Goal: Information Seeking & Learning: Learn about a topic

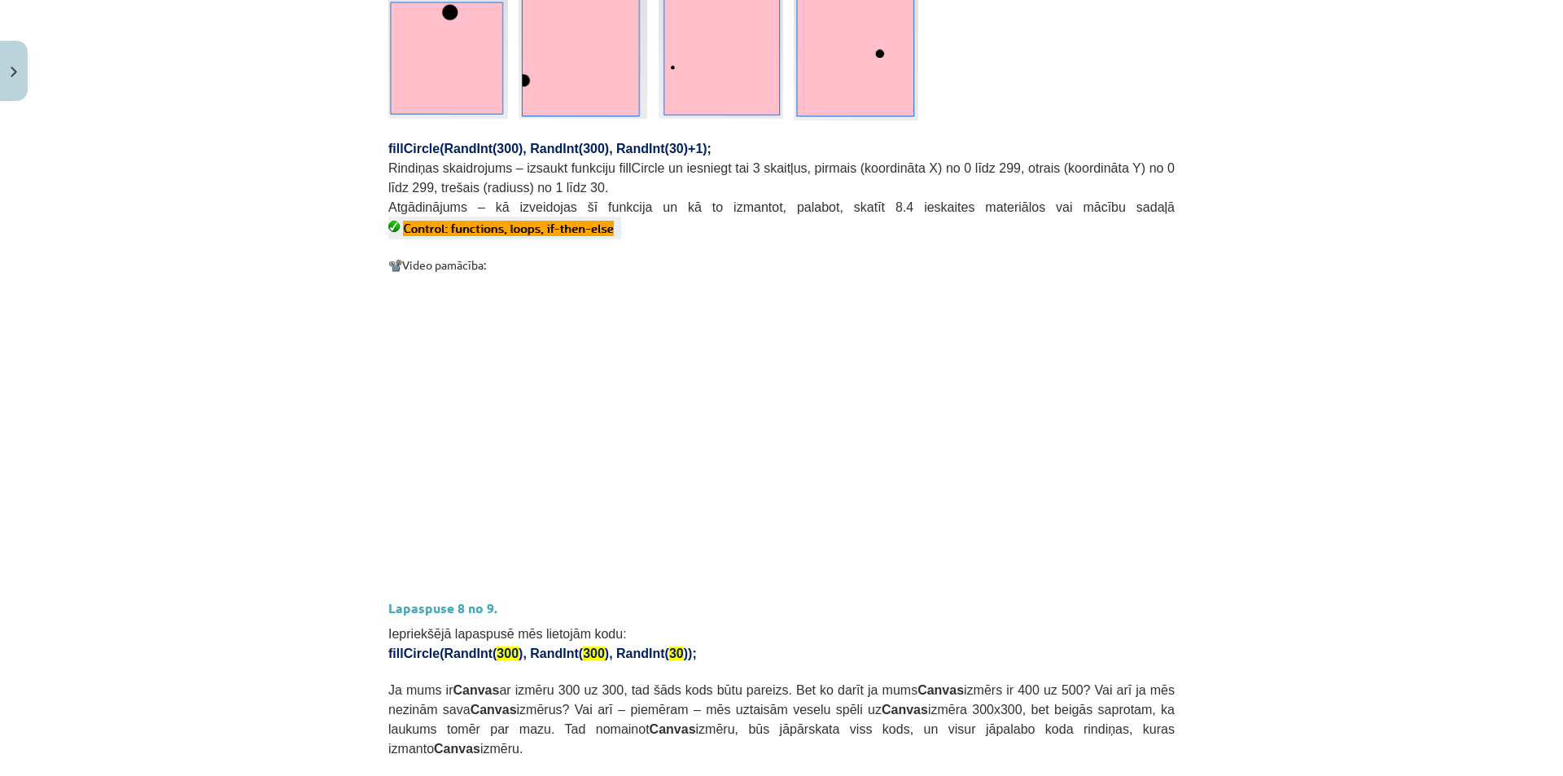
scroll to position [407, 0]
click at [1091, 587] on h3 "Lapaspuse 8 no 9." at bounding box center [781, 602] width 786 height 30
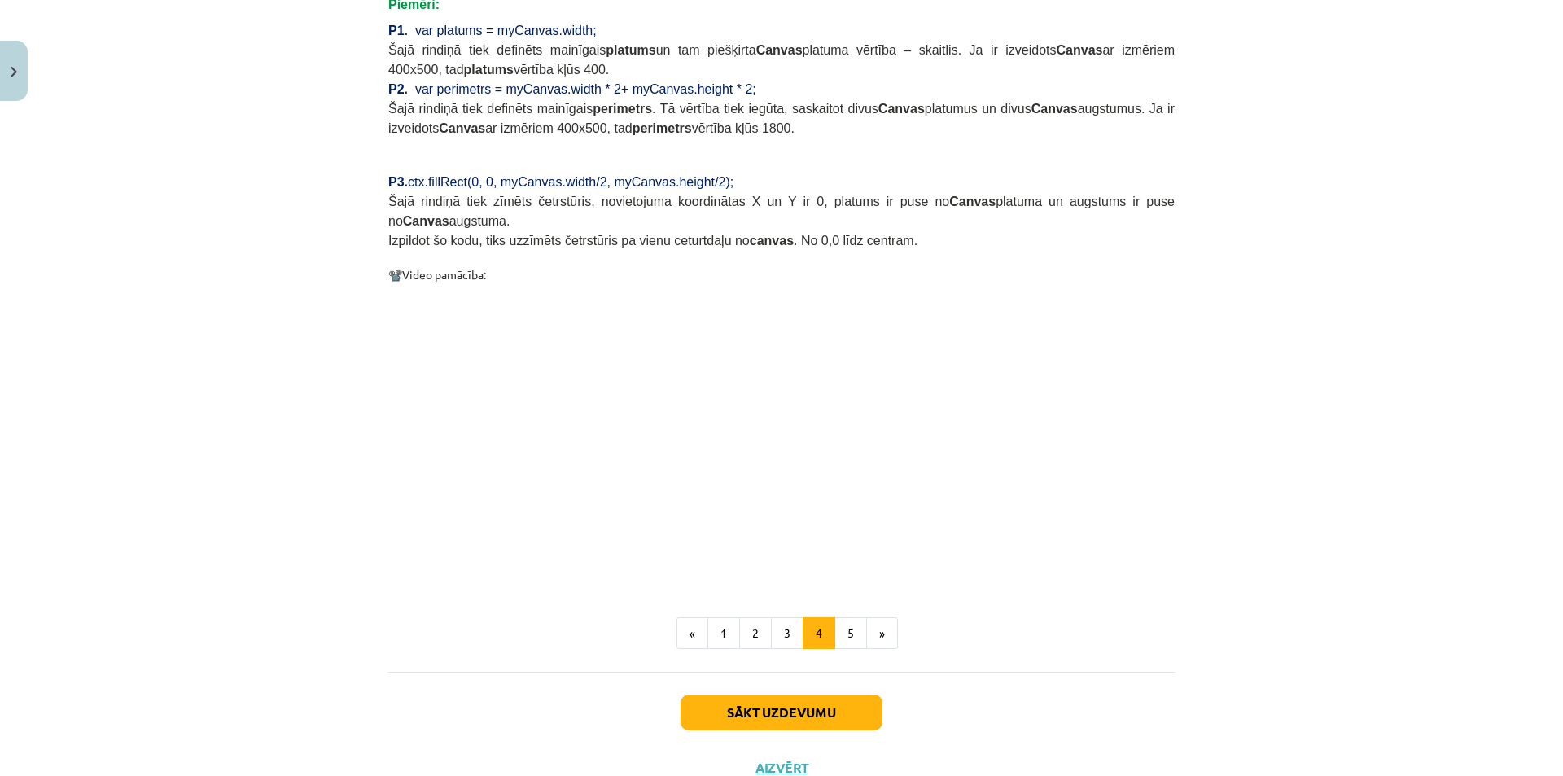
scroll to position [1394, 0]
drag, startPoint x: 835, startPoint y: 558, endPoint x: 822, endPoint y: 549, distance: 15.4
click at [847, 615] on button "5" at bounding box center [850, 631] width 33 height 33
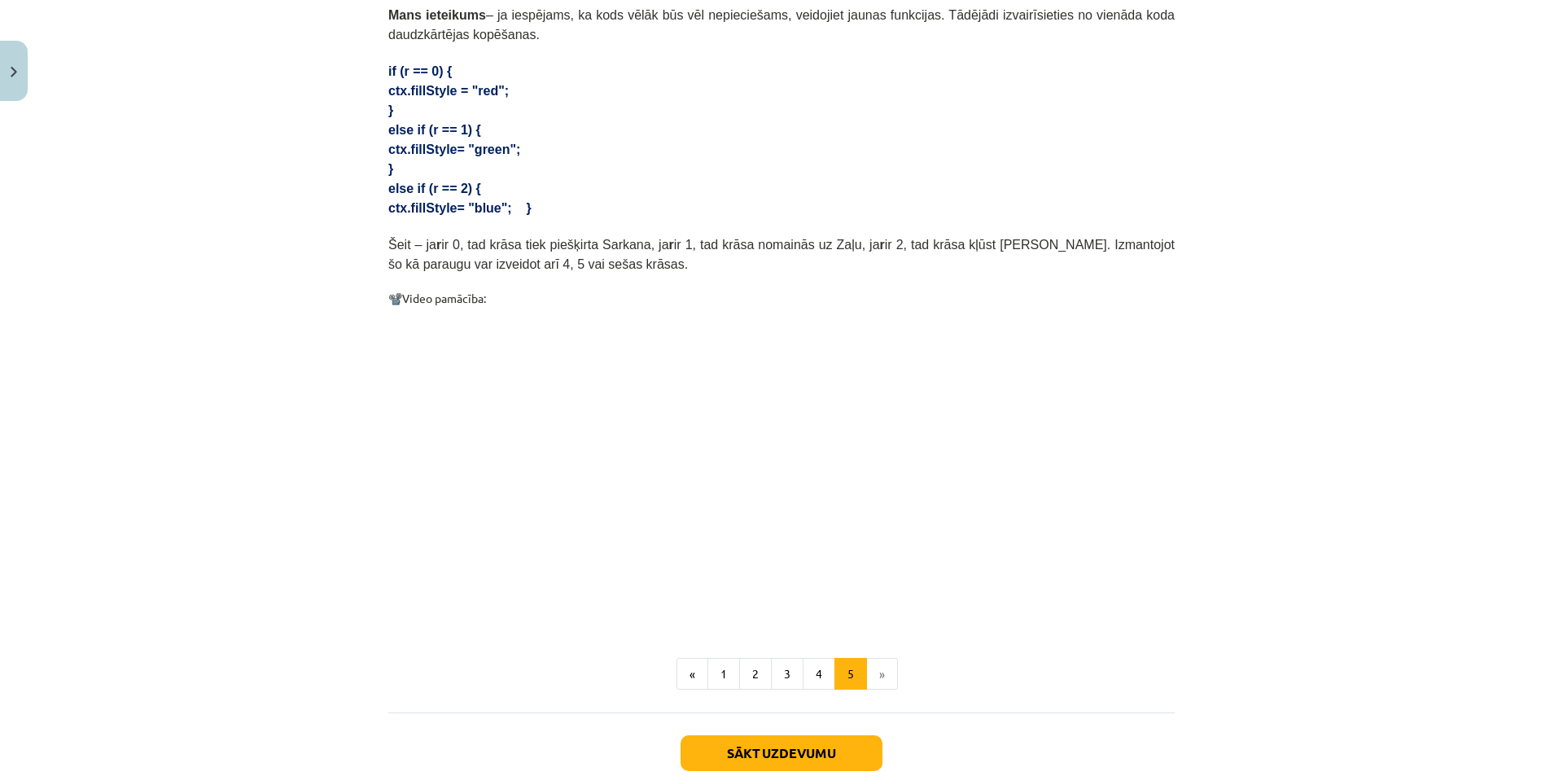
scroll to position [376, 0]
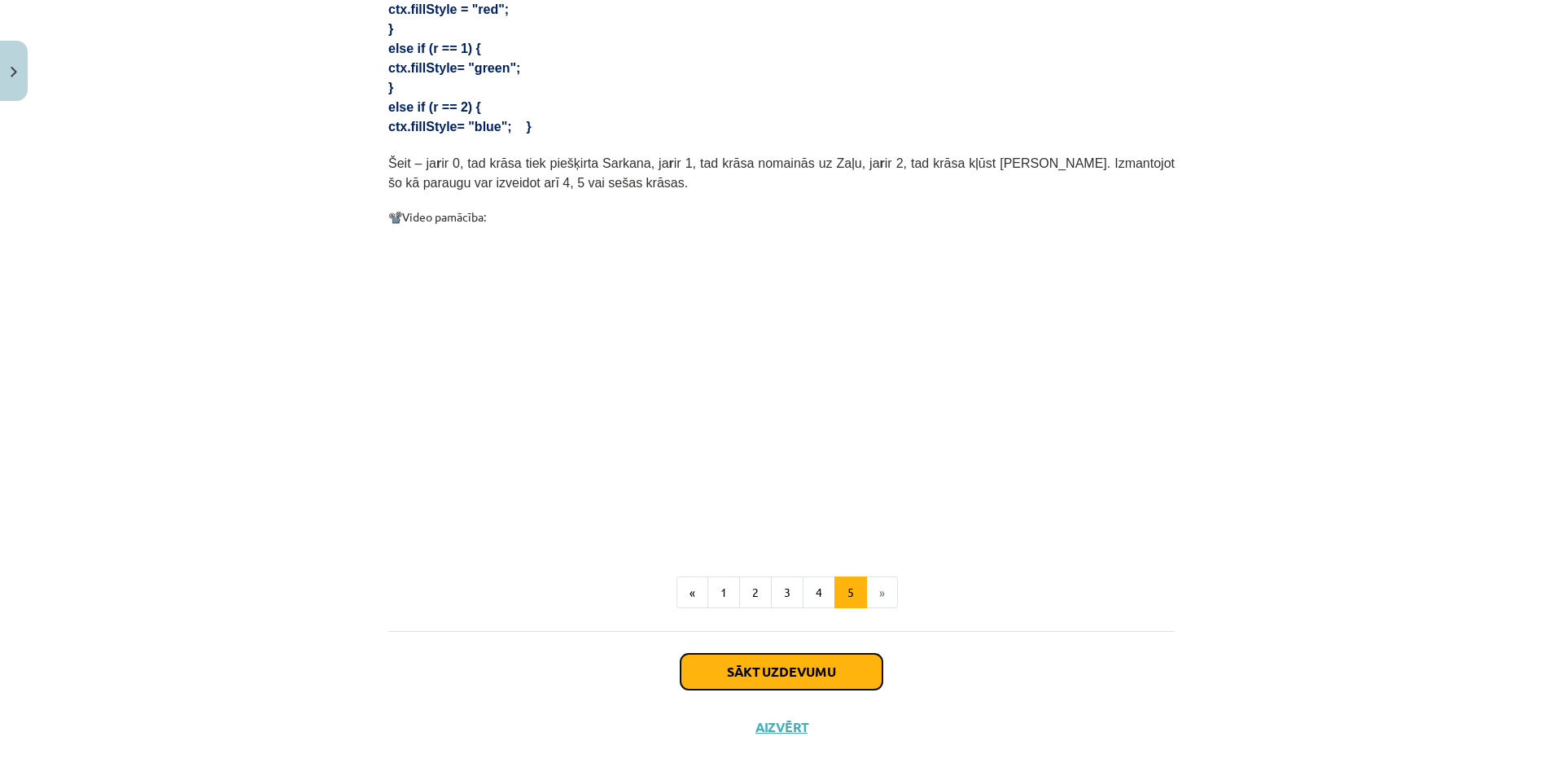
click at [816, 659] on button "Sākt uzdevumu" at bounding box center [782, 672] width 202 height 36
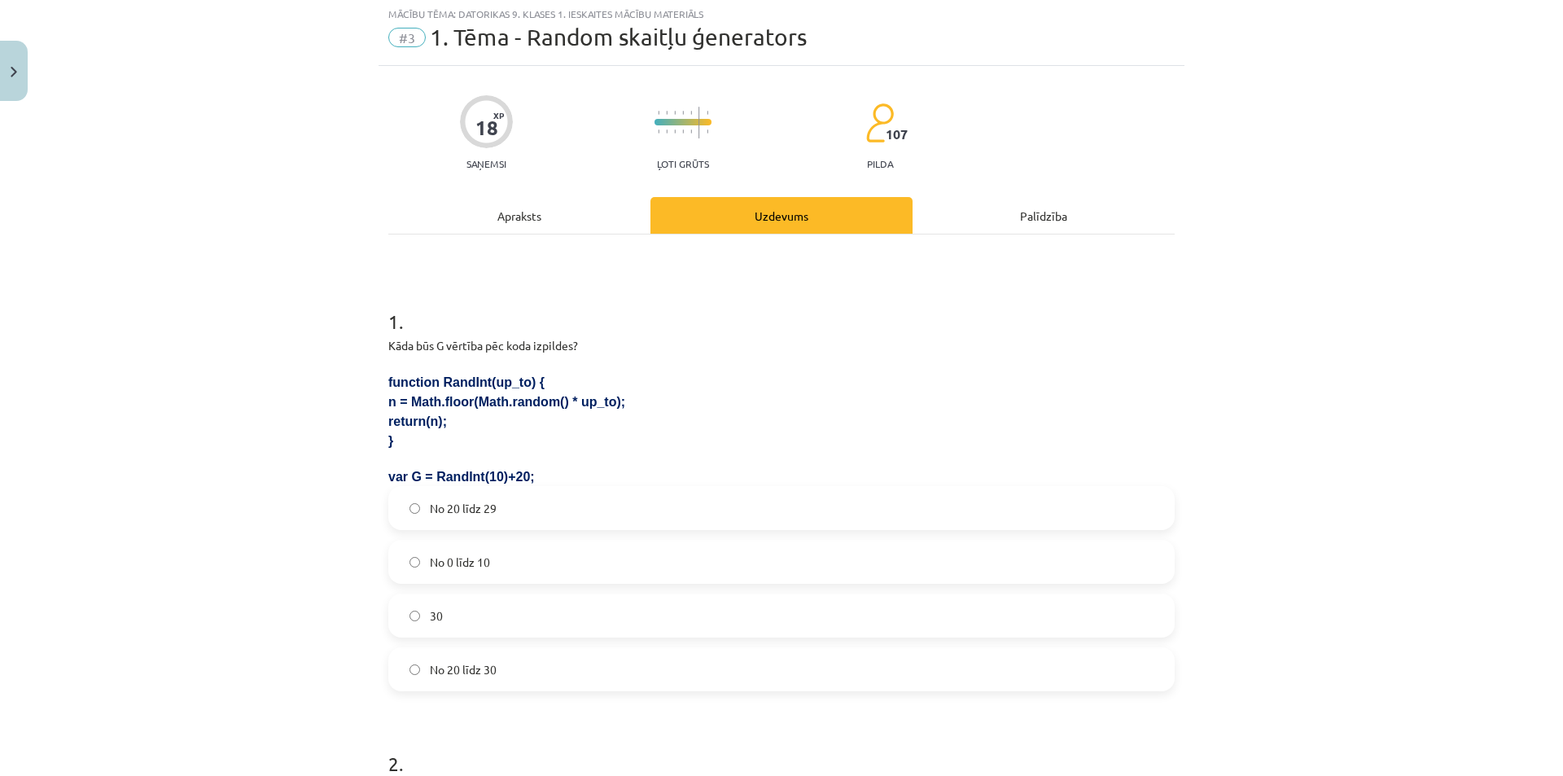
scroll to position [41, 0]
click at [464, 667] on span "No 20 līdz 30" at bounding box center [463, 671] width 67 height 17
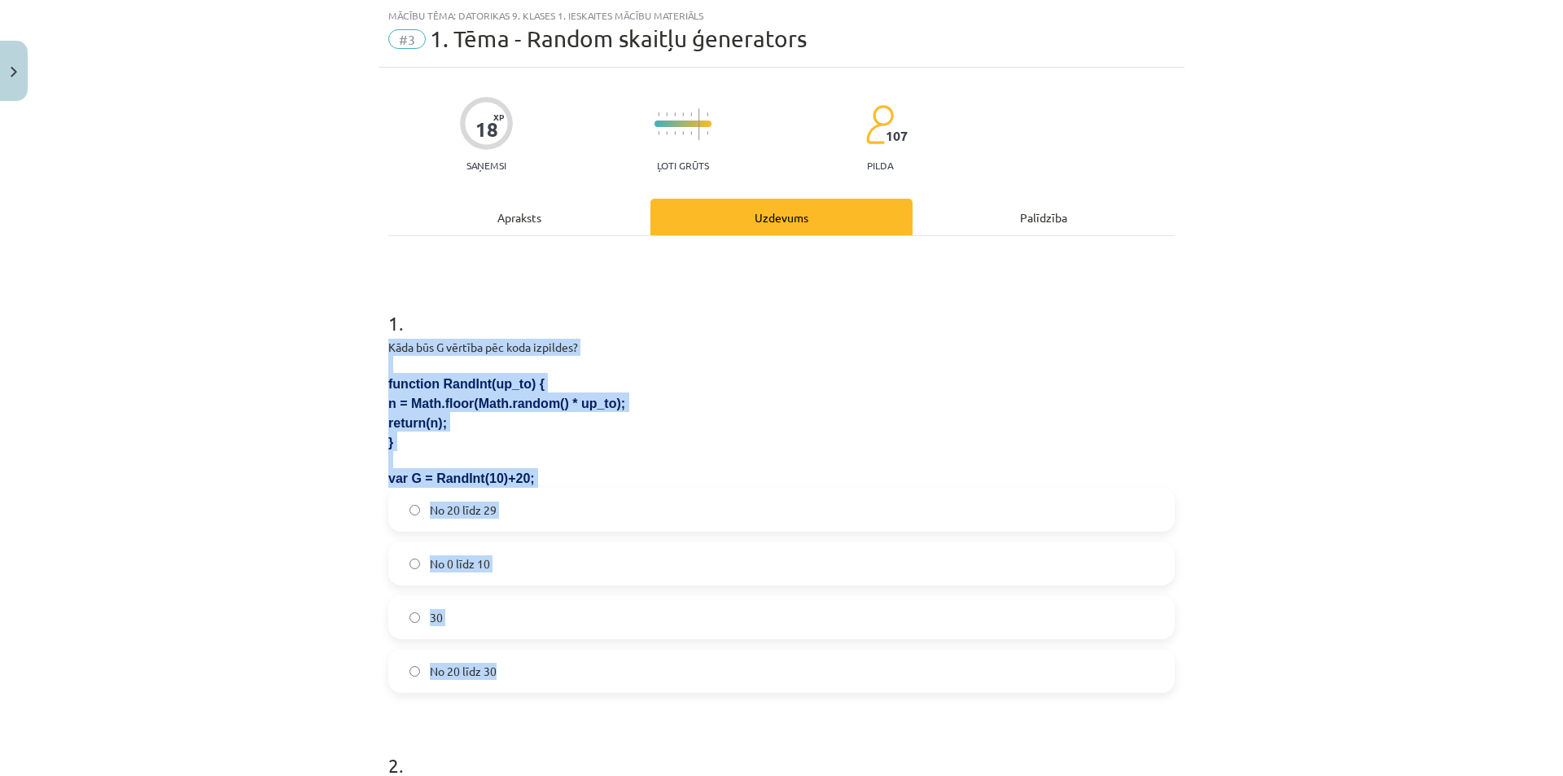
drag, startPoint x: 380, startPoint y: 342, endPoint x: 531, endPoint y: 672, distance: 362.4
copy div "Kāda būs G vērtība pēc koda izpildes? function RandInt(up_to) { n = Math.floor(…"
click at [411, 522] on label "No 20 līdz 29" at bounding box center [781, 509] width 783 height 41
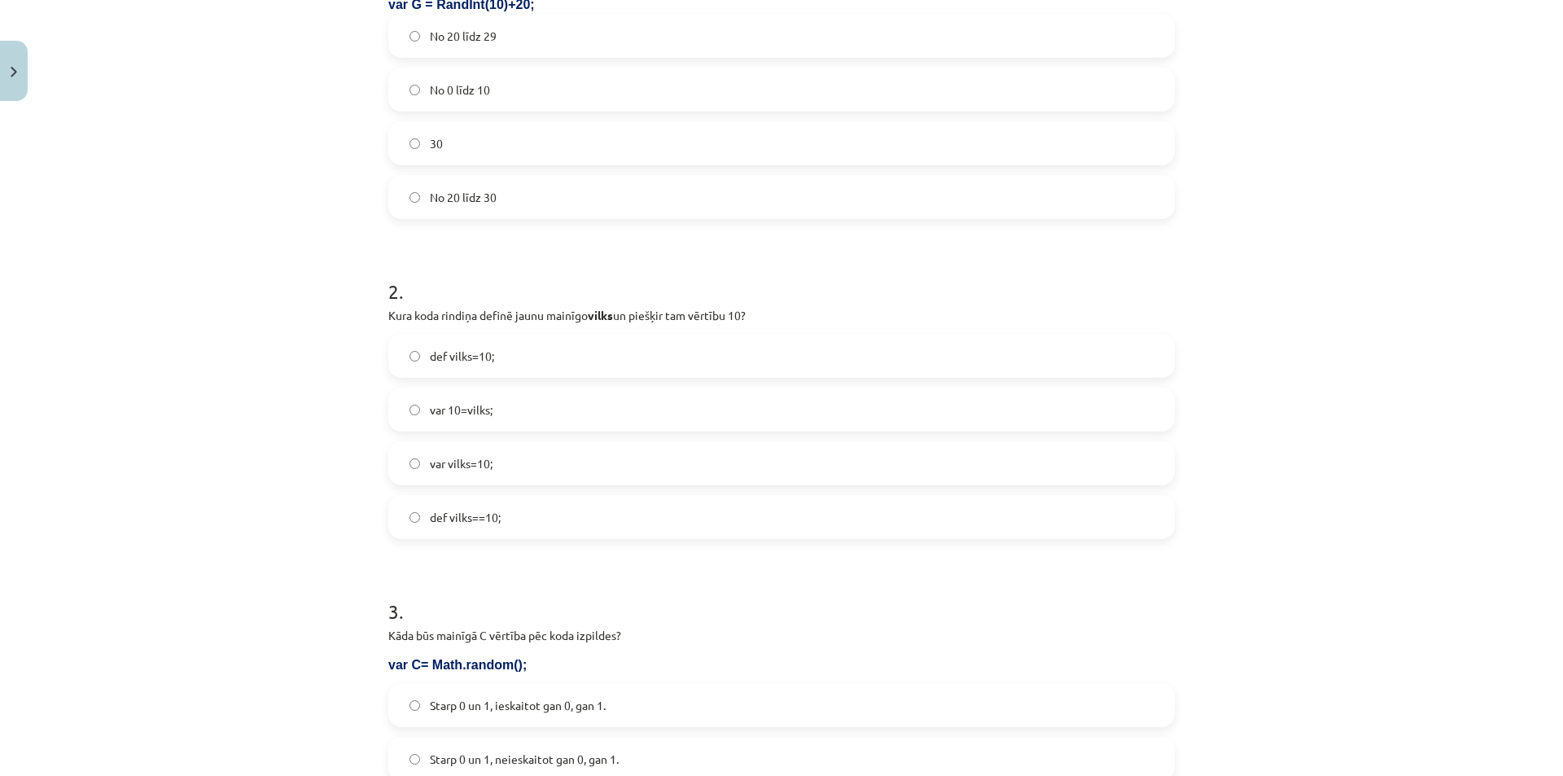
scroll to position [529, 0]
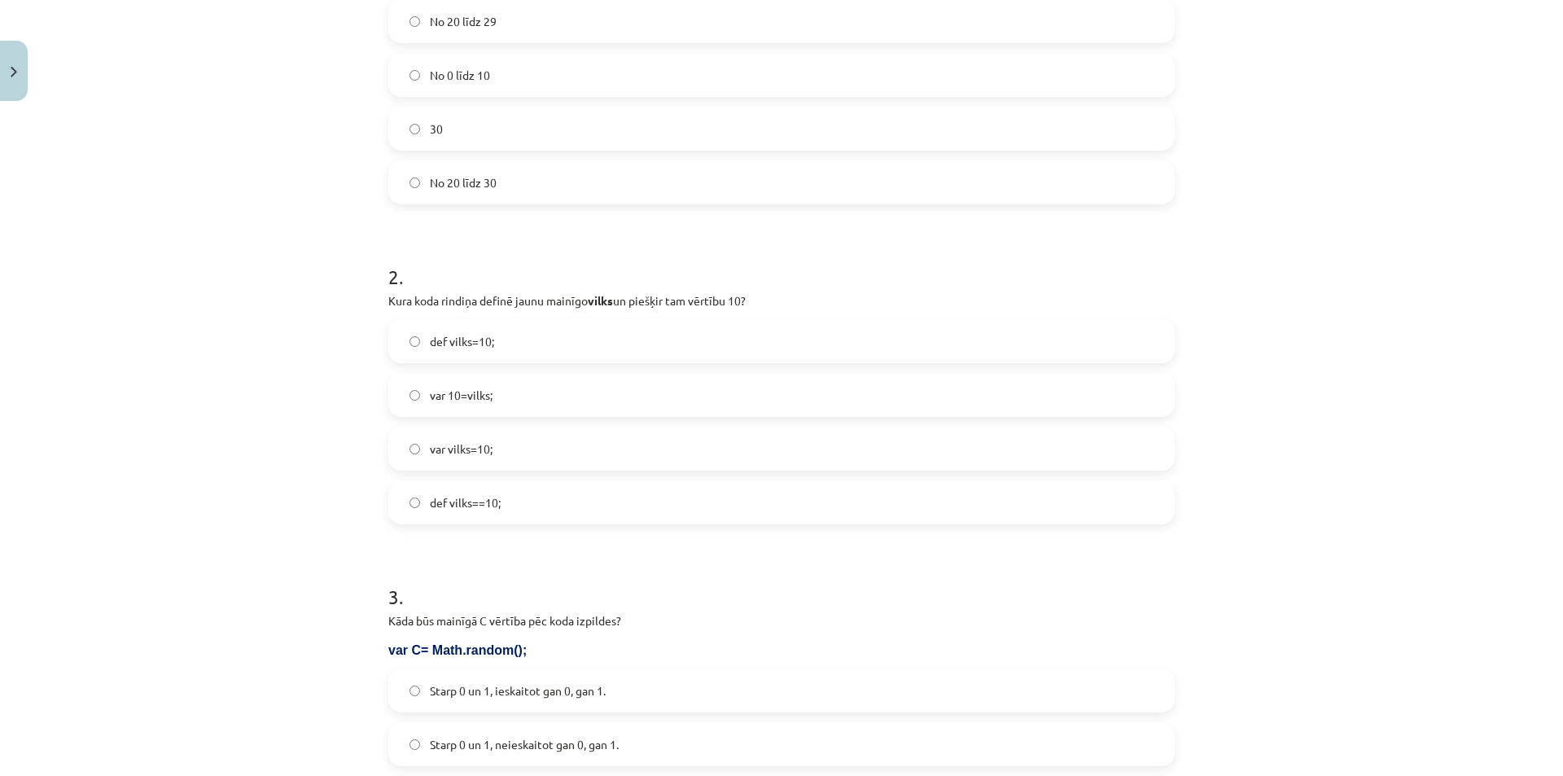
click at [444, 449] on span "var vilks=10;" at bounding box center [461, 448] width 63 height 17
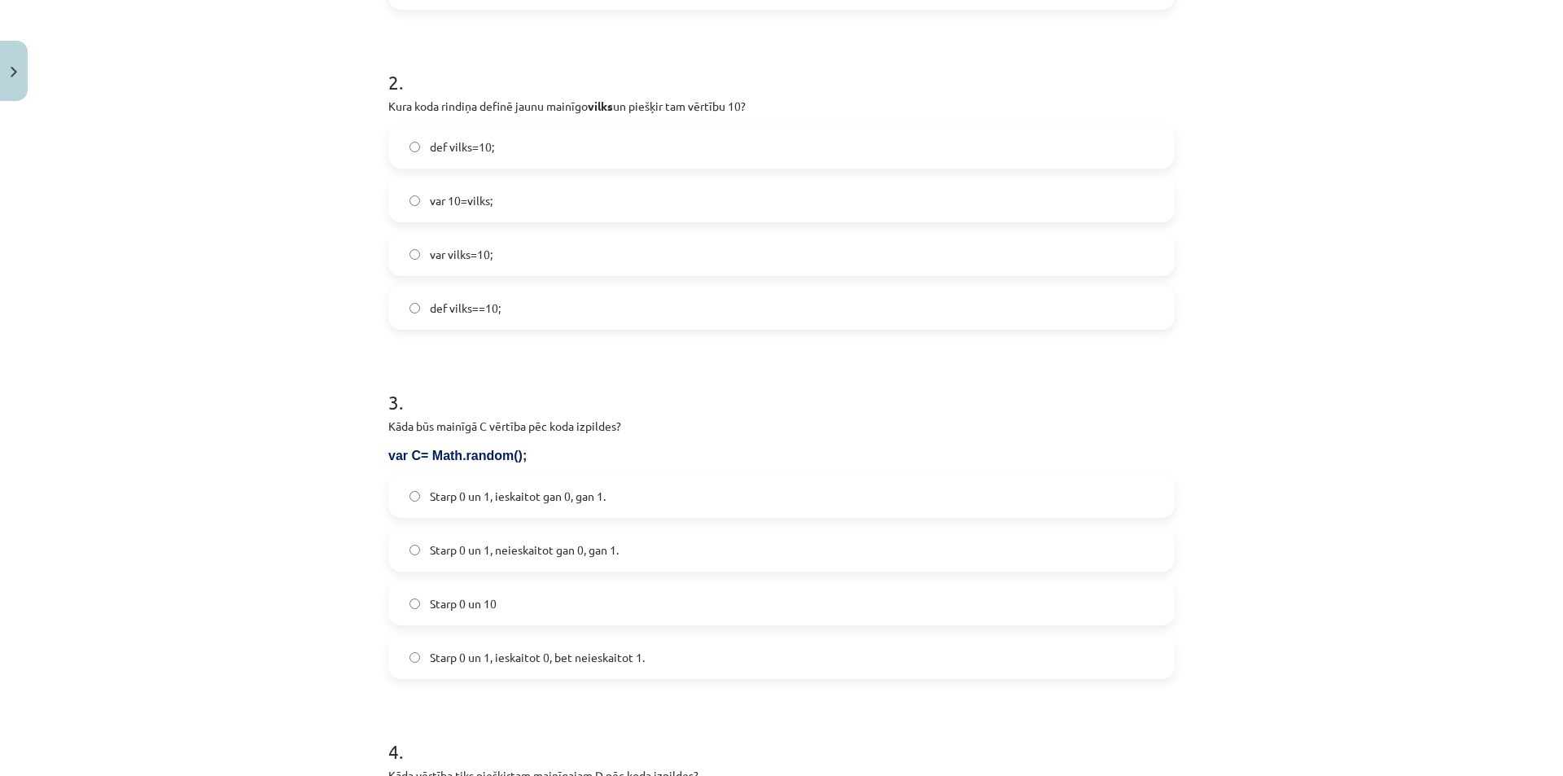
scroll to position [855, 0]
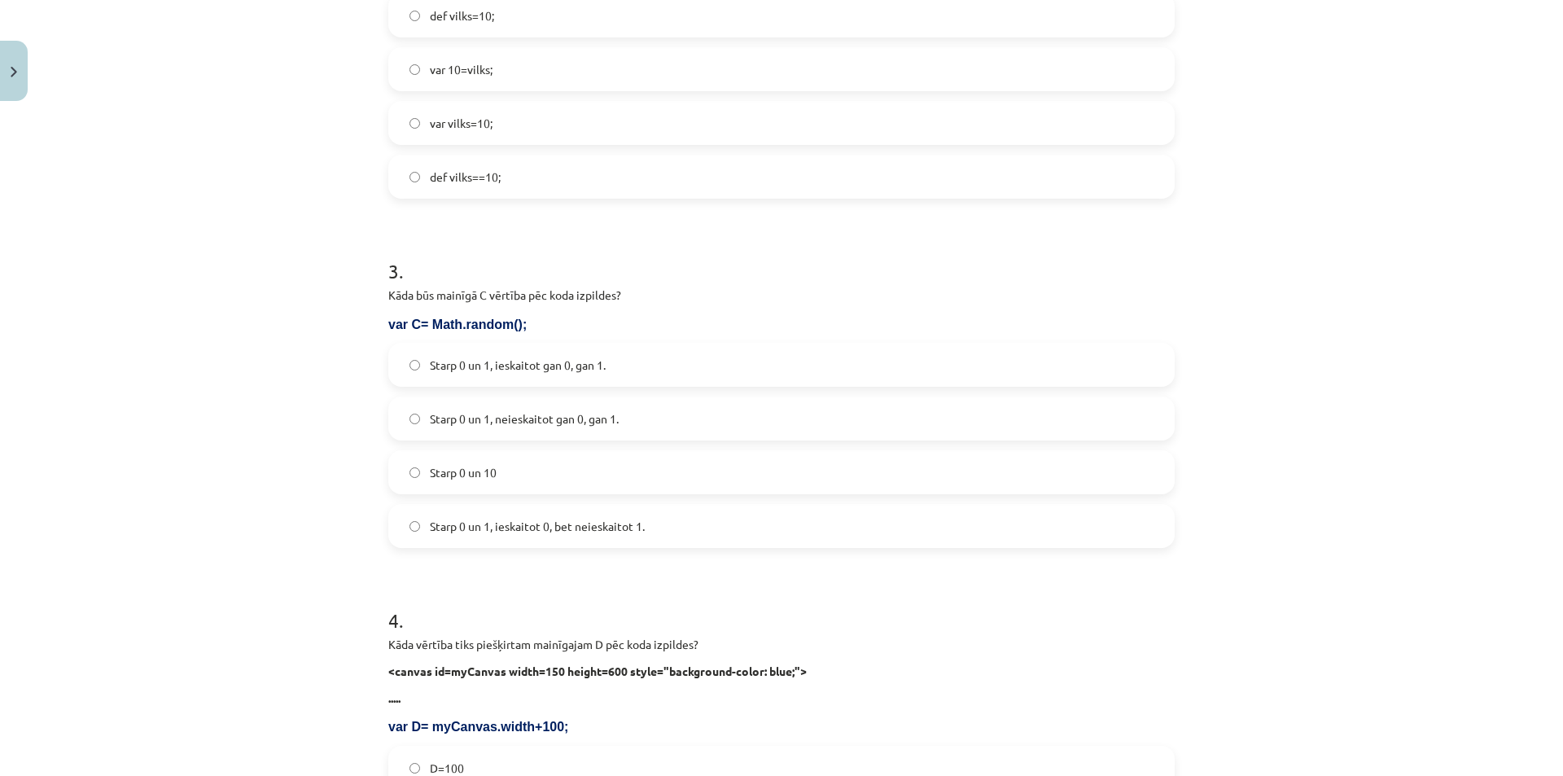
click at [479, 514] on label "Starp 0 un 1, ieskaitot 0, bet neieskaitot 1." at bounding box center [781, 526] width 783 height 41
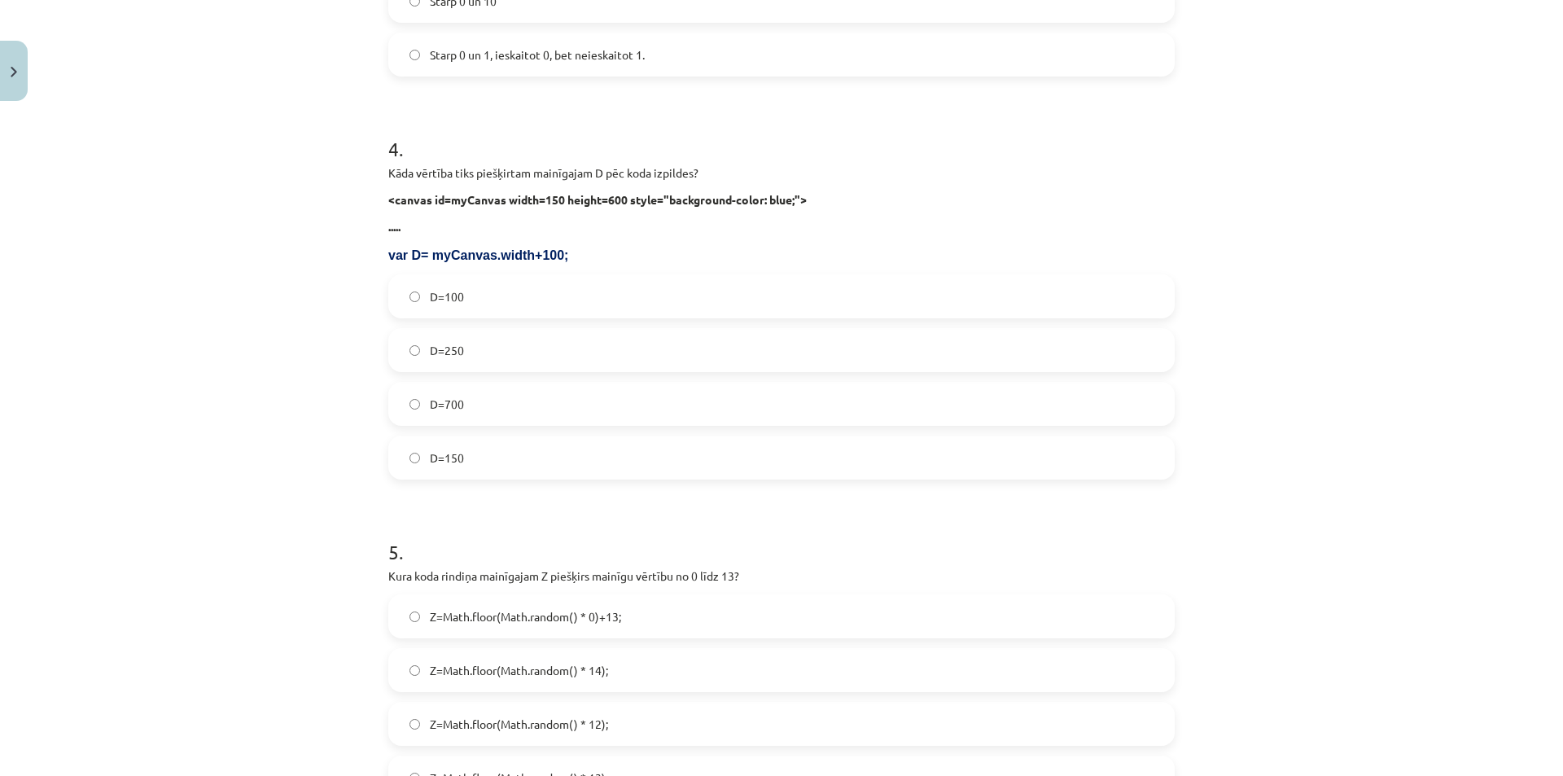
scroll to position [1343, 0]
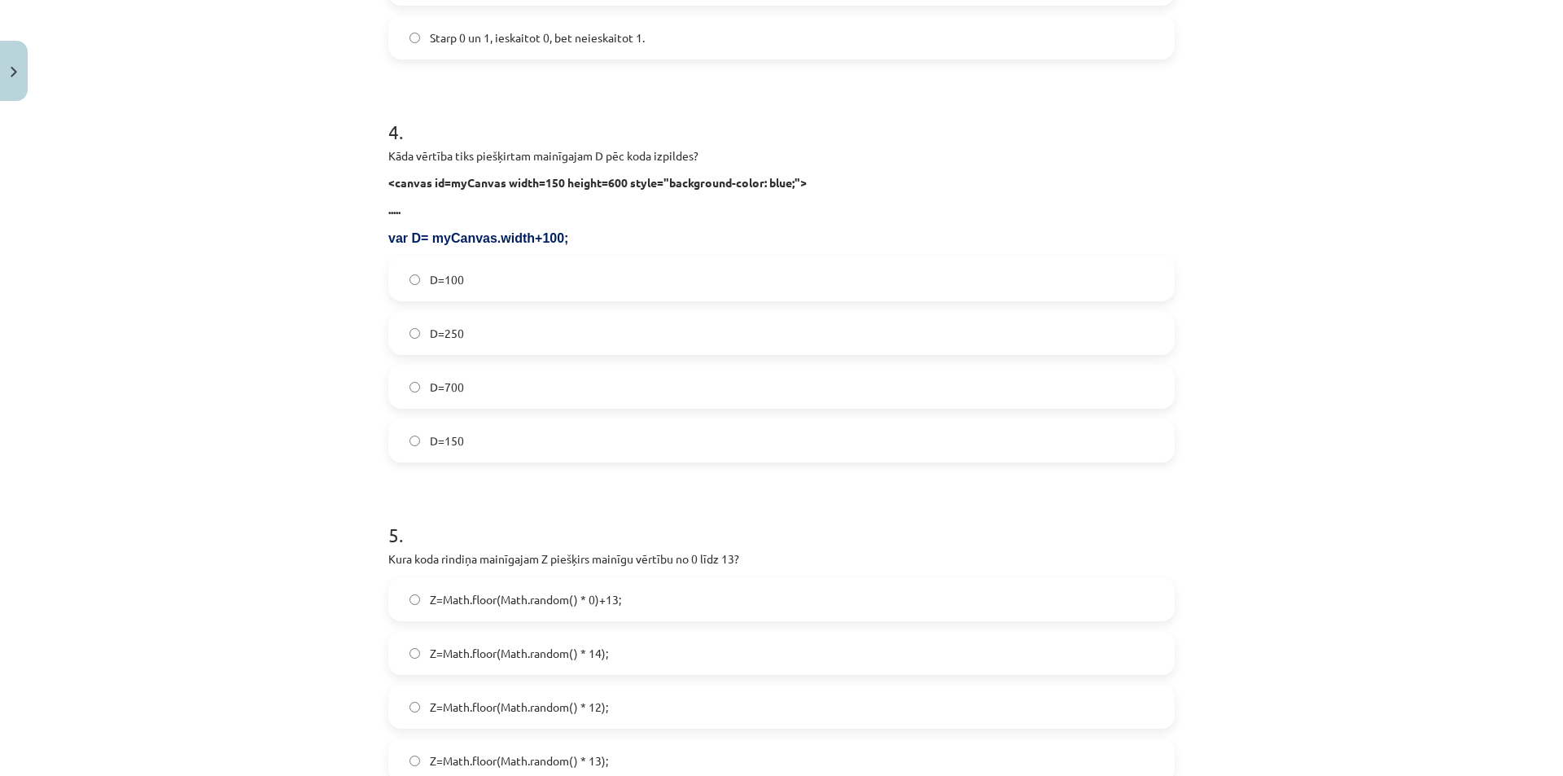
click at [435, 336] on span "D=250" at bounding box center [447, 333] width 34 height 17
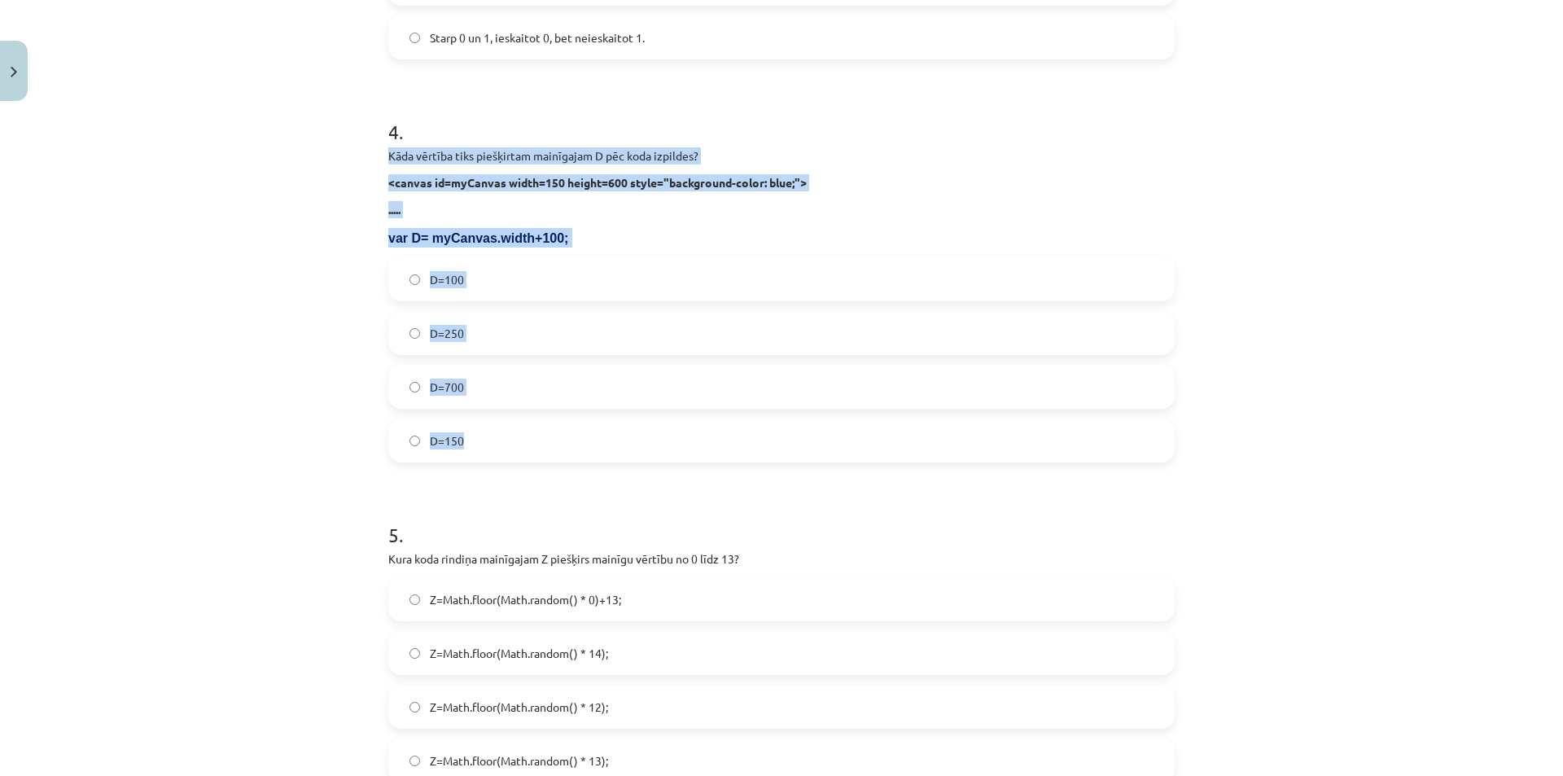
drag, startPoint x: 379, startPoint y: 149, endPoint x: 465, endPoint y: 443, distance: 306.0
copy div "Kāda vērtība tiks piešķirtam mainīgajam D pēc koda izpildes? <canvas id=myCanva…"
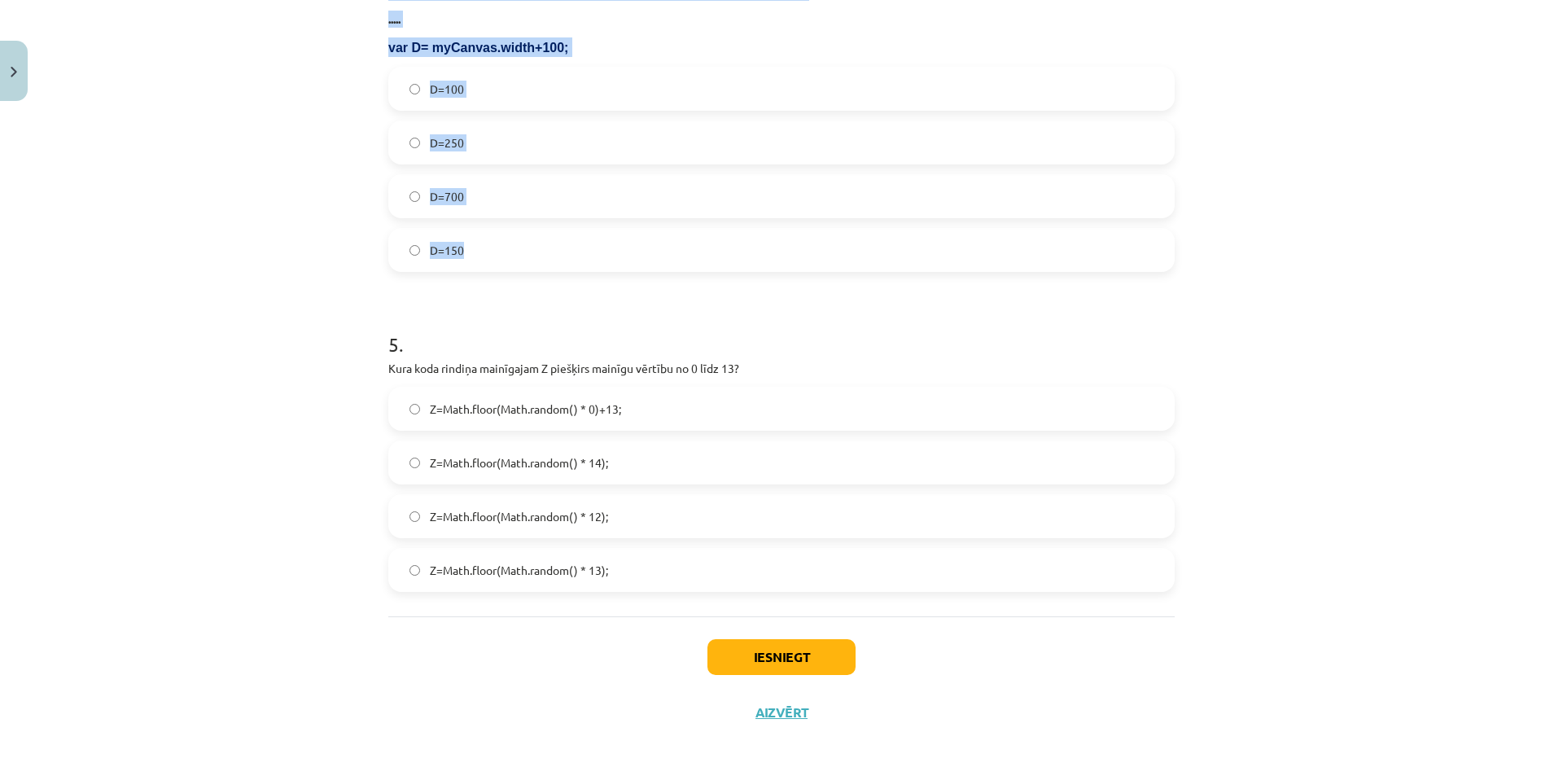
scroll to position [1538, 0]
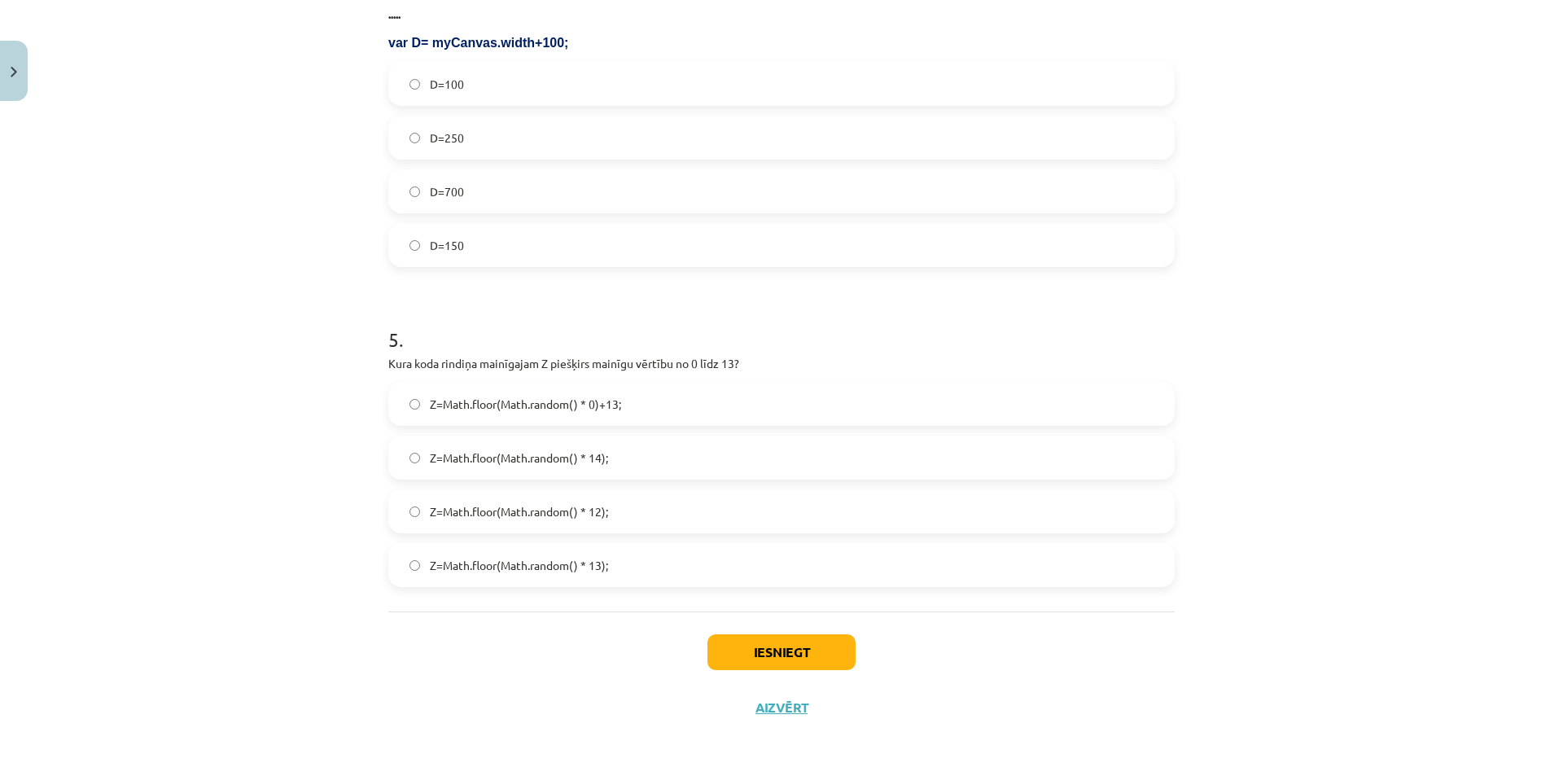
click at [462, 403] on span "Z=Math.floor(Math.random() * 0)+13;" at bounding box center [525, 404] width 191 height 17
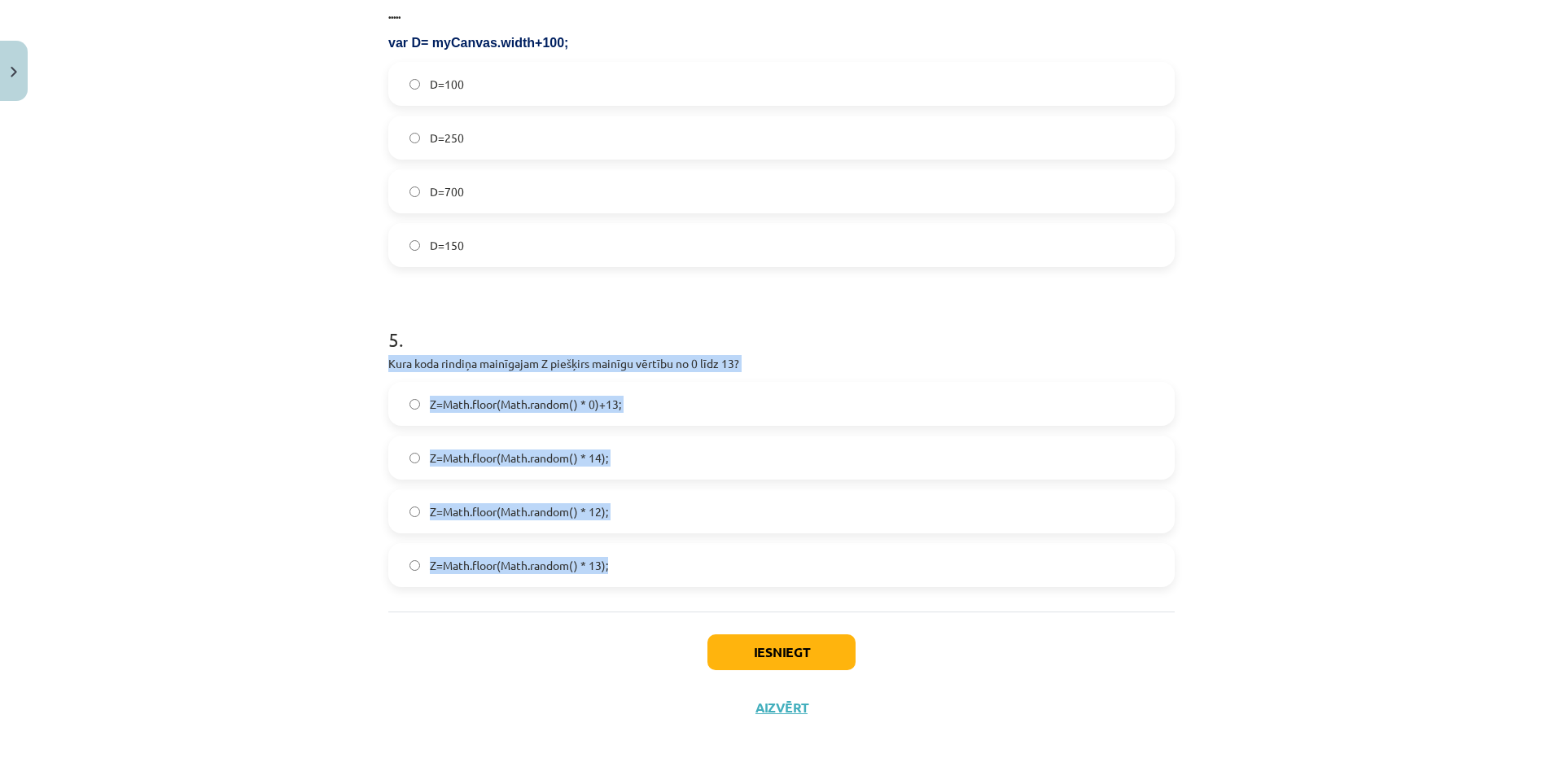
drag, startPoint x: 380, startPoint y: 364, endPoint x: 645, endPoint y: 557, distance: 327.4
copy div "Kura koda rindiņa mainīgajam Z piešķirs mainīgu vērtību no 0 līdz 13? Z=Math.fl…"
click at [417, 466] on label "Z=Math.floor(Math.random() * 14);" at bounding box center [781, 457] width 783 height 41
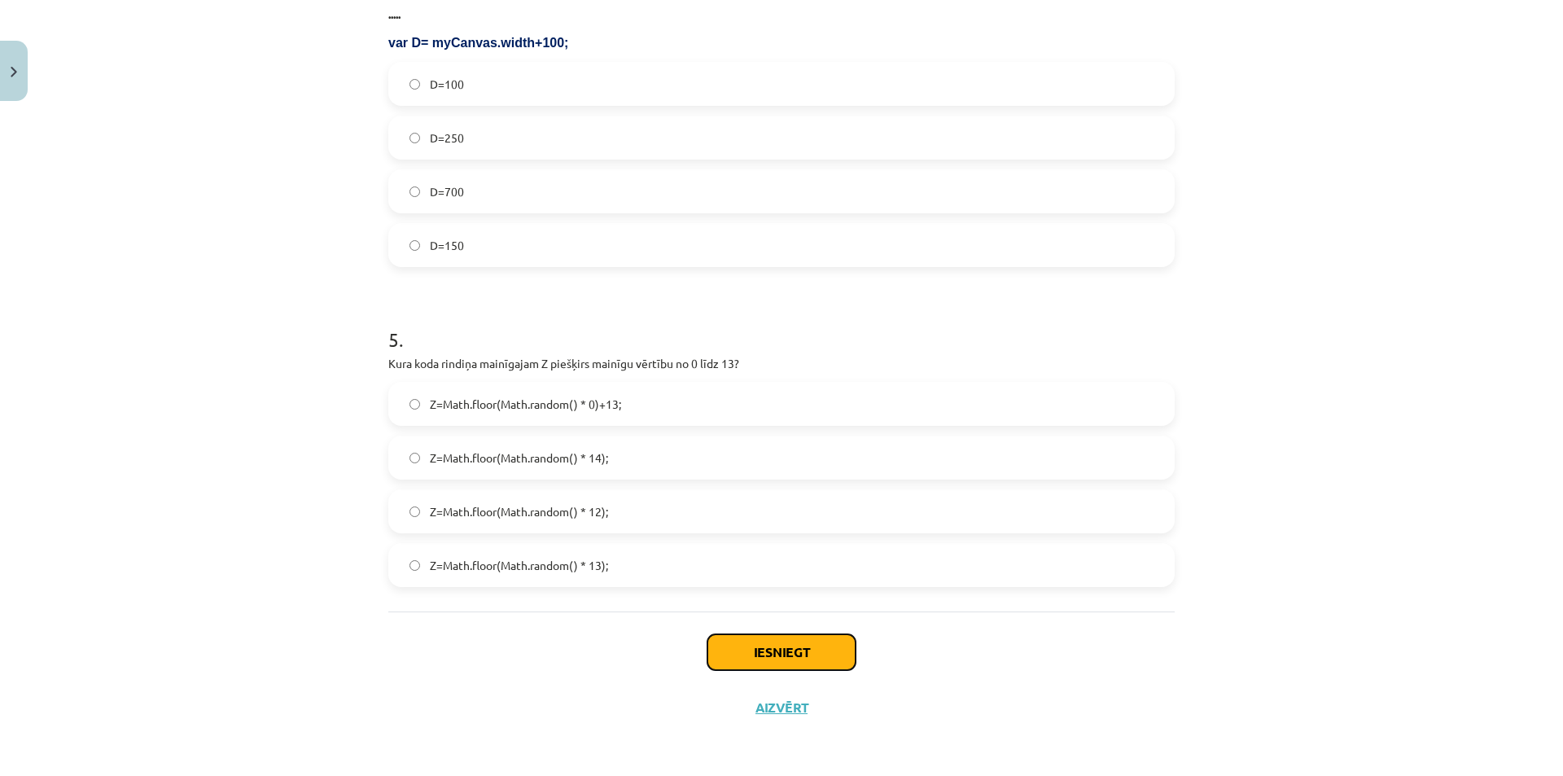
click at [747, 643] on button "Iesniegt" at bounding box center [781, 652] width 148 height 36
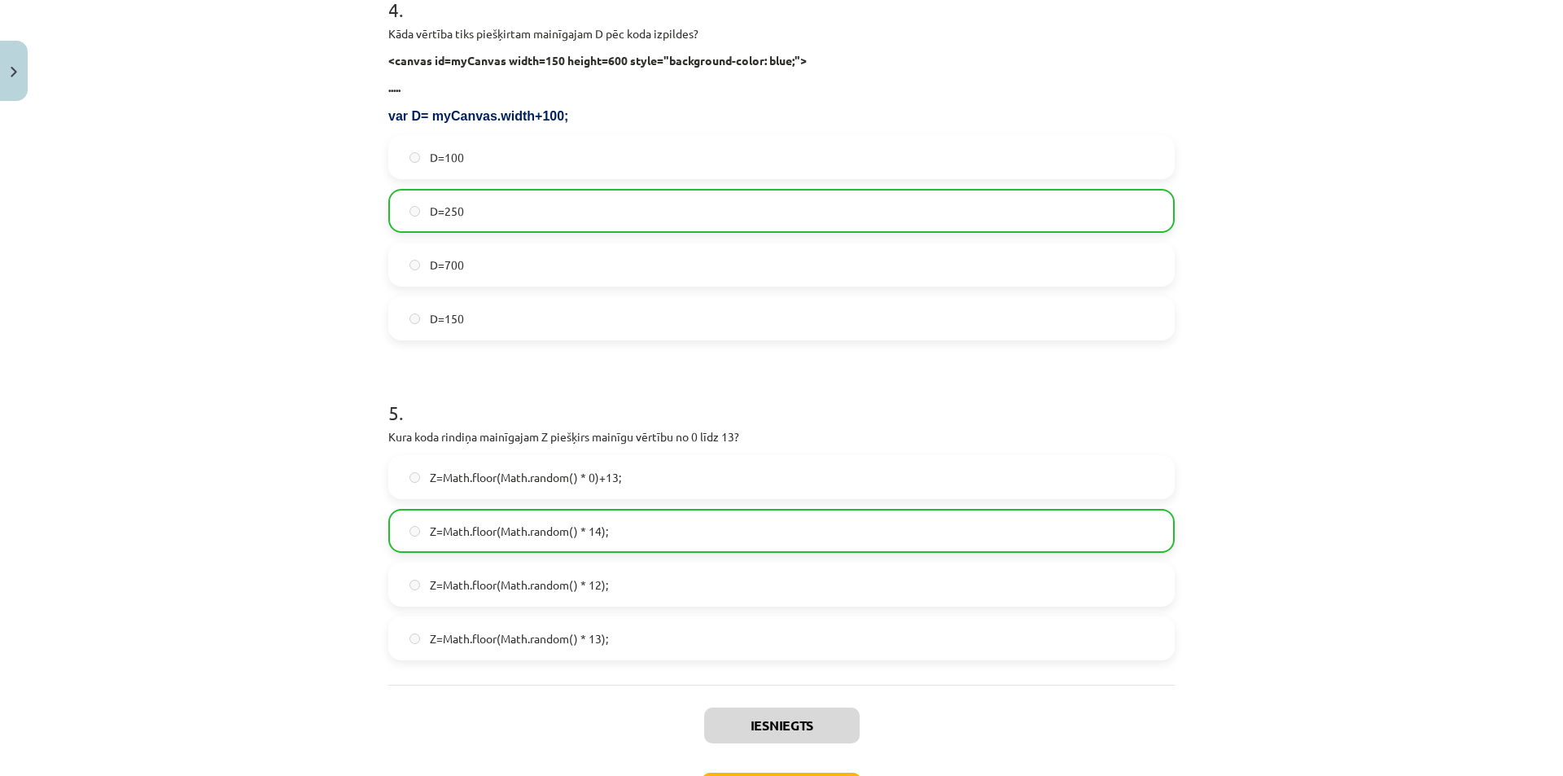
scroll to position [1591, 0]
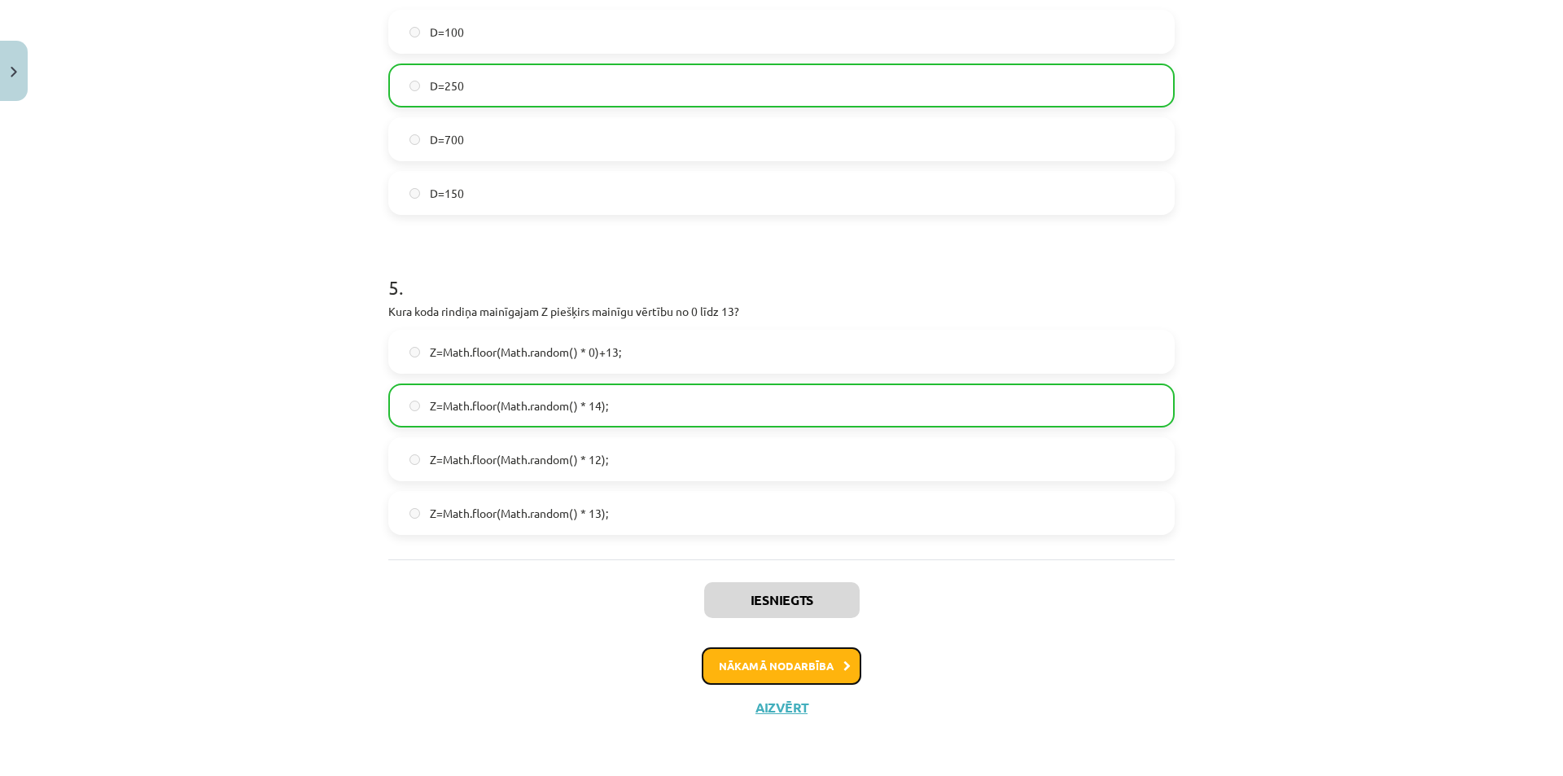
click at [716, 659] on button "Nākamā nodarbība" at bounding box center [782, 665] width 160 height 37
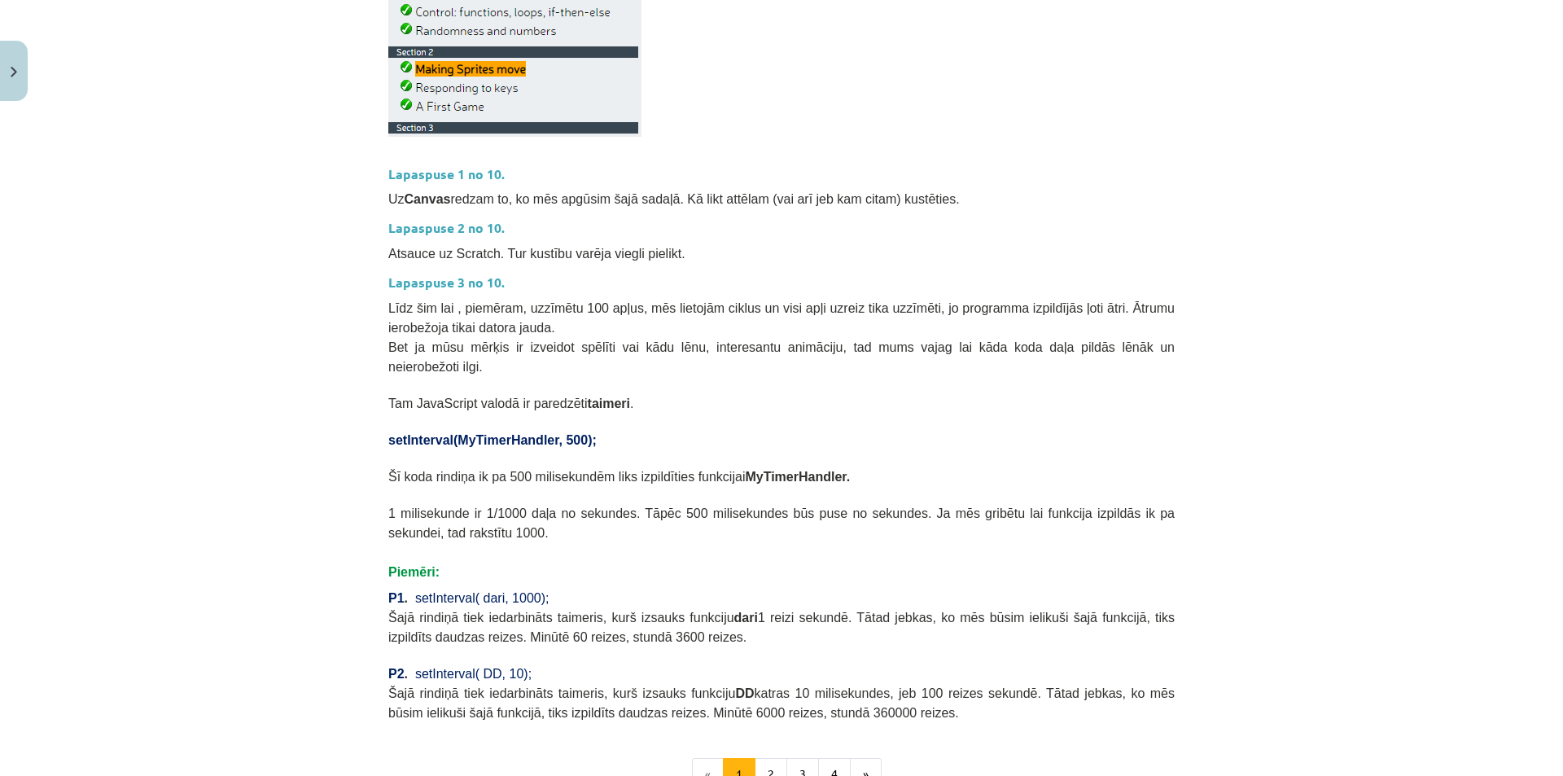
scroll to position [546, 0]
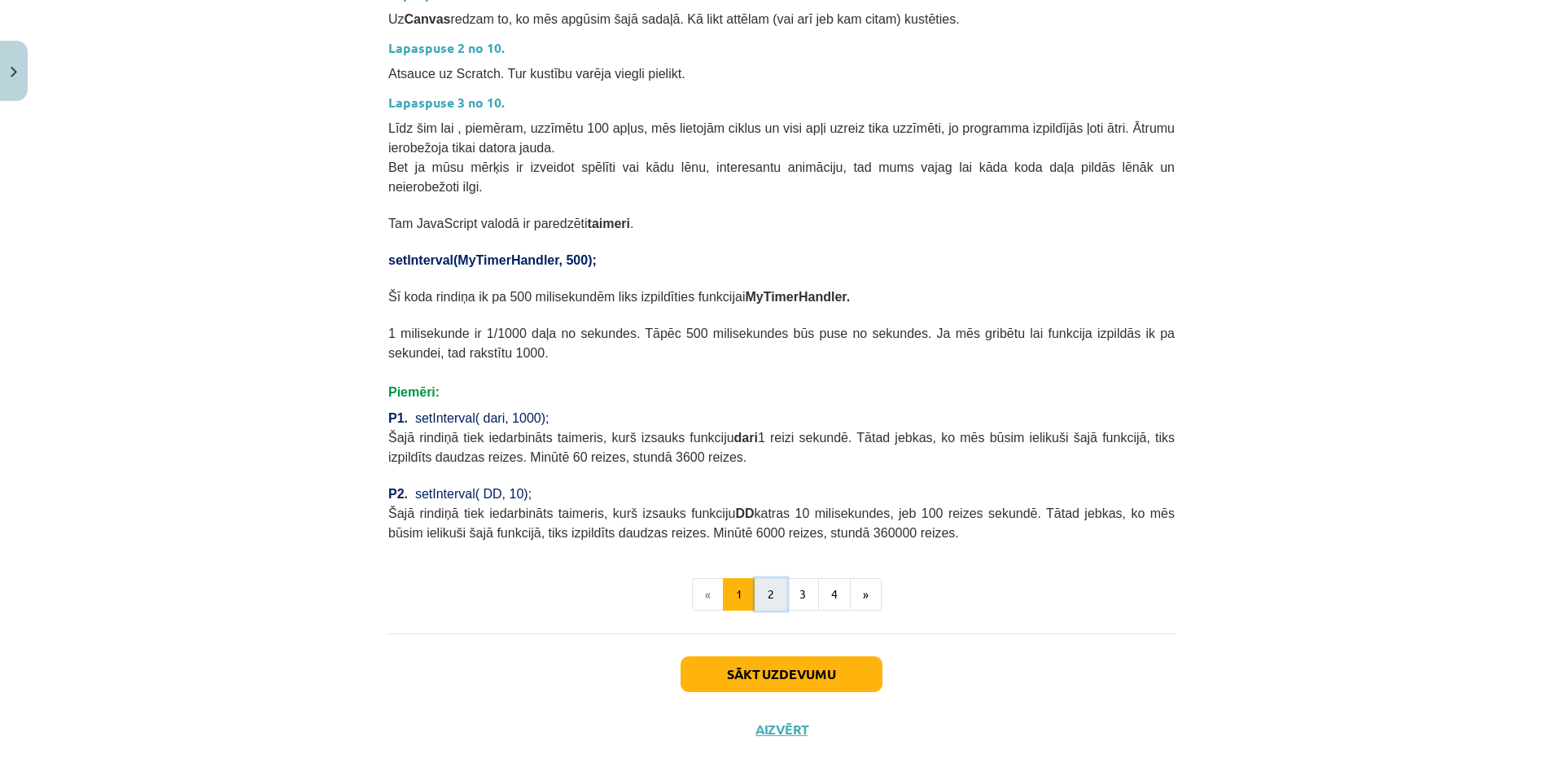
click at [768, 578] on button "2" at bounding box center [771, 594] width 33 height 33
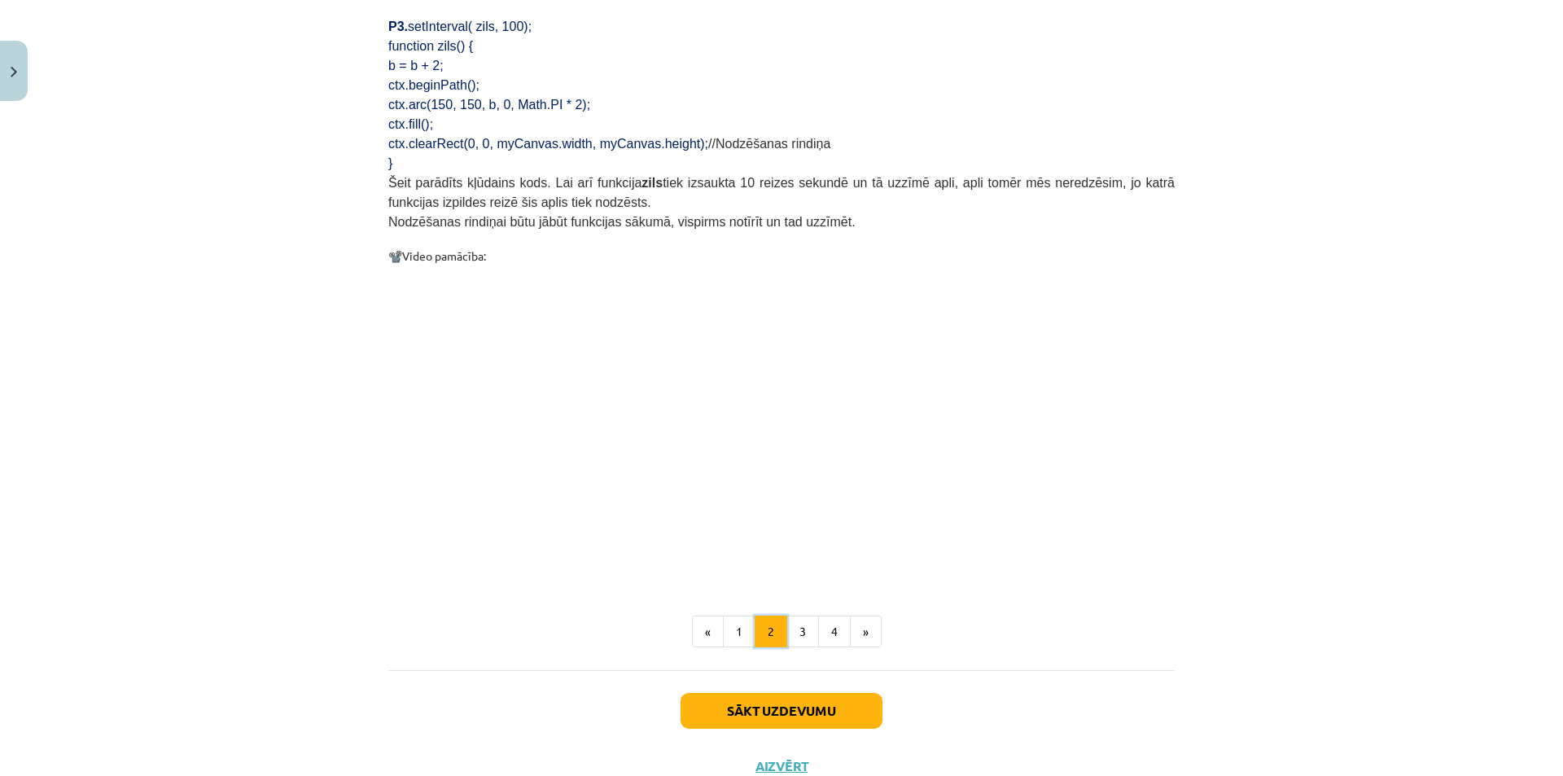
scroll to position [1484, 0]
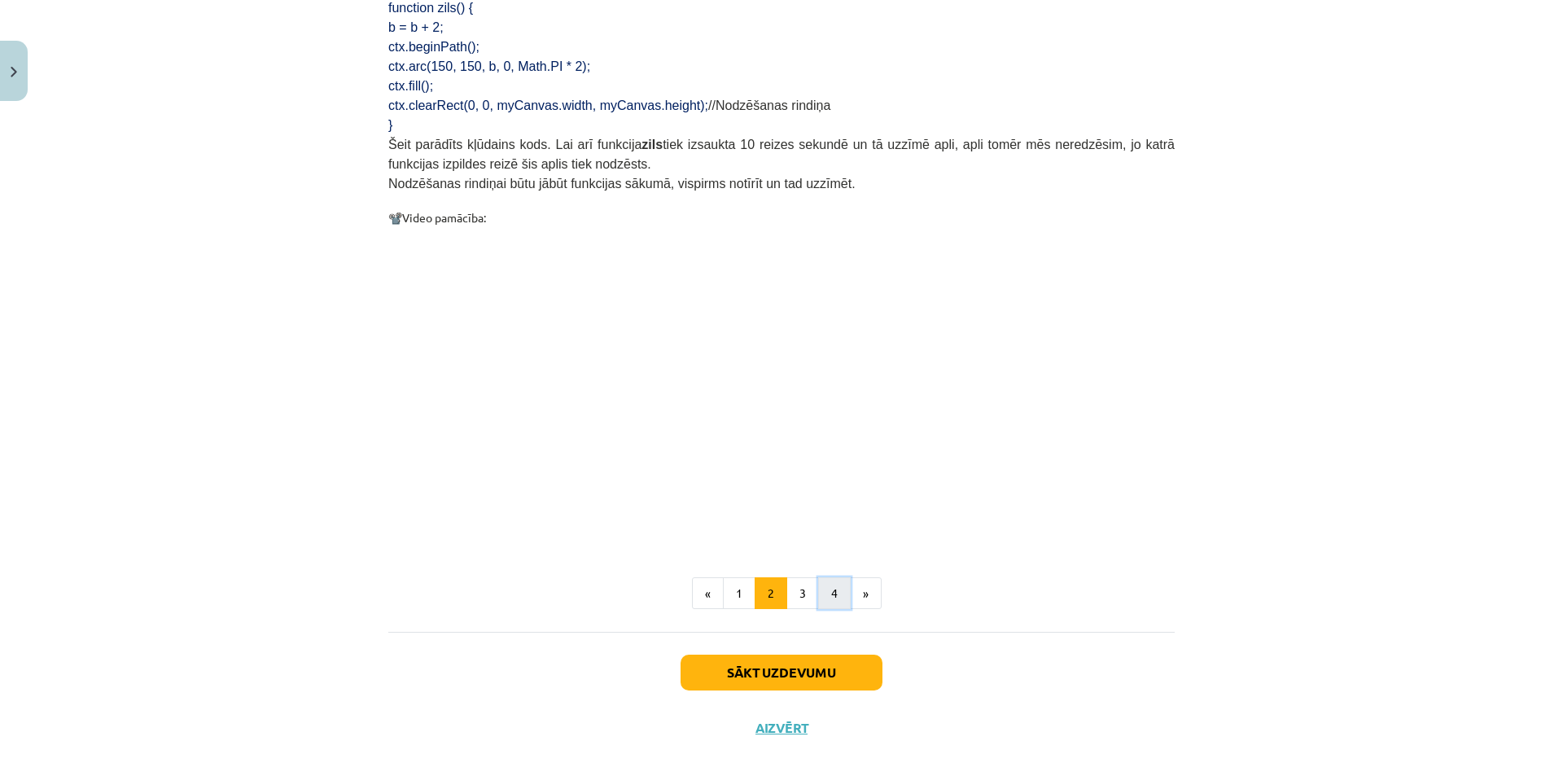
click at [818, 580] on button "4" at bounding box center [834, 593] width 33 height 33
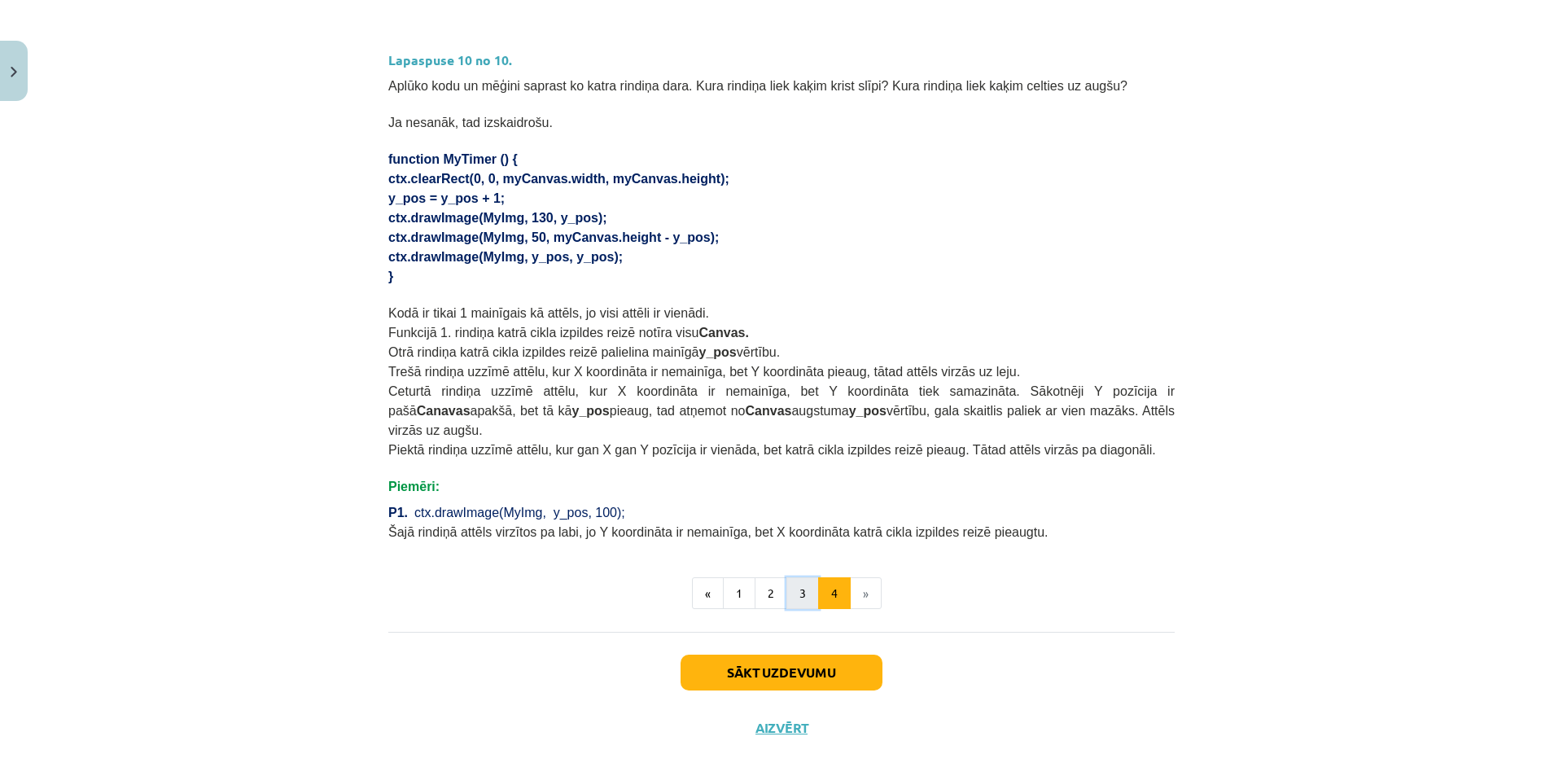
click at [794, 580] on button "3" at bounding box center [802, 593] width 33 height 33
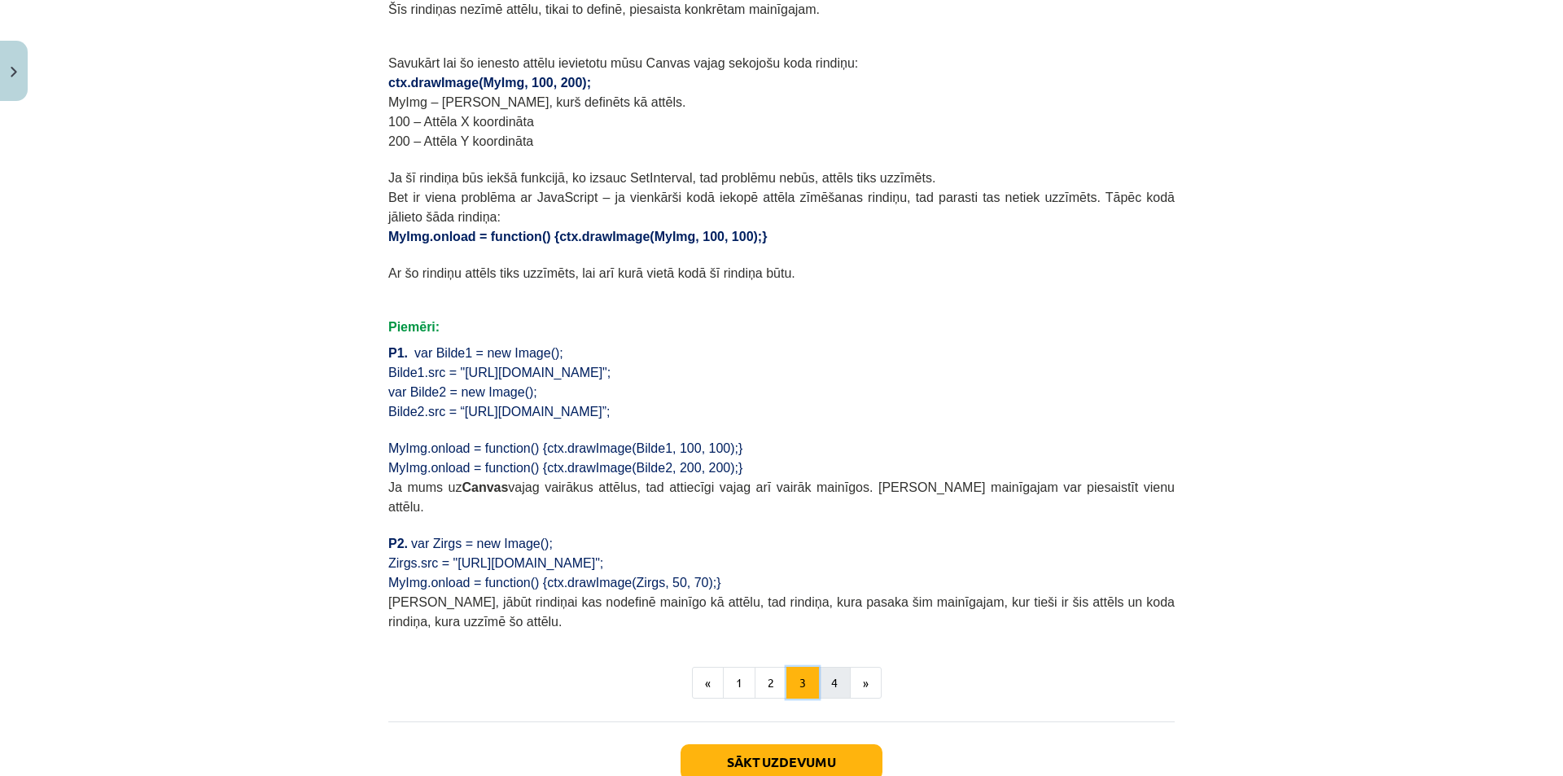
scroll to position [1033, 0]
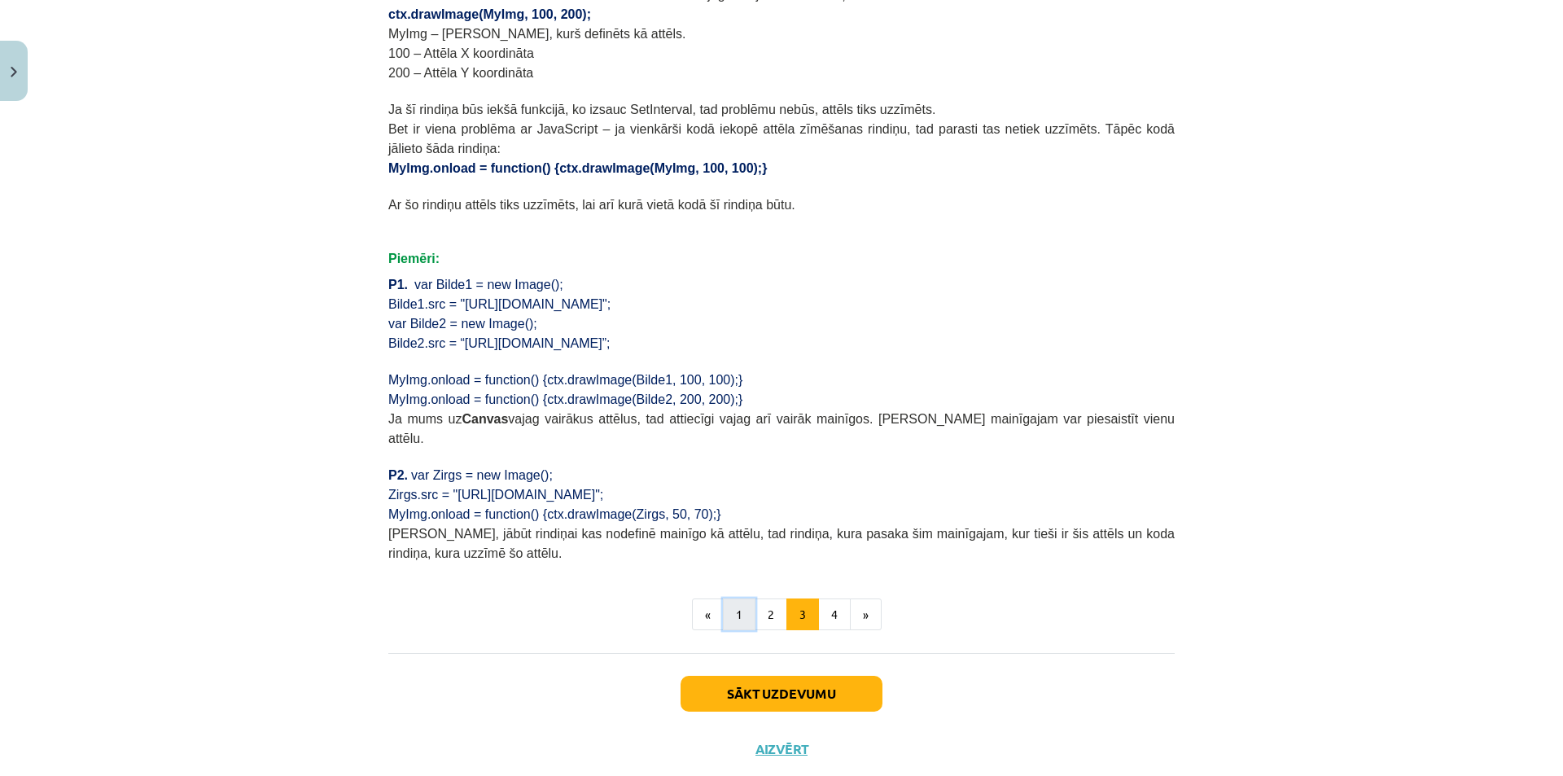
click at [738, 598] on button "1" at bounding box center [739, 614] width 33 height 33
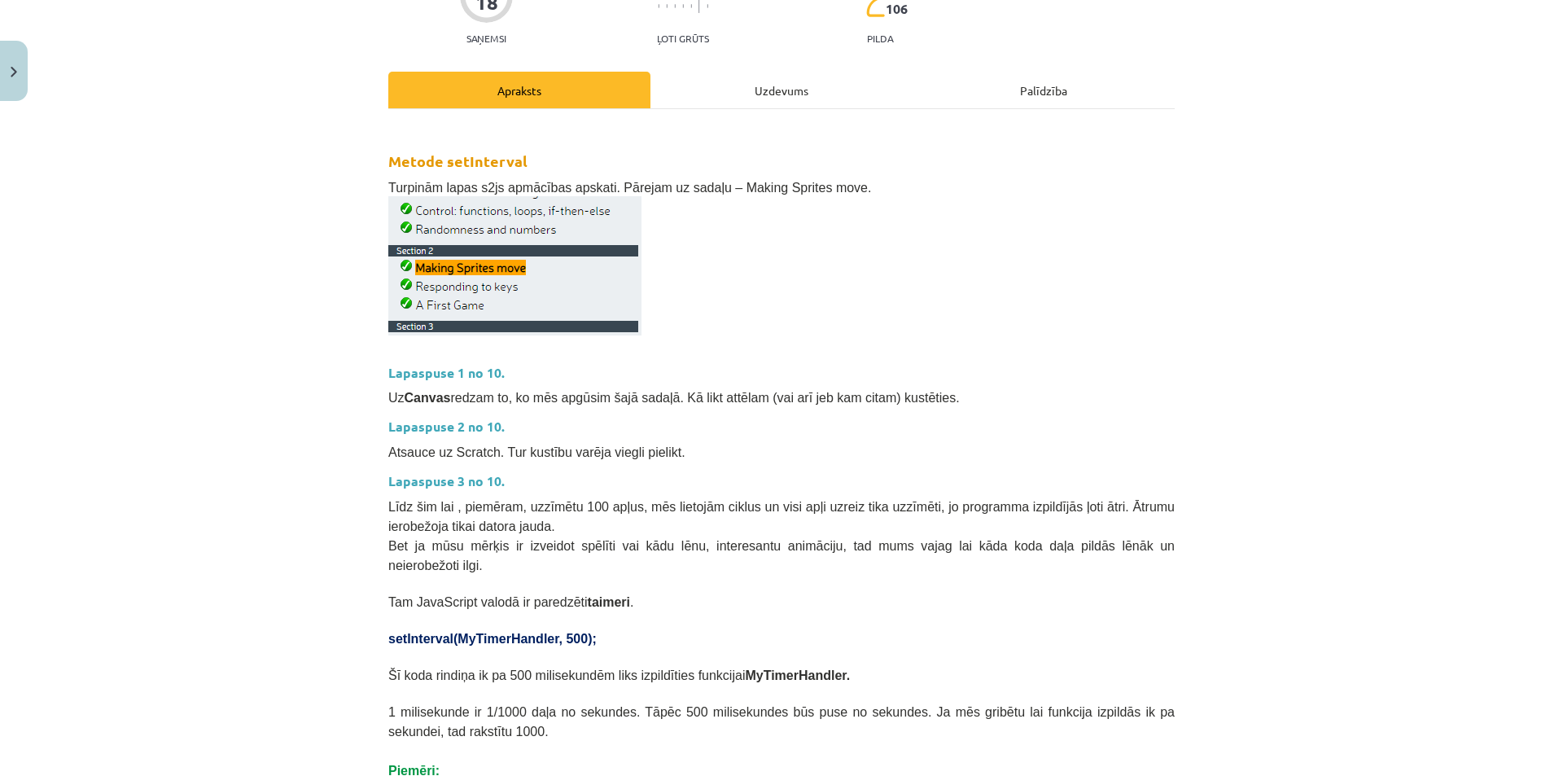
scroll to position [139, 0]
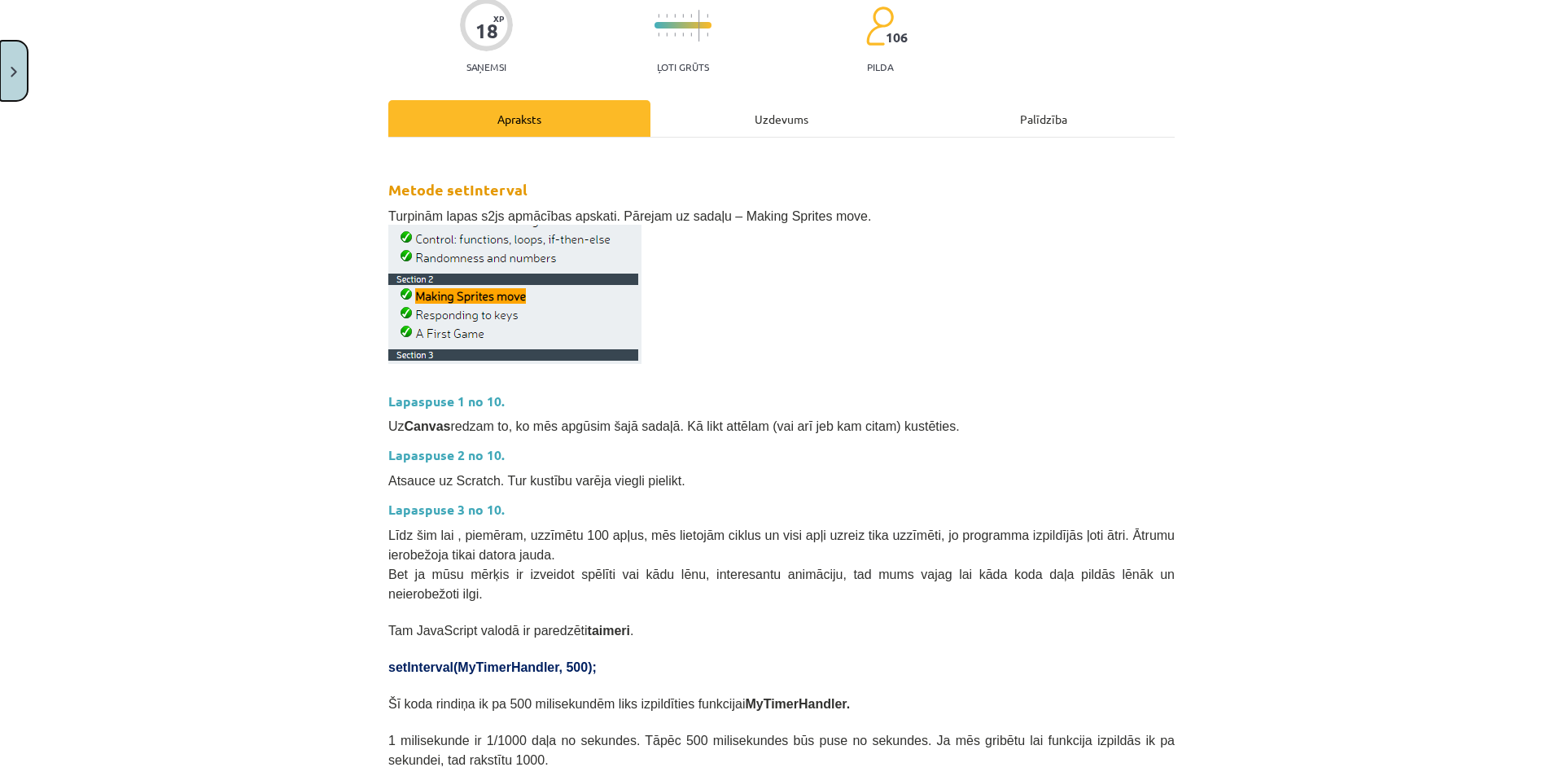
click at [16, 74] on img "Close" at bounding box center [14, 72] width 7 height 11
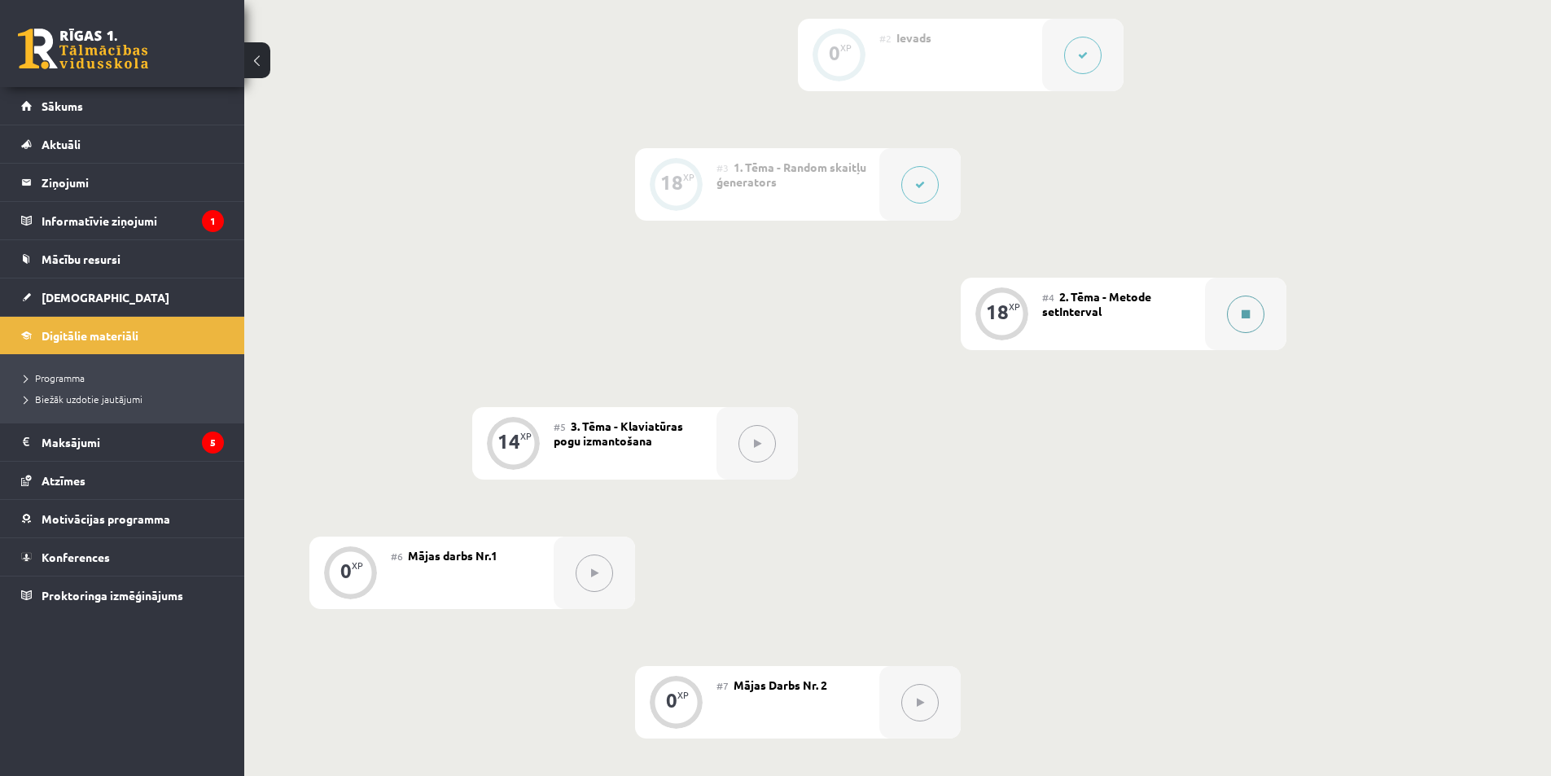
click at [1240, 310] on button at bounding box center [1245, 313] width 37 height 37
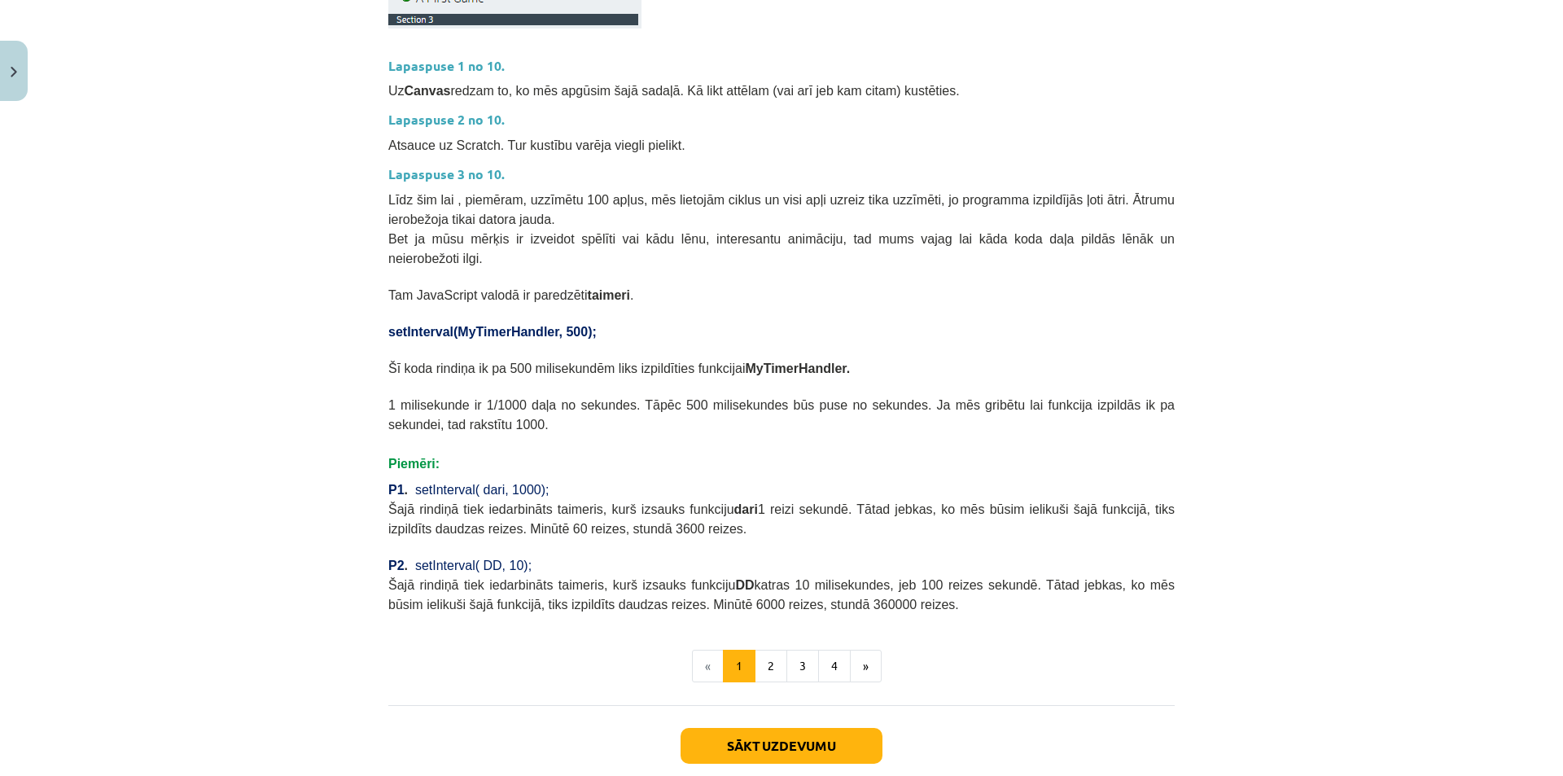
scroll to position [488, 0]
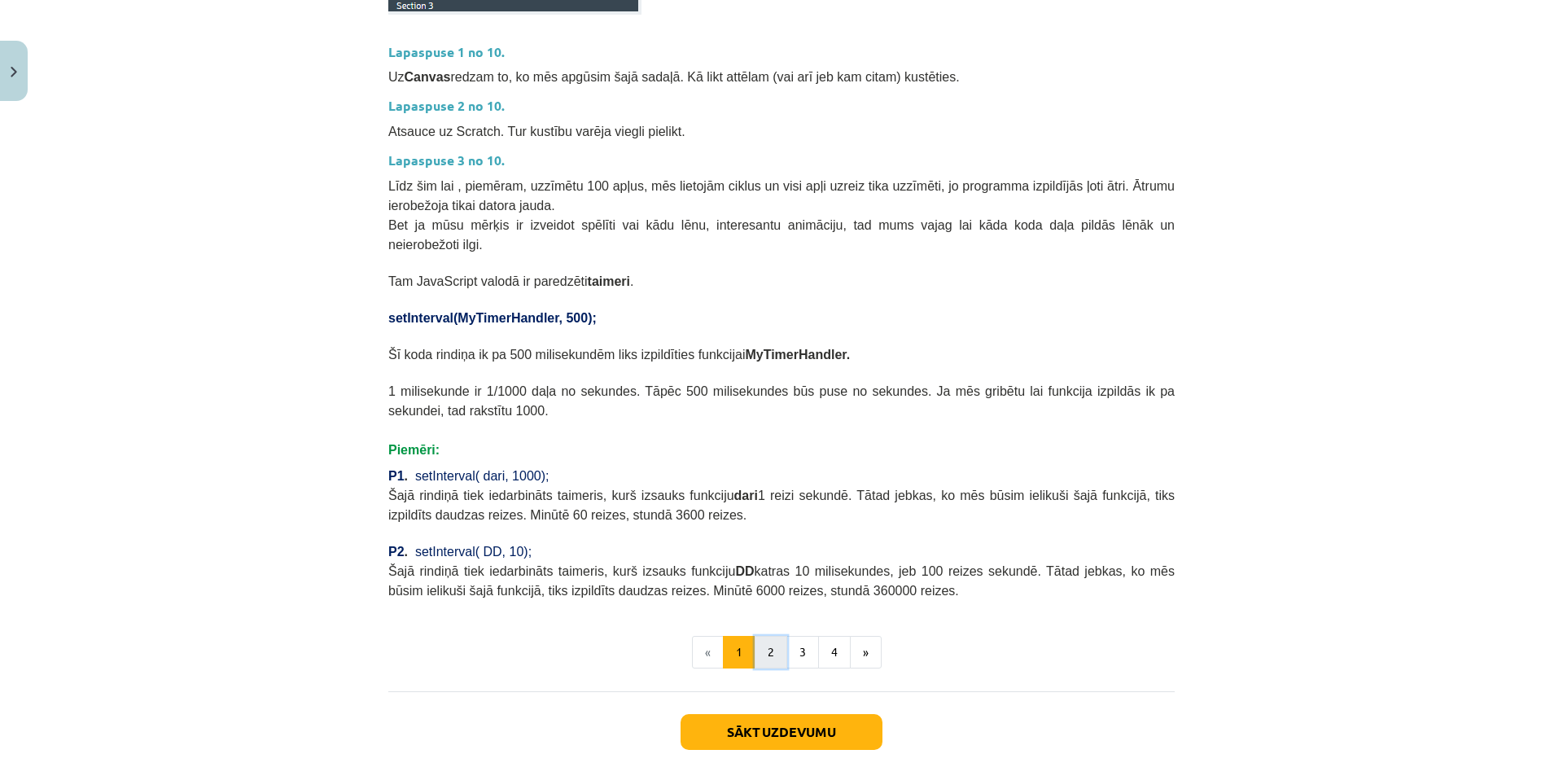
click at [769, 641] on button "2" at bounding box center [771, 652] width 33 height 33
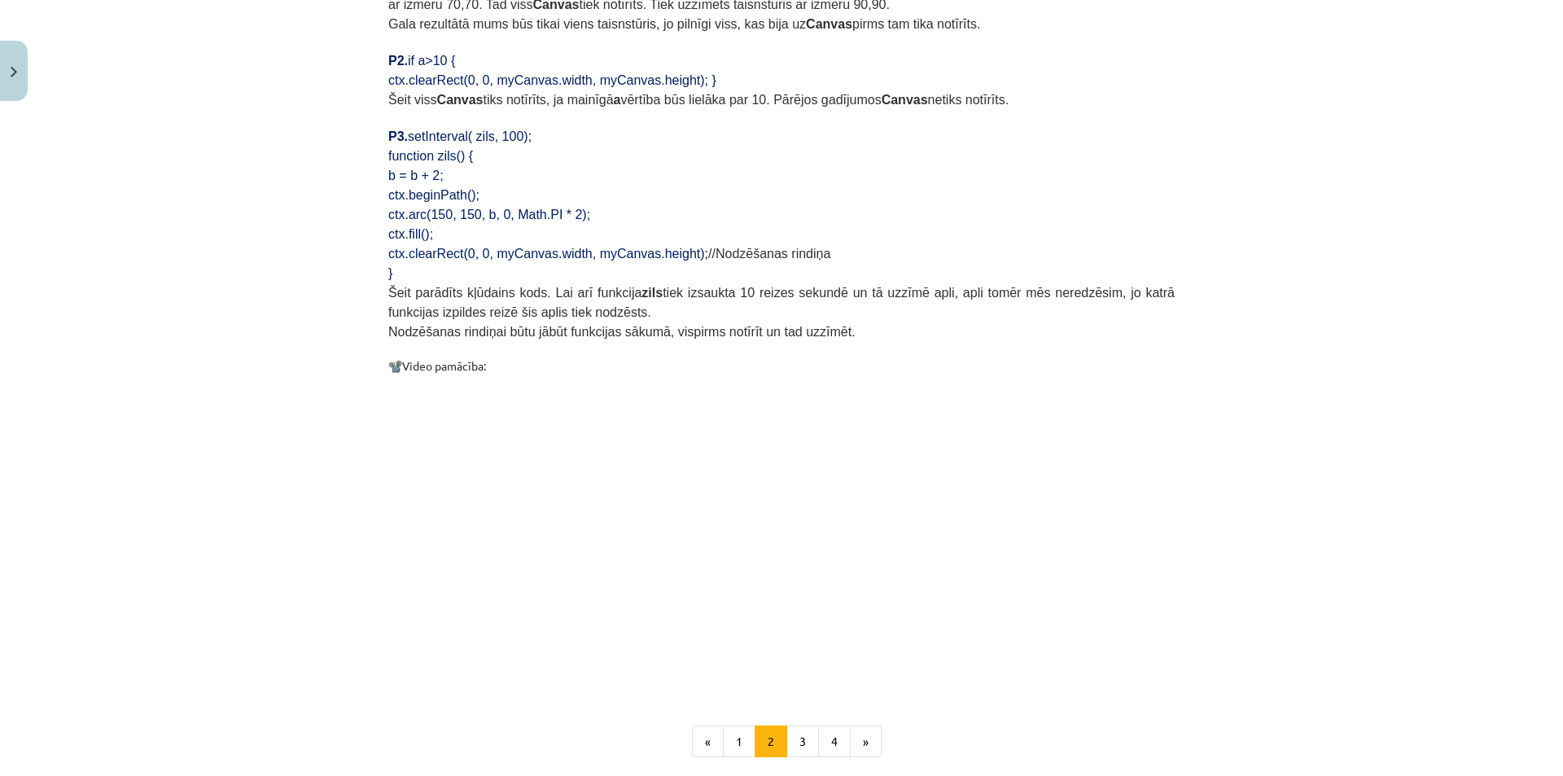
scroll to position [1484, 0]
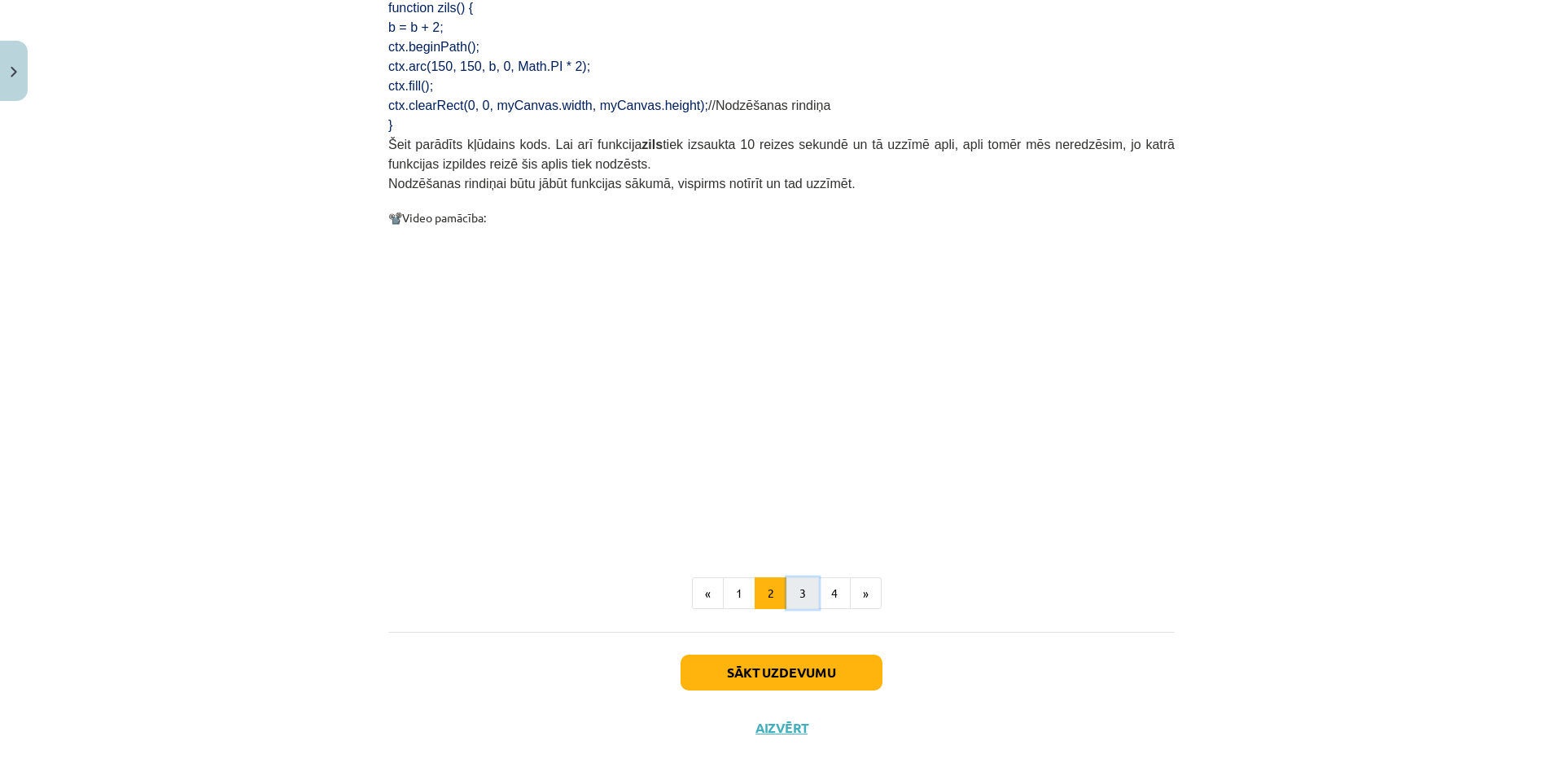
click at [791, 581] on button "3" at bounding box center [802, 593] width 33 height 33
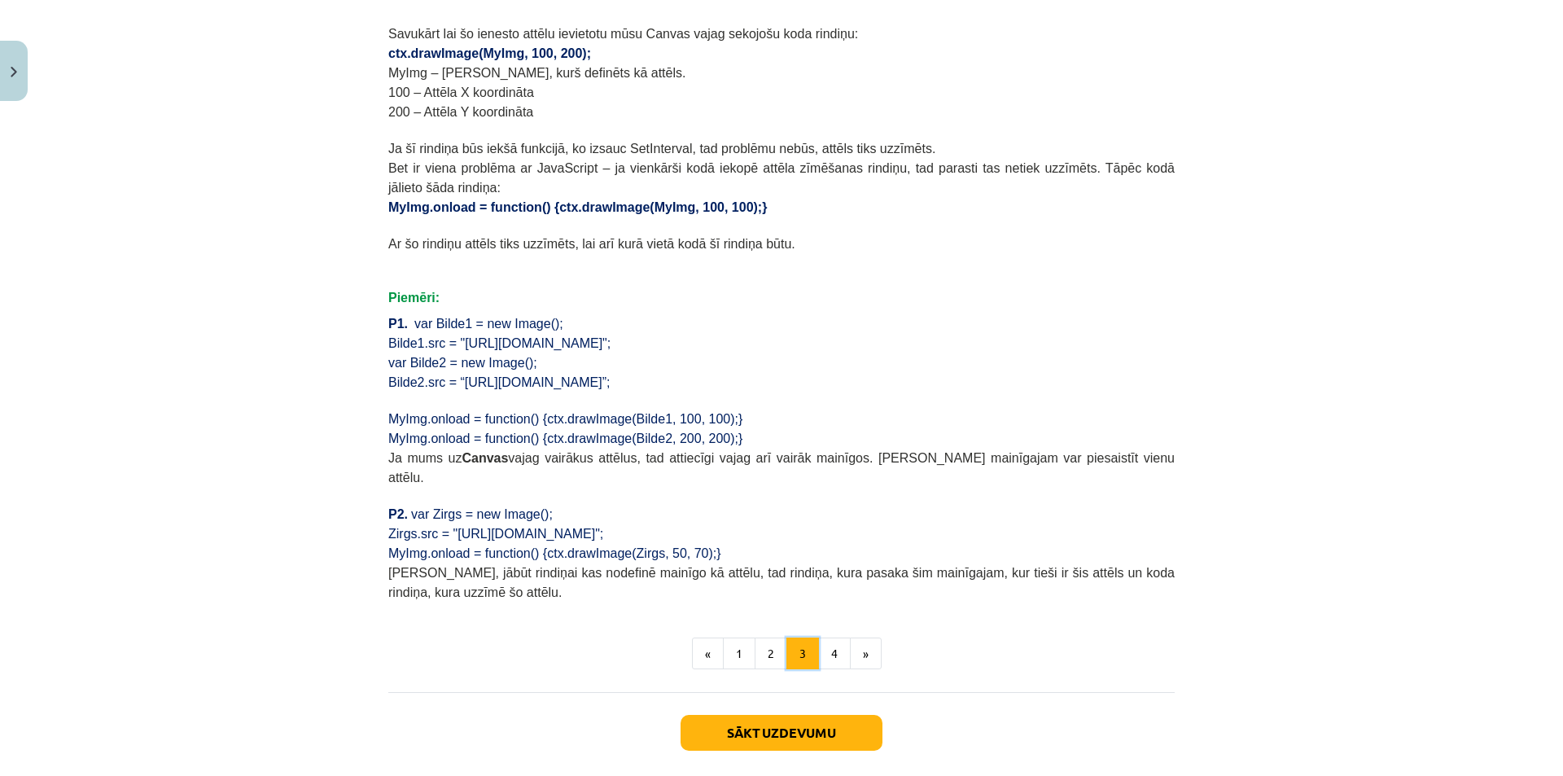
scroll to position [1033, 0]
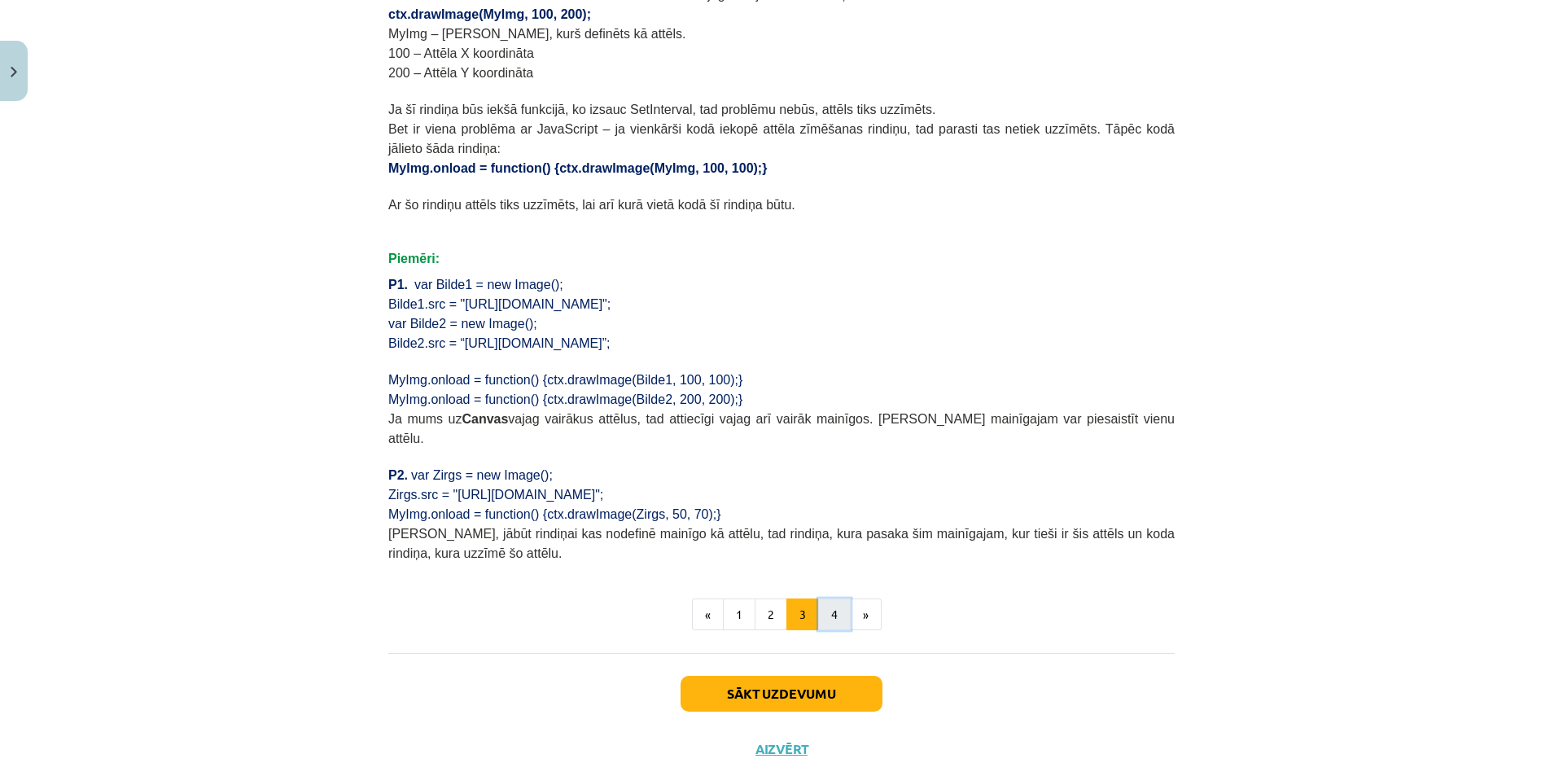
click at [821, 598] on button "4" at bounding box center [834, 614] width 33 height 33
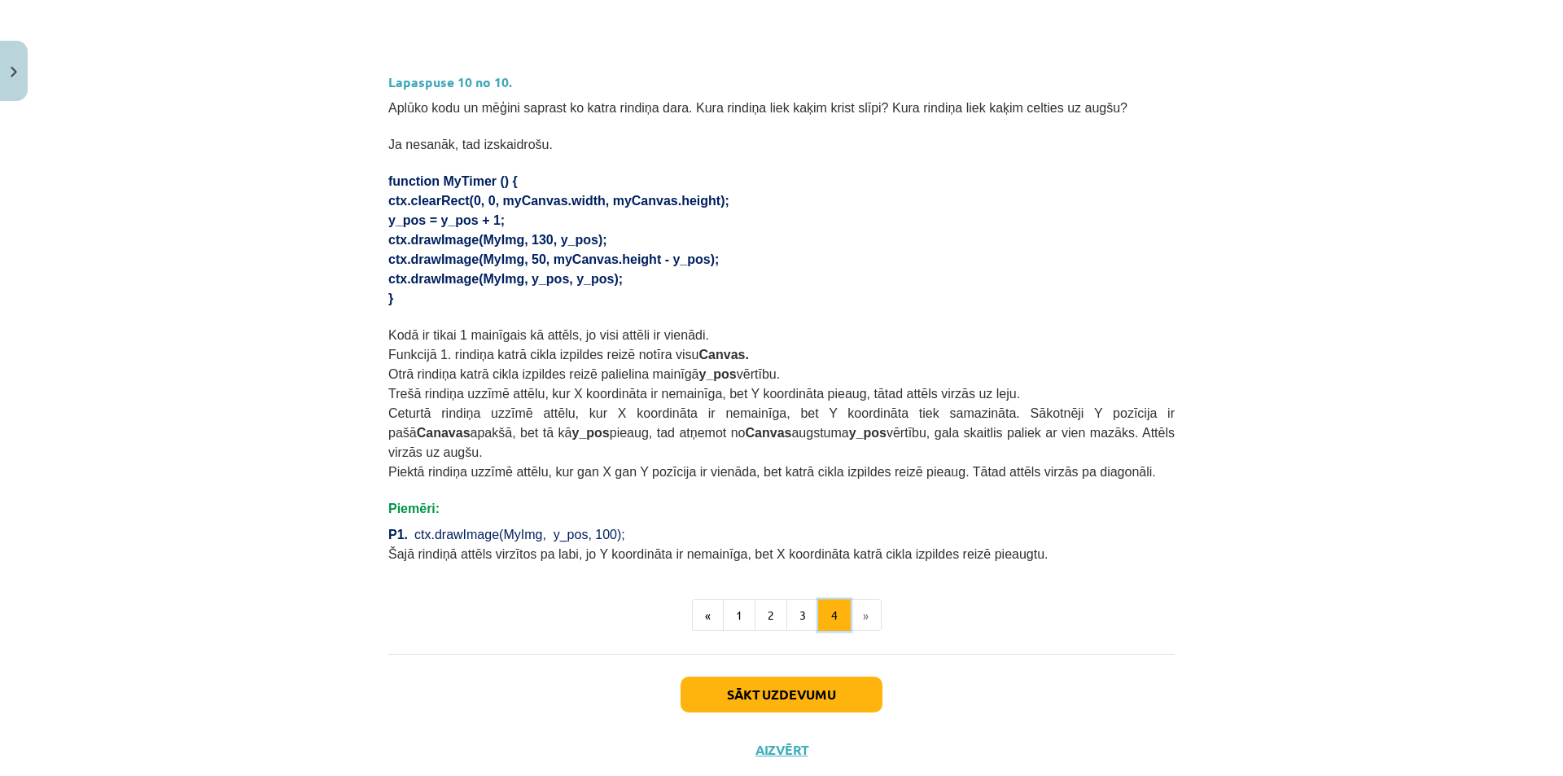
scroll to position [918, 0]
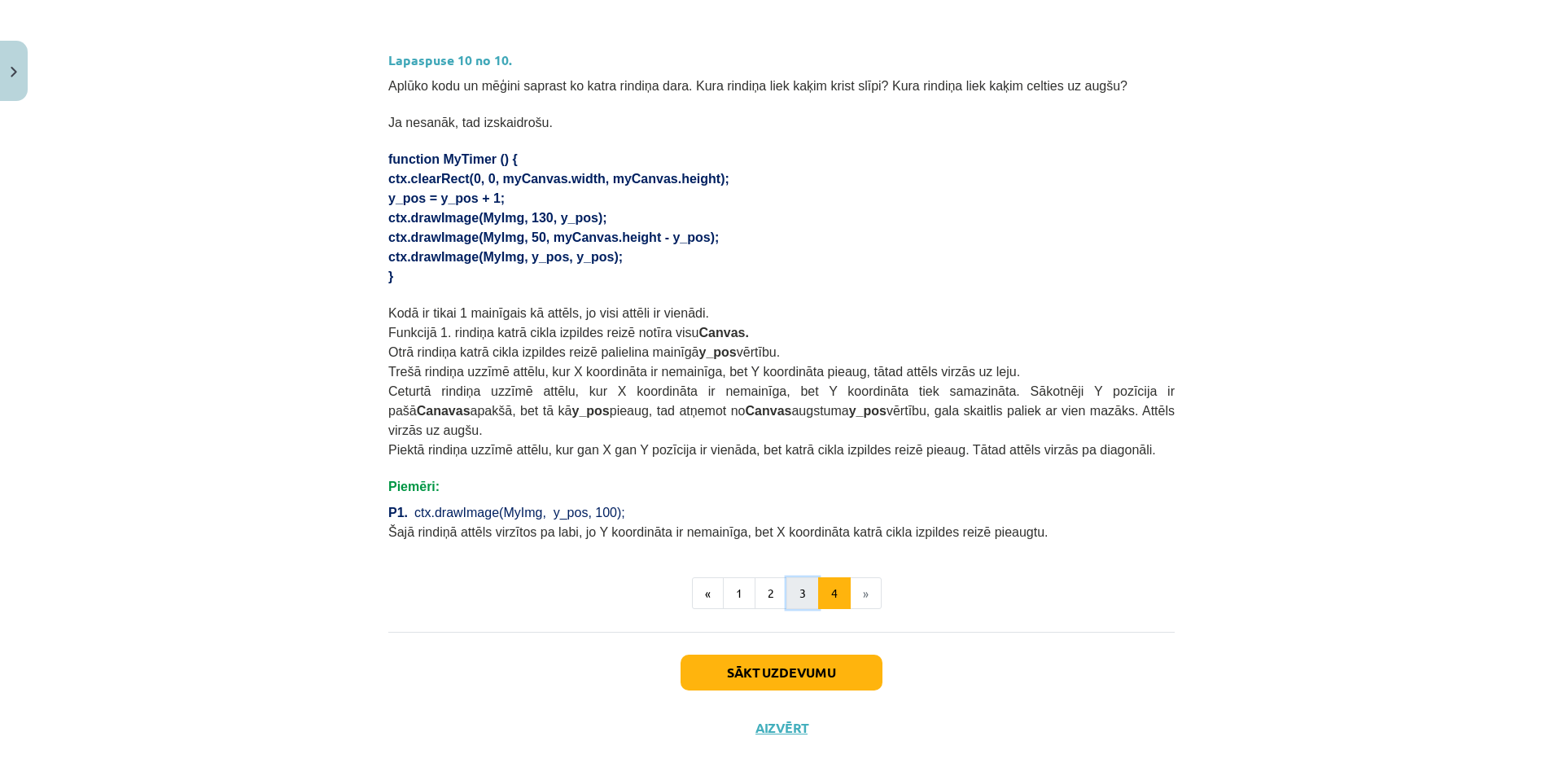
click at [799, 577] on button "3" at bounding box center [802, 593] width 33 height 33
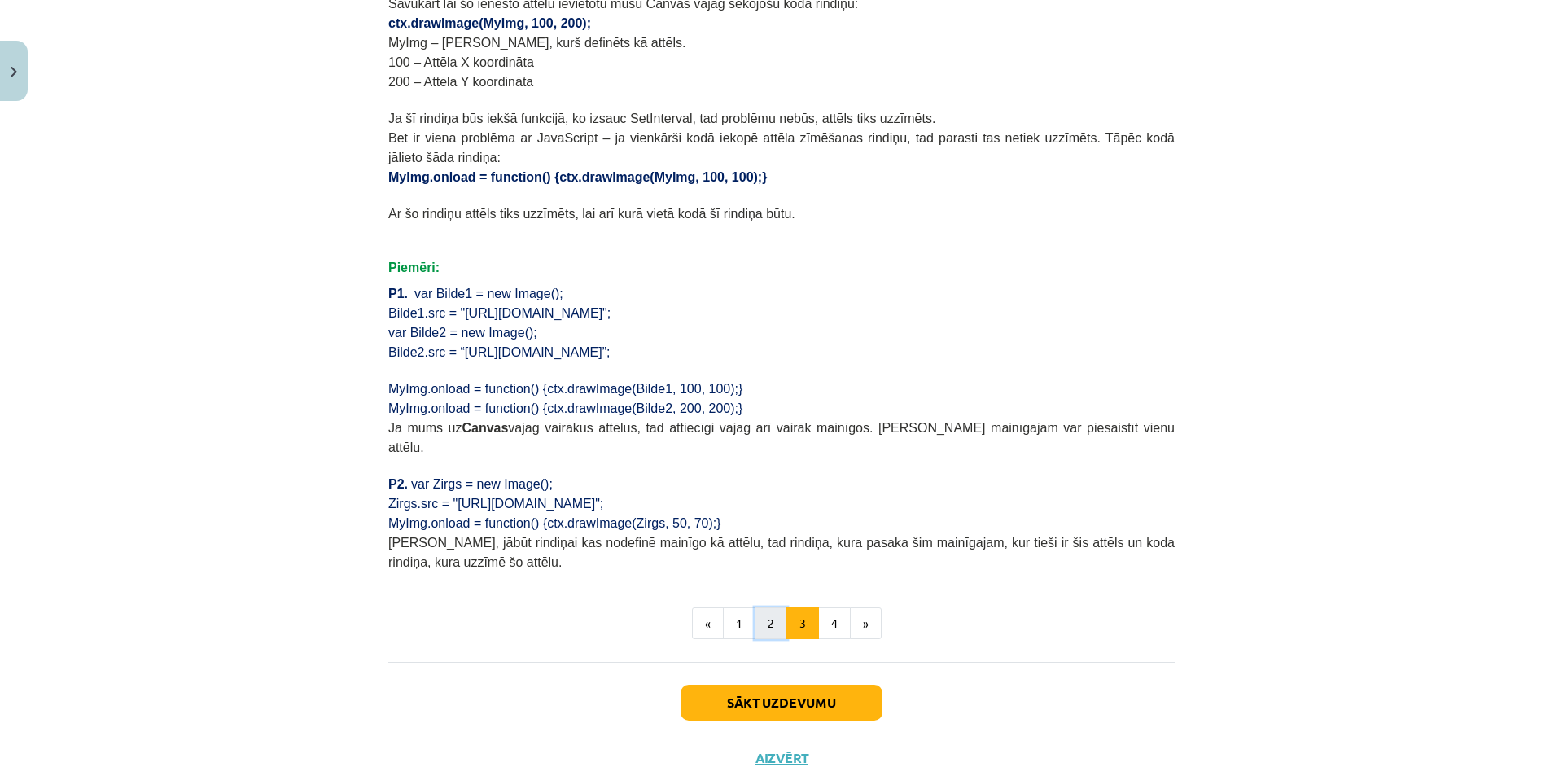
click at [767, 607] on button "2" at bounding box center [771, 623] width 33 height 33
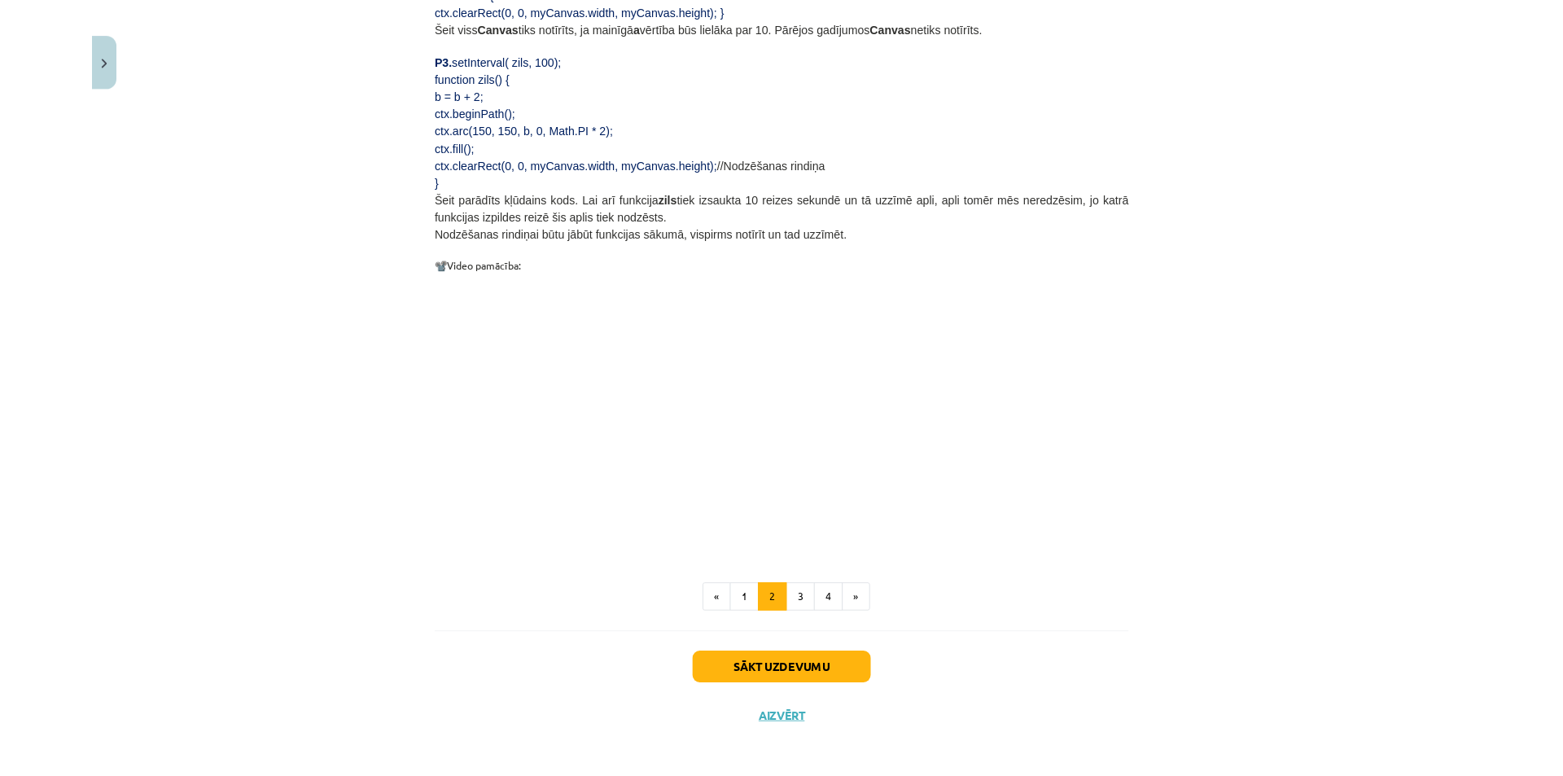
scroll to position [1083, 0]
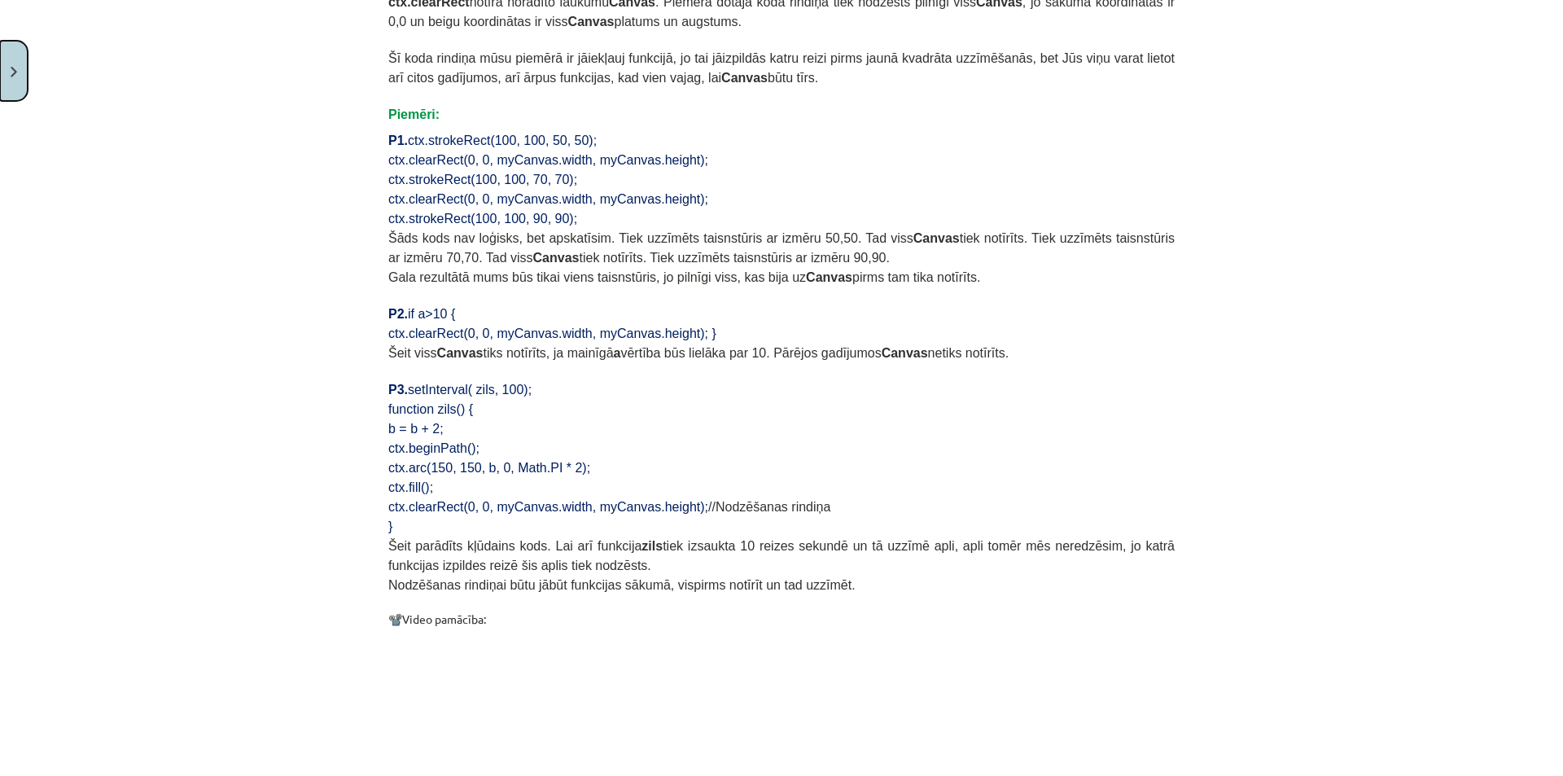
click at [14, 97] on button "Close" at bounding box center [14, 71] width 28 height 60
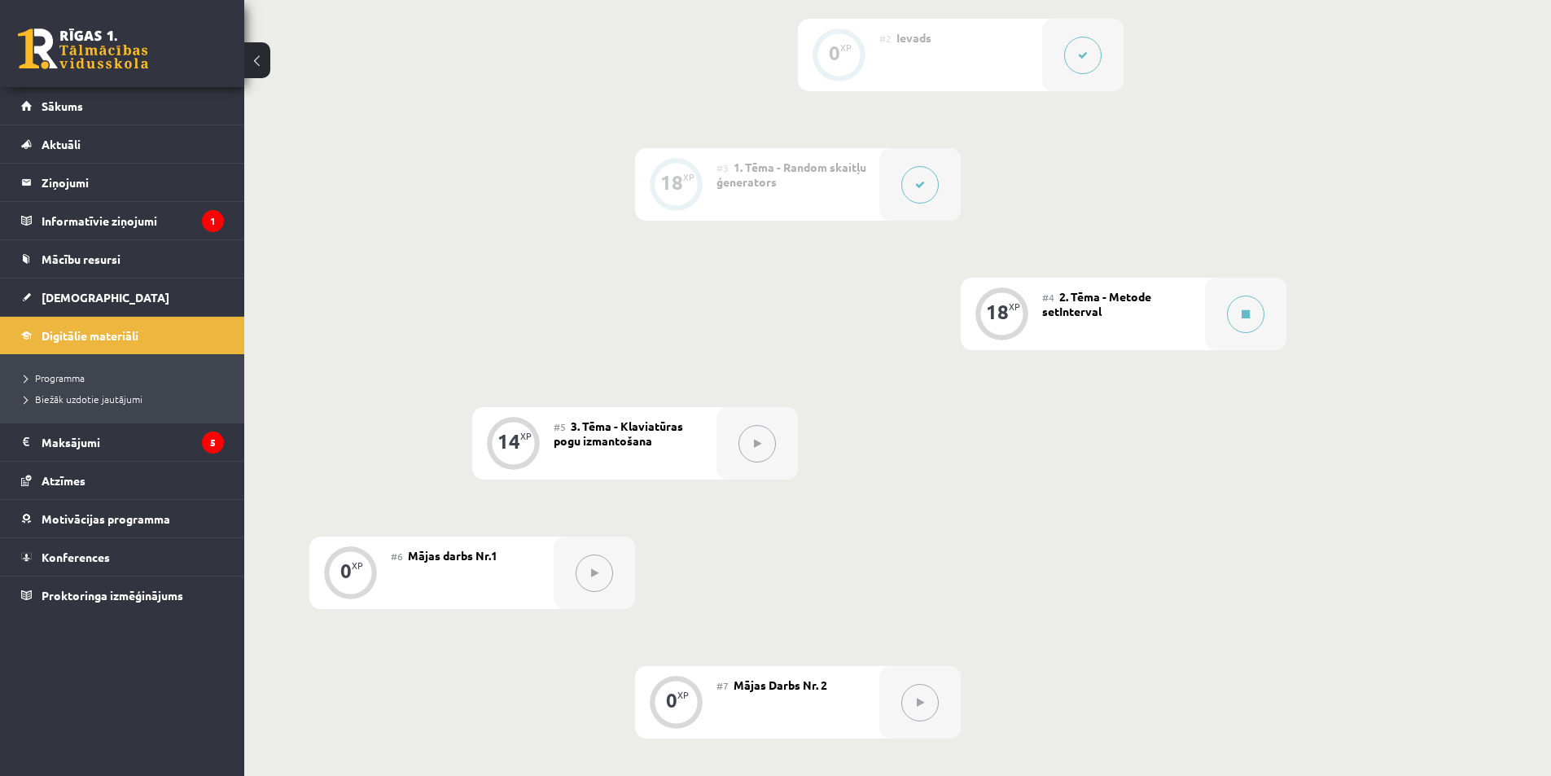
click at [1072, 55] on button at bounding box center [1082, 55] width 37 height 37
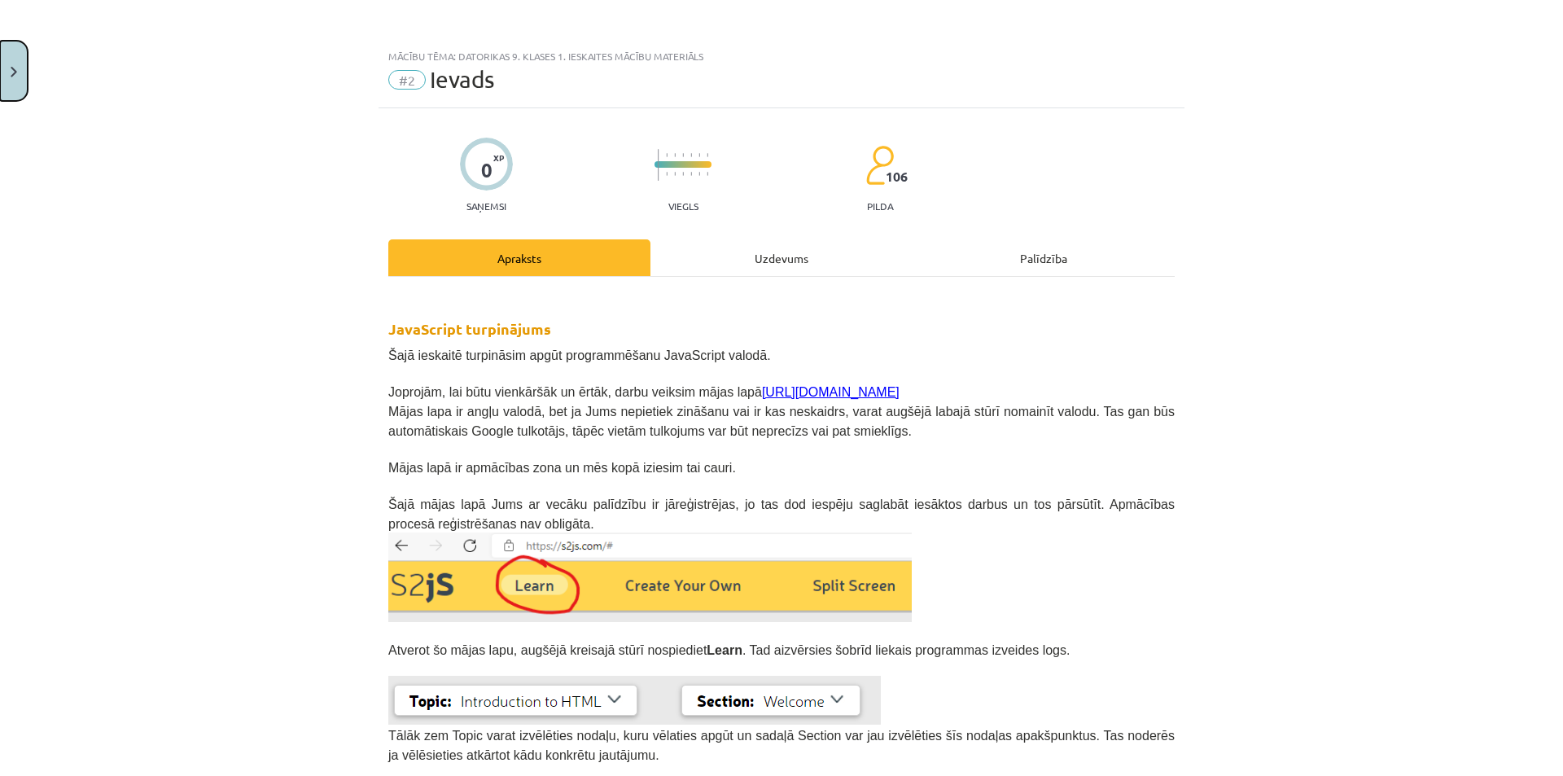
click at [0, 77] on button "Close" at bounding box center [14, 71] width 28 height 60
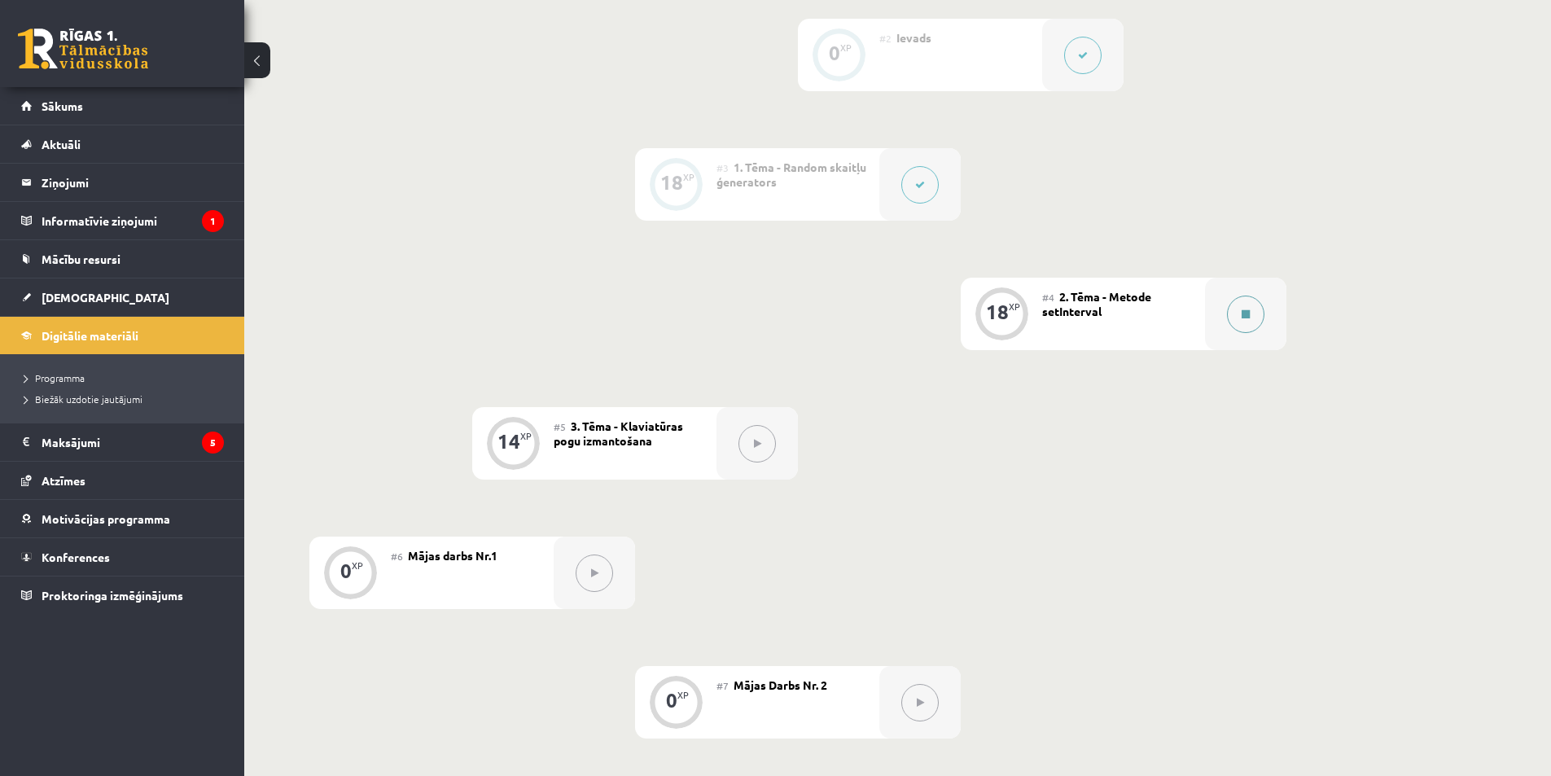
click at [1233, 317] on button at bounding box center [1245, 313] width 37 height 37
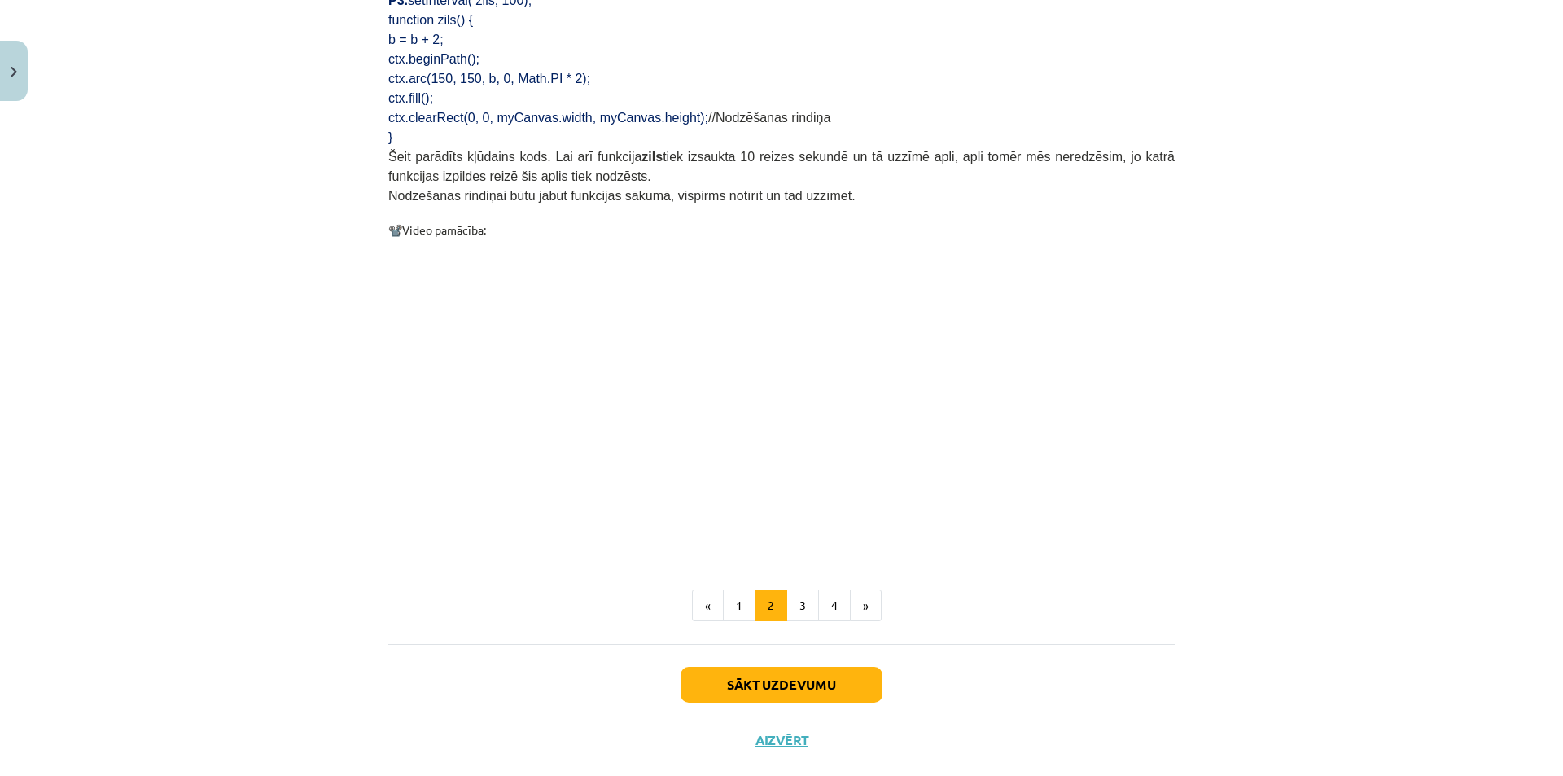
scroll to position [1484, 0]
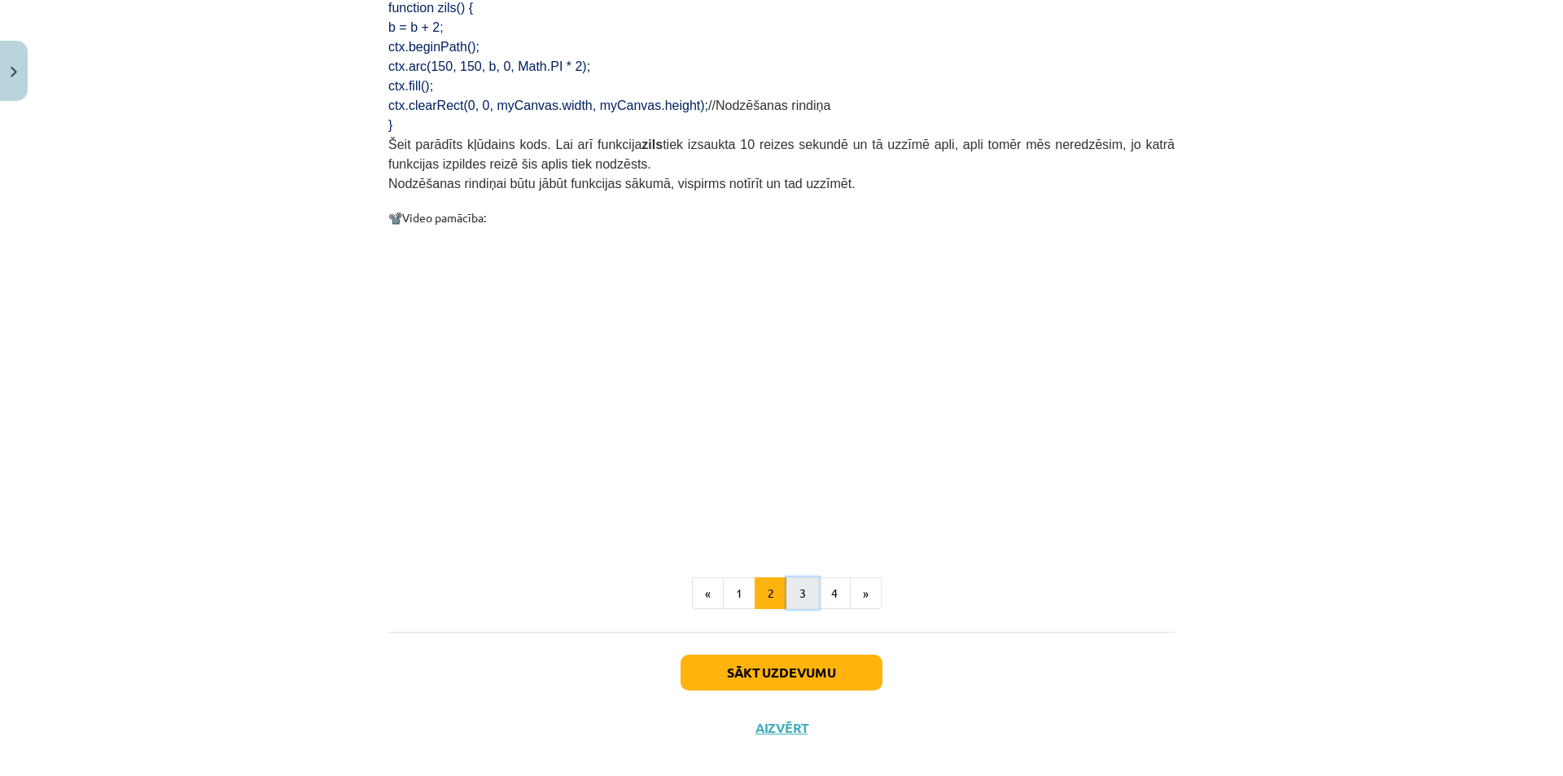
click at [803, 586] on button "3" at bounding box center [802, 593] width 33 height 33
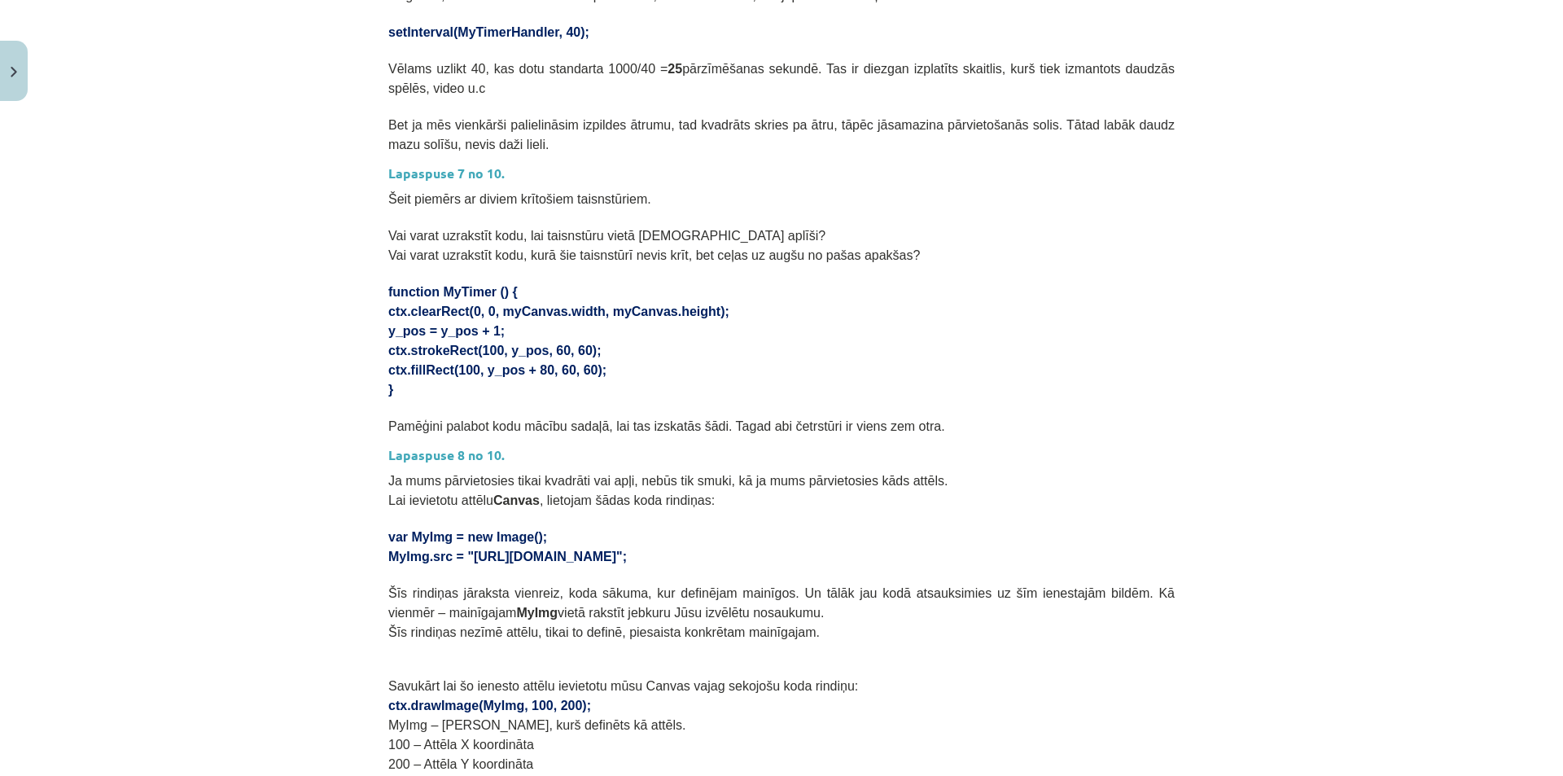
scroll to position [407, 0]
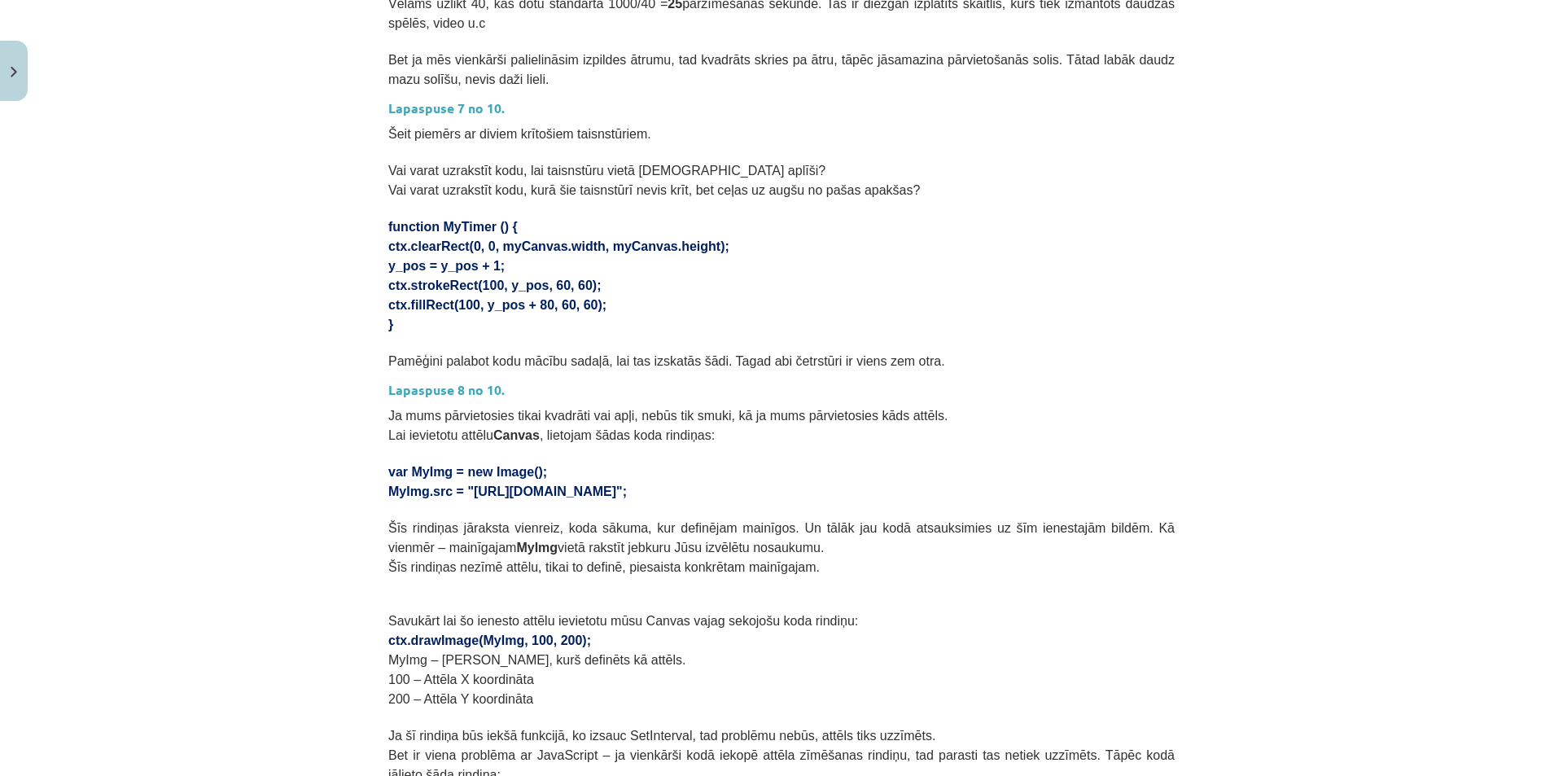
drag, startPoint x: 383, startPoint y: 204, endPoint x: 426, endPoint y: 298, distance: 103.1
click at [426, 298] on div "Lapaspuse 6 no 10. Ja gribas, lai kvadrātu kustība būtu plūdenāka, ne tik sarau…" at bounding box center [781, 535] width 786 height 1303
copy div "function MyTimer () { ctx.clearRect(0, 0, myCanvas.width, myCanvas.height); y_p…"
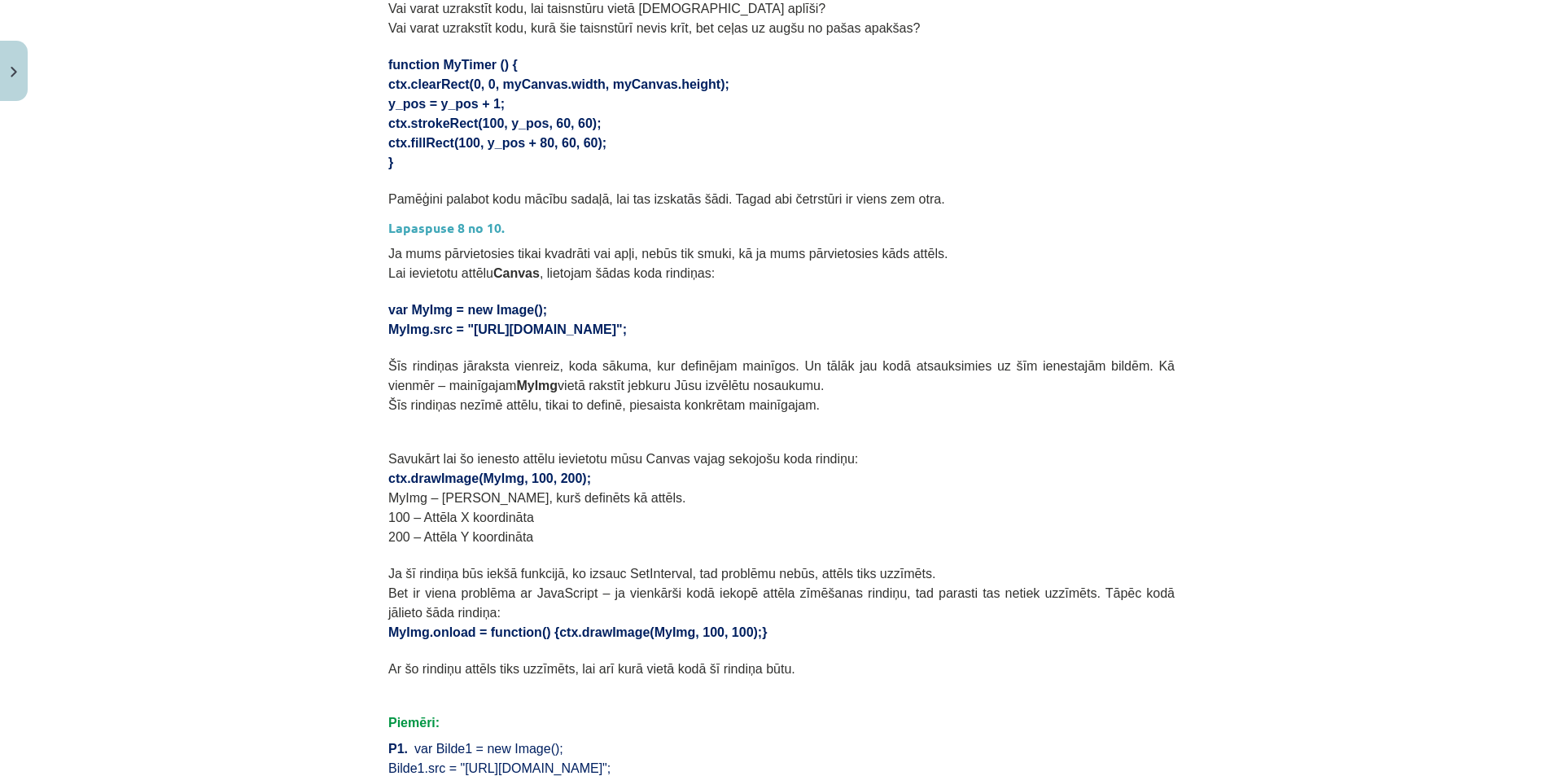
scroll to position [570, 0]
drag, startPoint x: 381, startPoint y: 455, endPoint x: 528, endPoint y: 451, distance: 147.4
click at [527, 451] on div "18 XP Saņemsi Ļoti grūts 106 pilda Apraksts Uzdevums Palīdzība Lapaspuse 6 no 1…" at bounding box center [782, 388] width 806 height 1701
drag, startPoint x: 685, startPoint y: 487, endPoint x: 618, endPoint y: 481, distance: 67.0
click at [682, 506] on p "100 – Attēla X koordināta" at bounding box center [781, 516] width 786 height 20
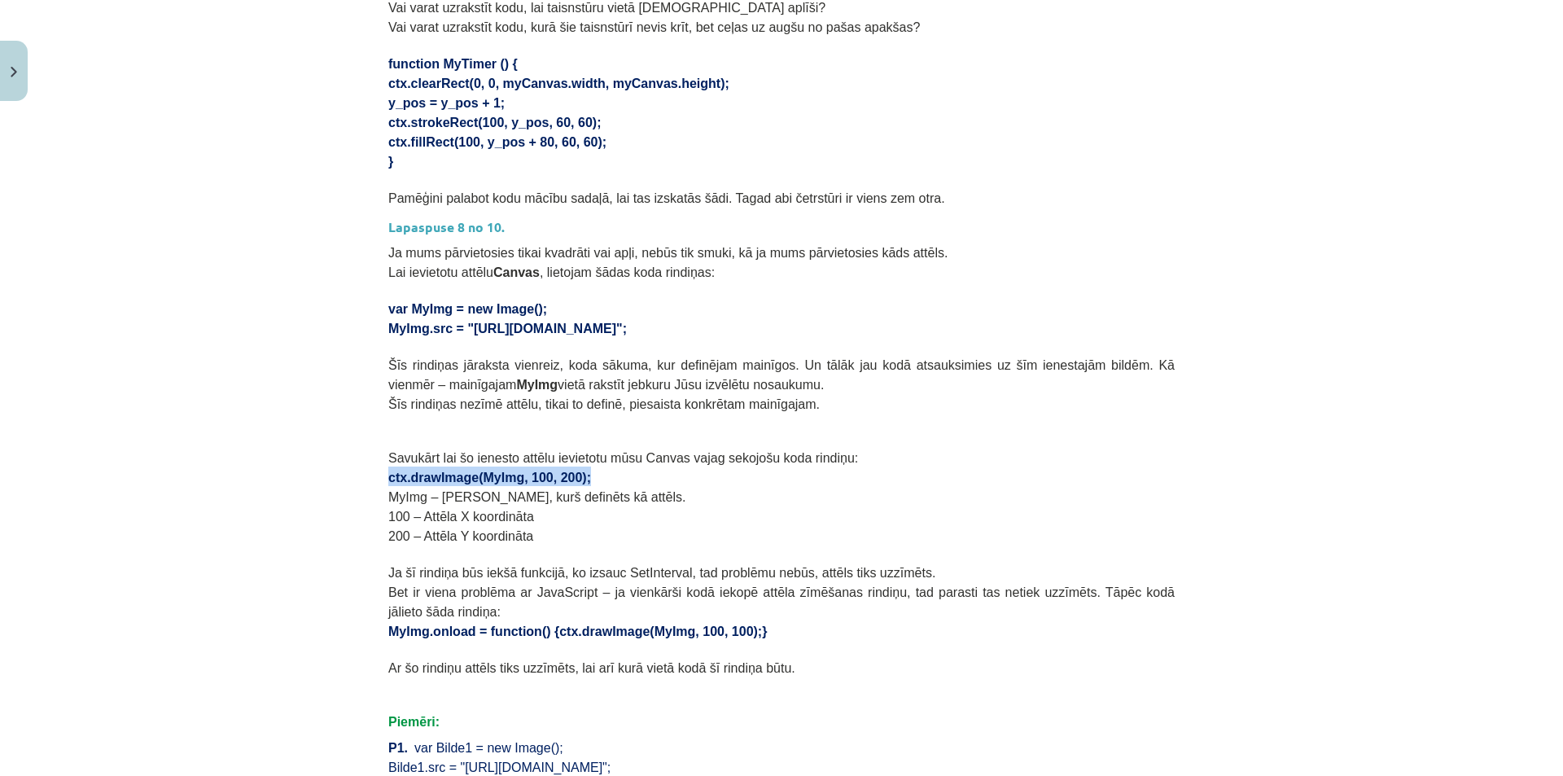
drag, startPoint x: 571, startPoint y: 452, endPoint x: 334, endPoint y: 452, distance: 237.7
click at [334, 452] on div "Mācību tēma: Datorikas 9. klases 1. ieskaites mācību materiāls #4 2. Tēma - Met…" at bounding box center [781, 388] width 1563 height 776
copy span "ctx.drawImage(MyImg, 100, 200);"
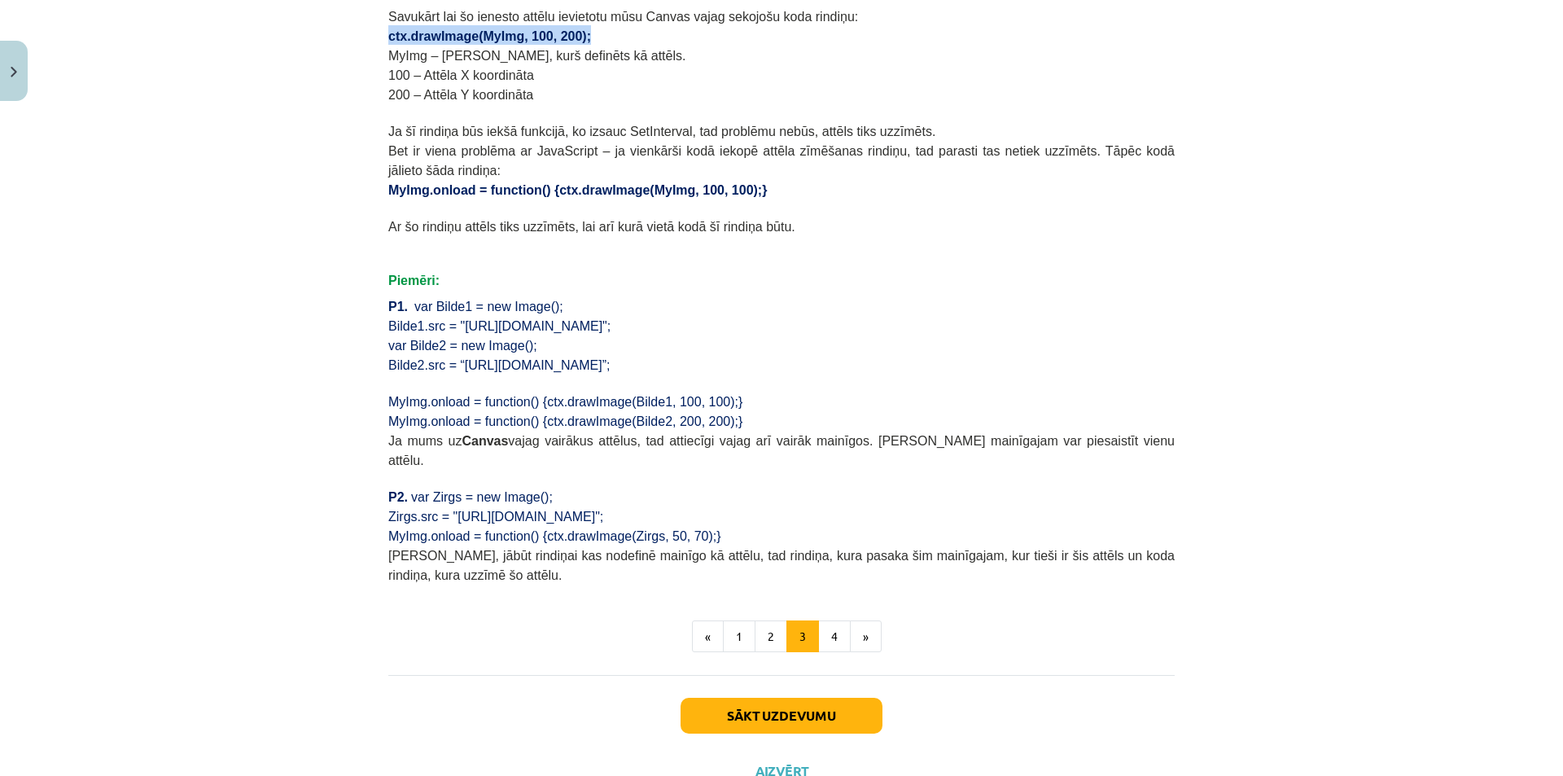
scroll to position [1033, 0]
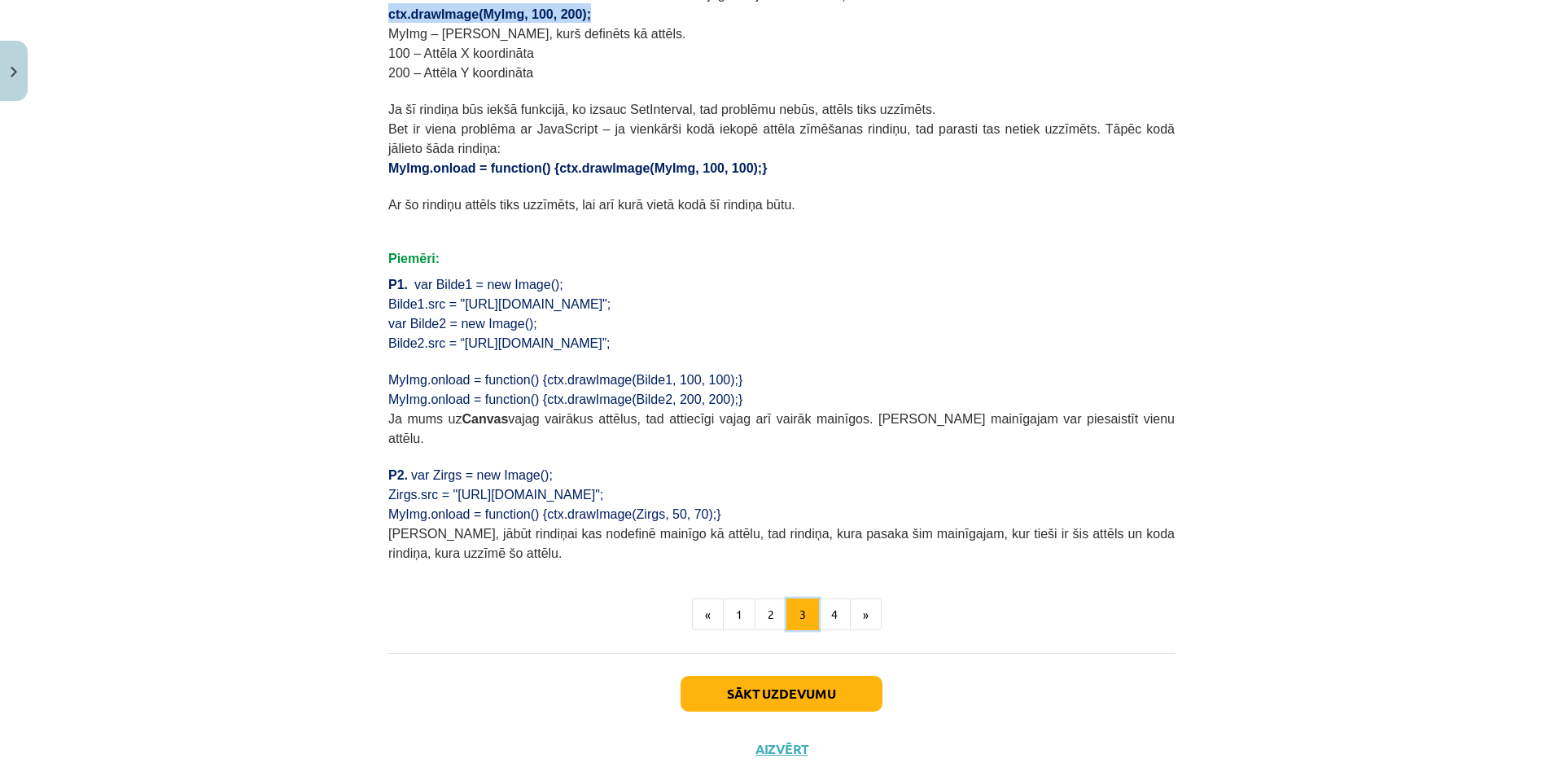
click at [812, 598] on button "3" at bounding box center [802, 614] width 33 height 33
click at [826, 598] on button "4" at bounding box center [834, 614] width 33 height 33
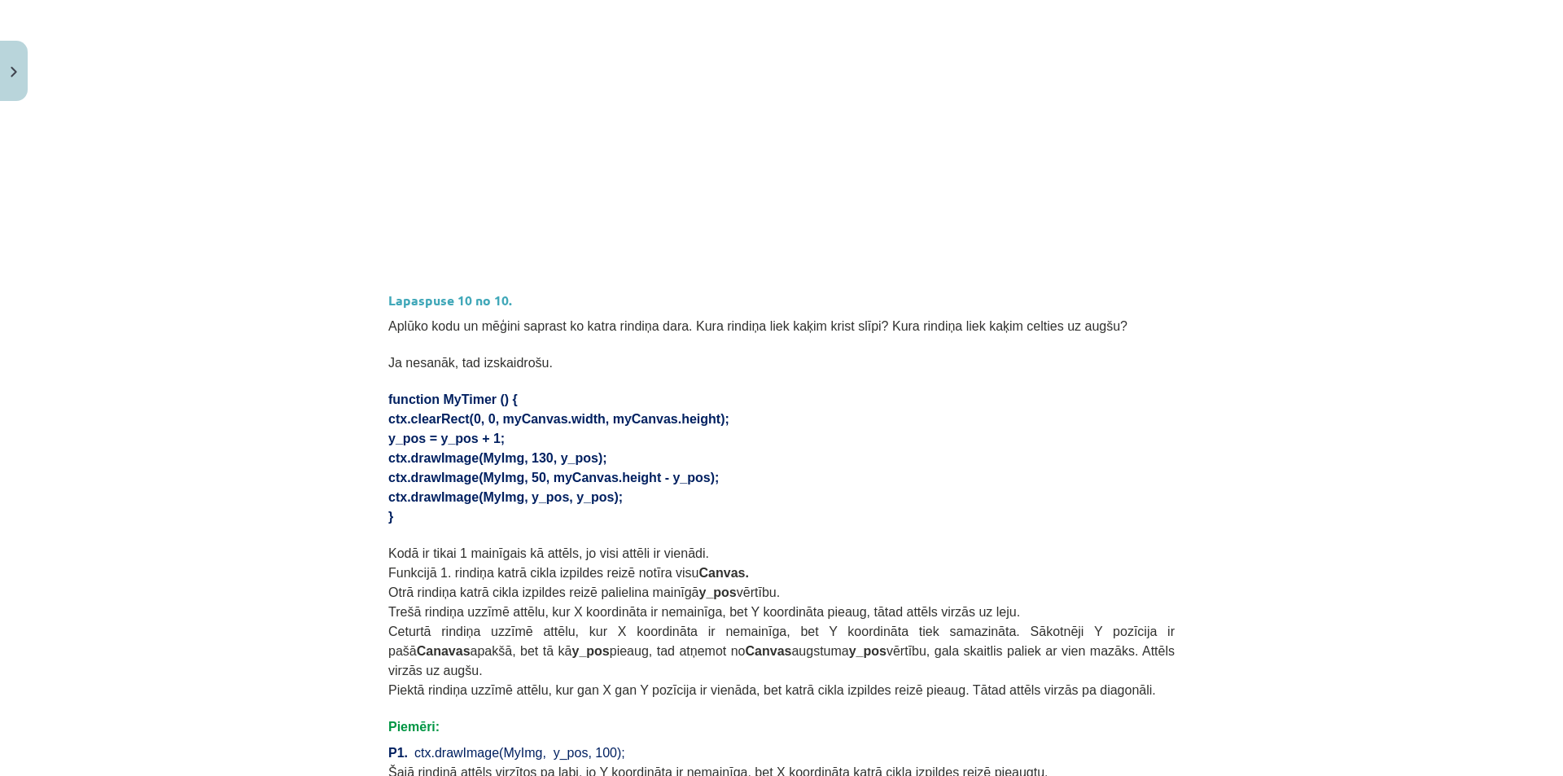
scroll to position [755, 0]
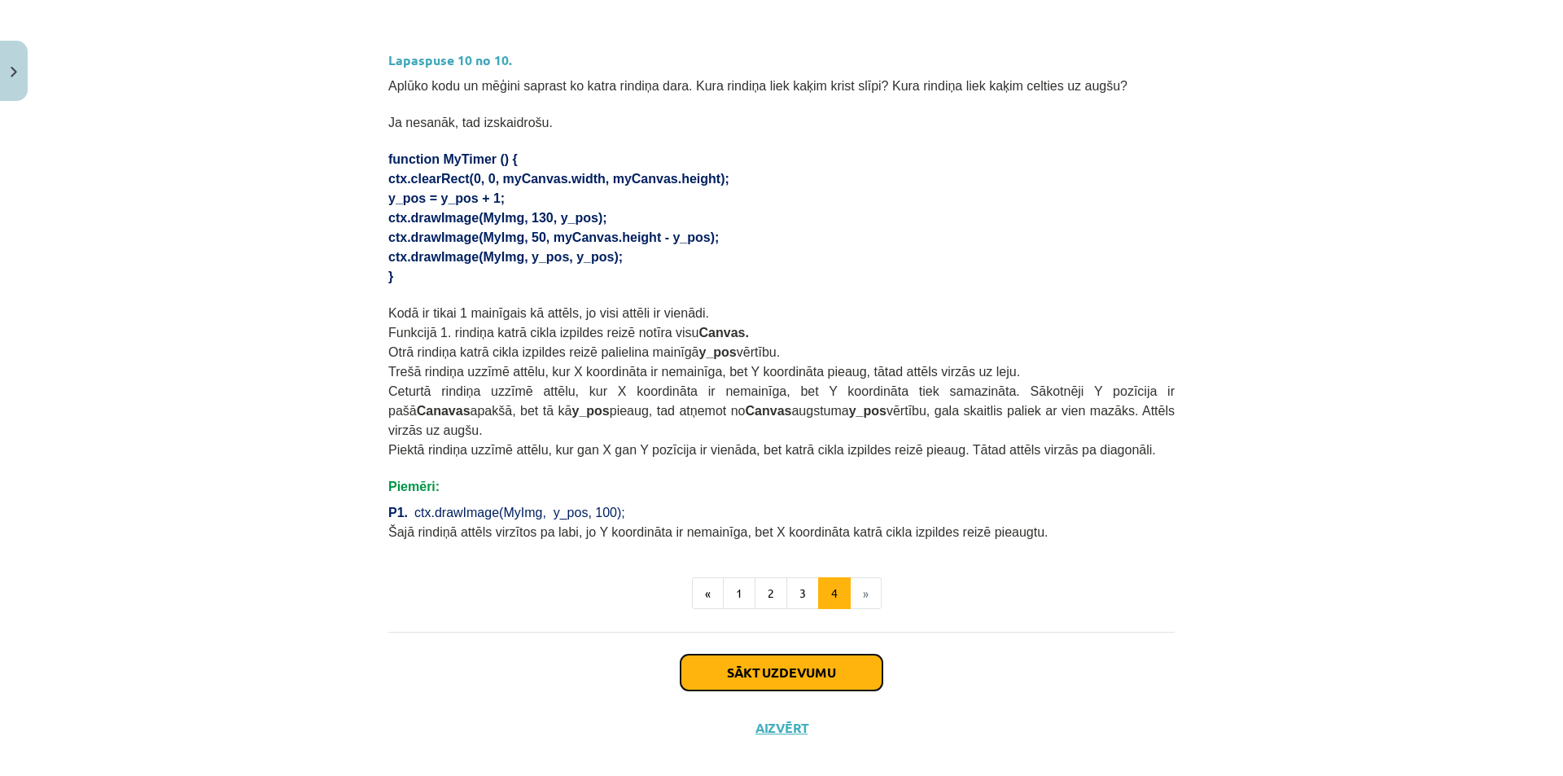
click at [798, 658] on button "Sākt uzdevumu" at bounding box center [782, 672] width 202 height 36
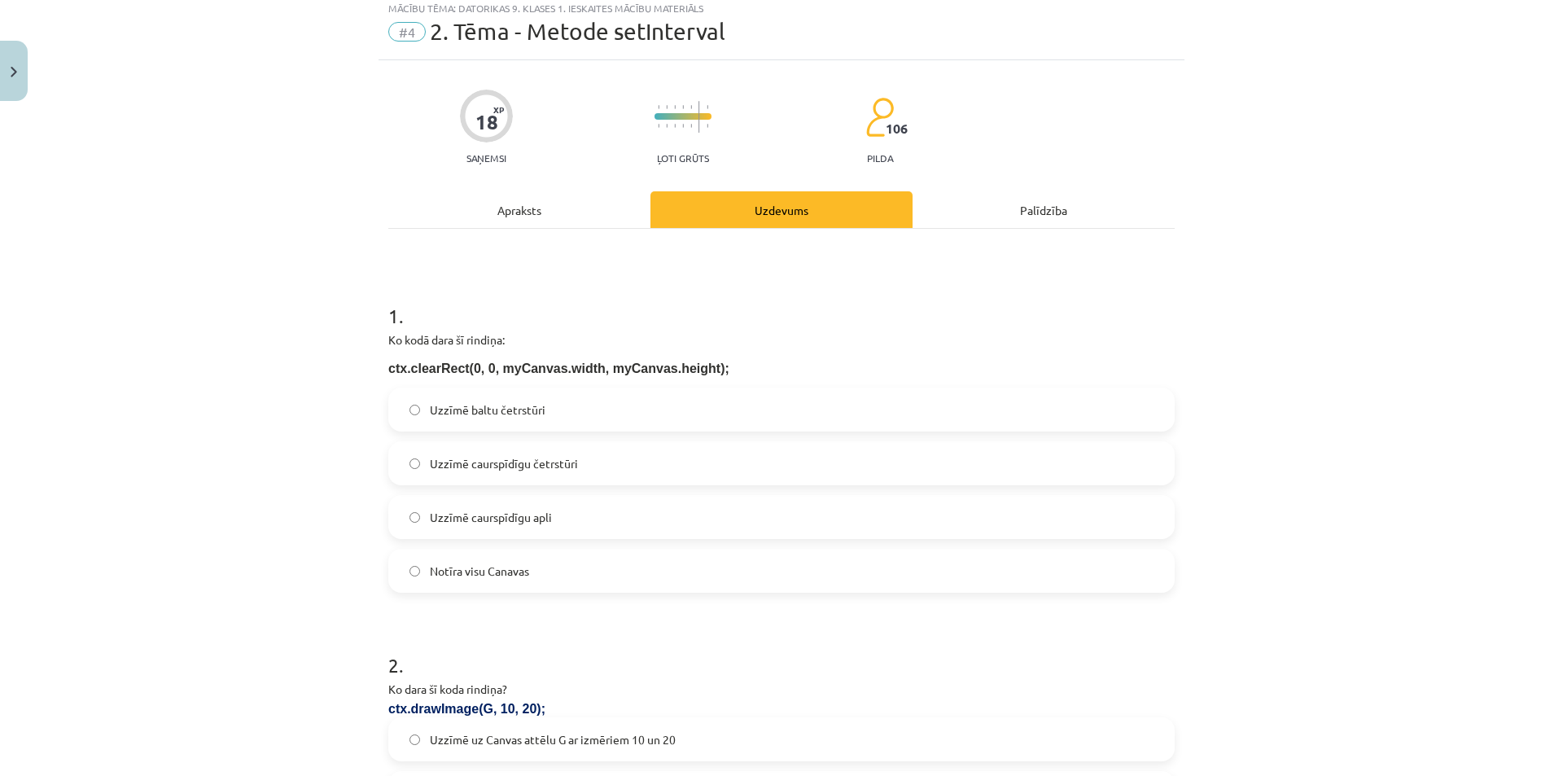
scroll to position [41, 0]
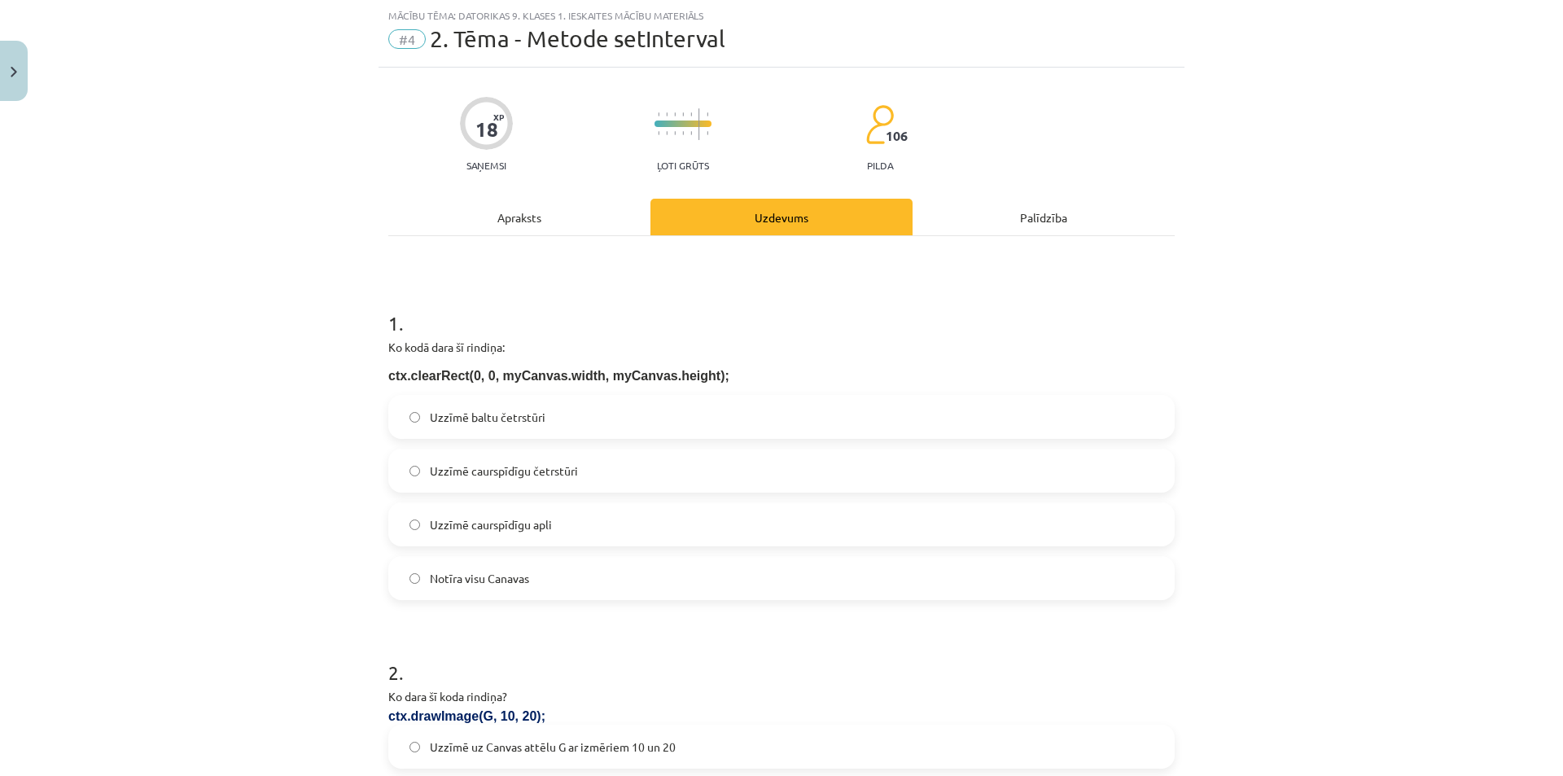
click at [488, 470] on span "Uzzīmē caurspīdīgu četrstūri" at bounding box center [504, 470] width 148 height 17
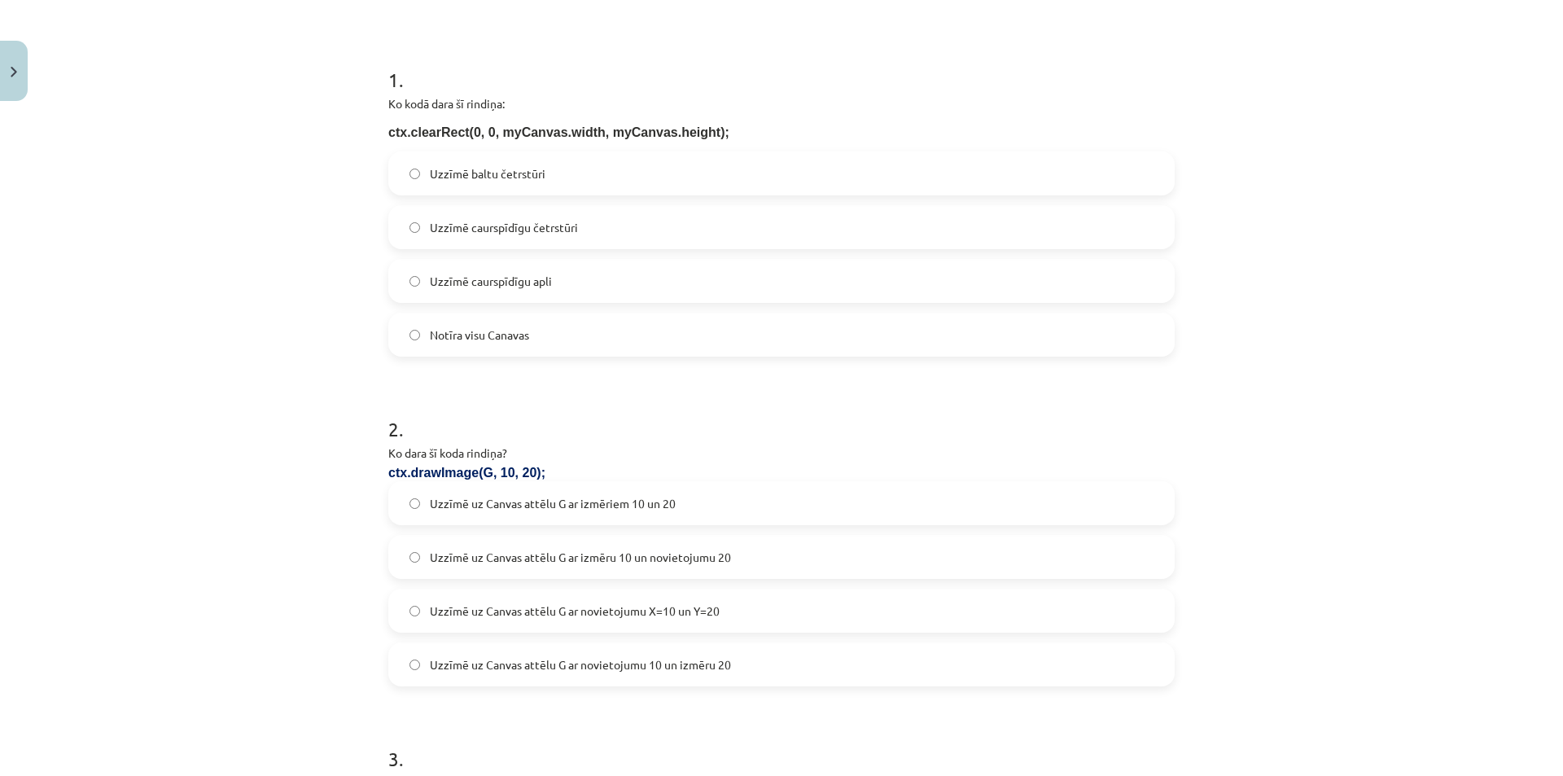
scroll to position [285, 0]
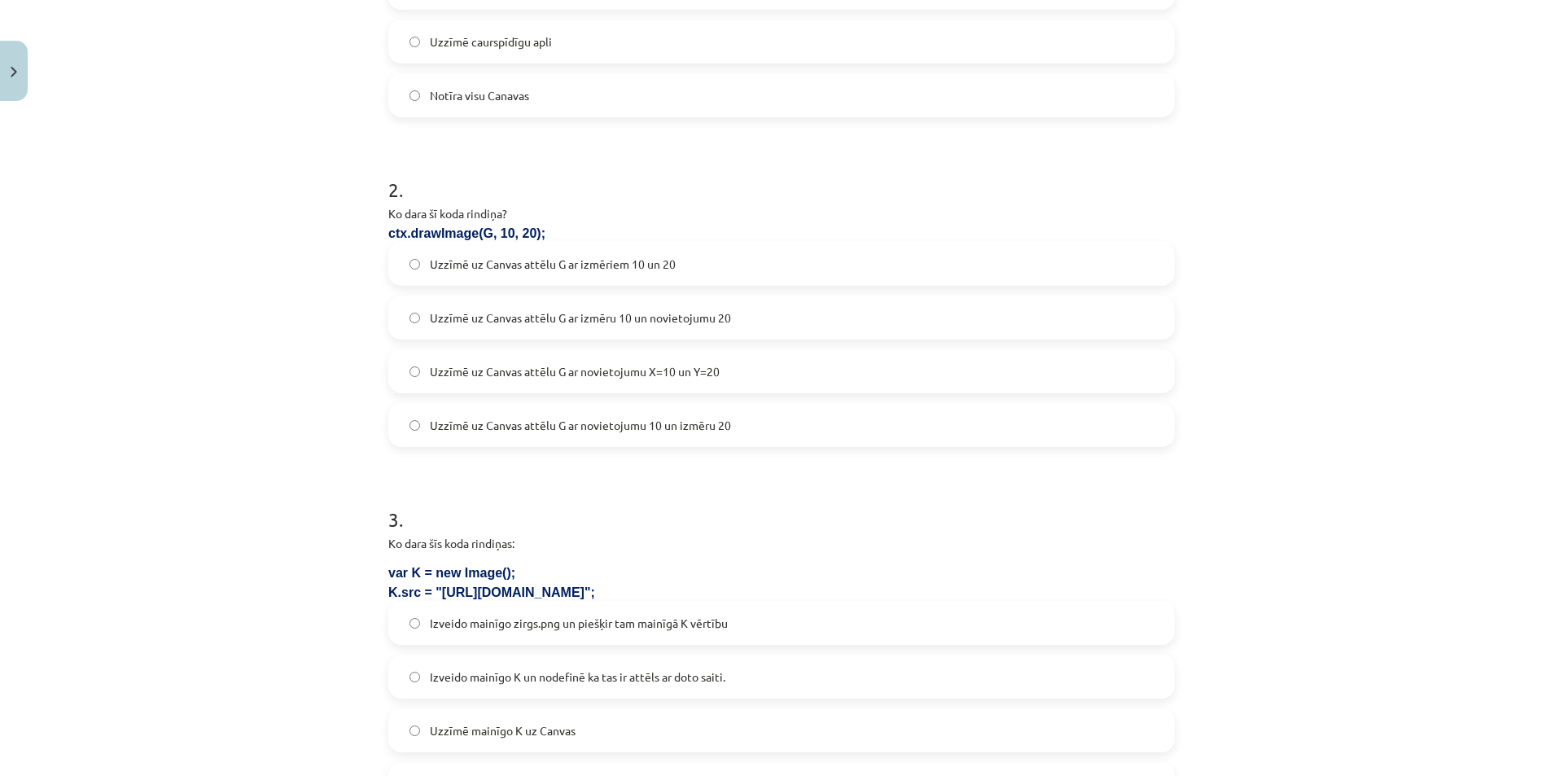
scroll to position [529, 0]
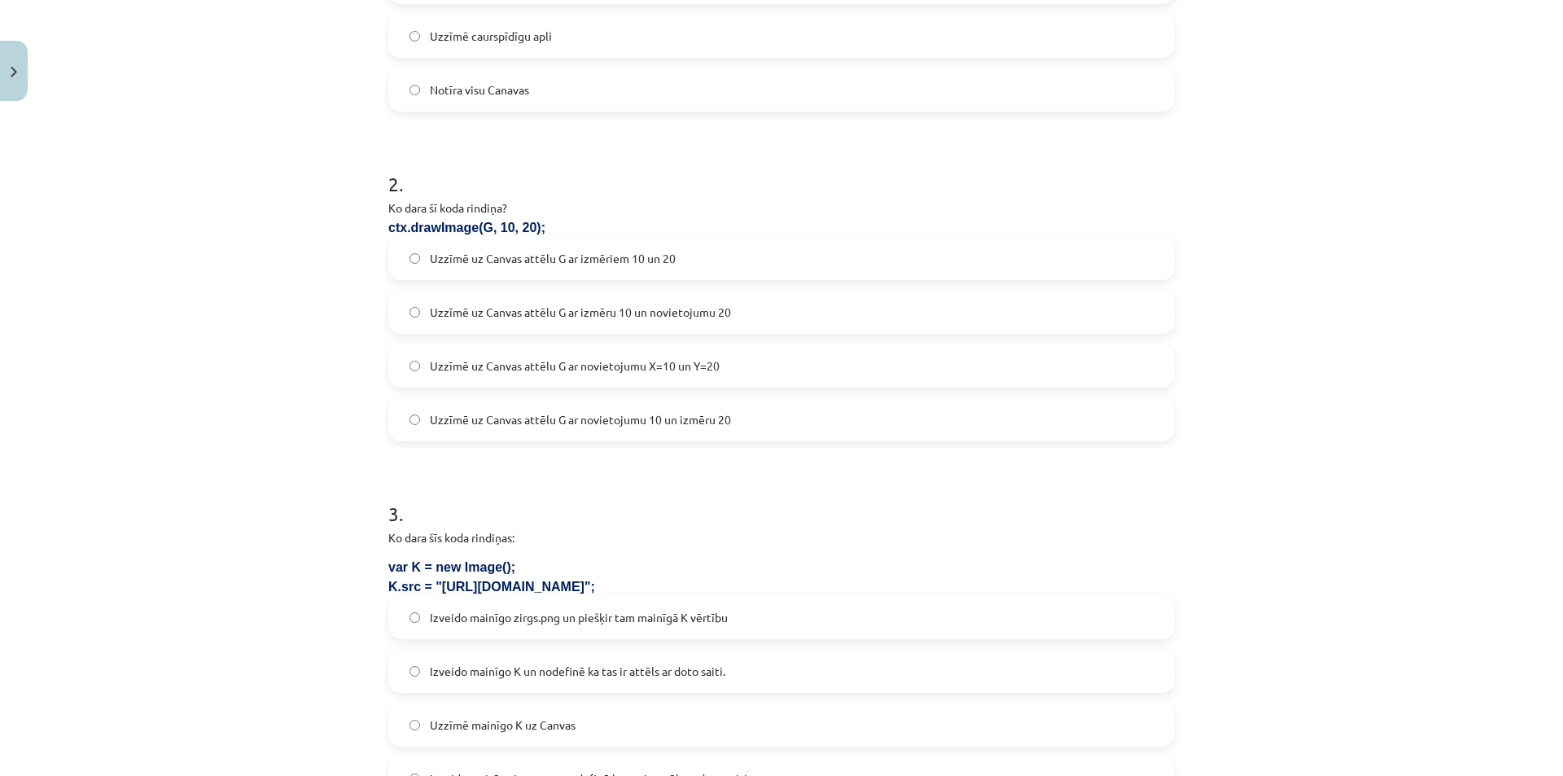
click at [527, 423] on span "Uzzīmē uz Canvas attēlu G ar novietojumu 10 un izmēru 20" at bounding box center [580, 419] width 301 height 17
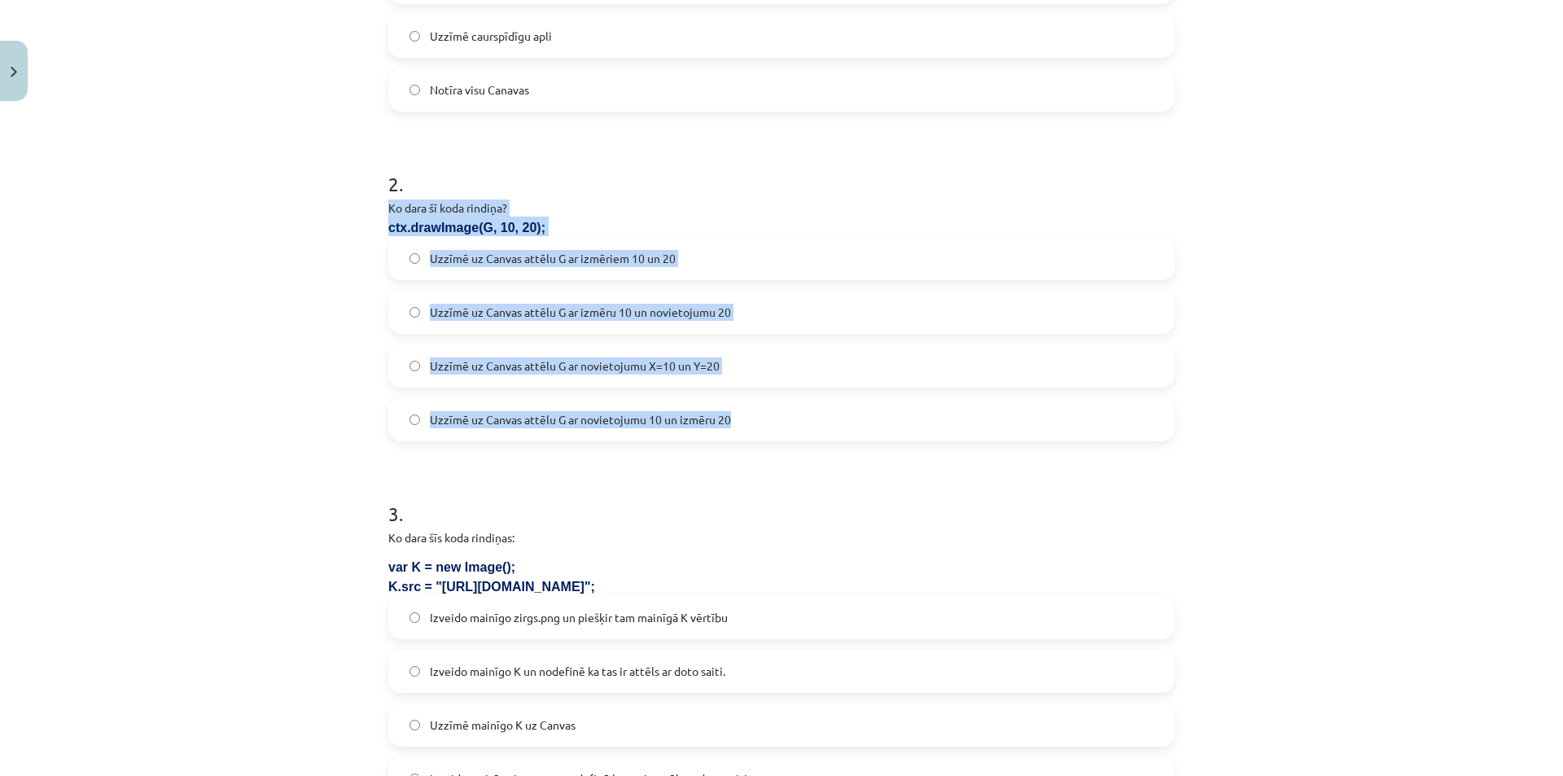
drag, startPoint x: 378, startPoint y: 203, endPoint x: 789, endPoint y: 435, distance: 472.4
click at [789, 435] on div "18 XP Saņemsi Ļoti grūts 106 pilda Apraksts Uzdevums Palīdzība 1 . Ko kodā dara…" at bounding box center [782, 587] width 806 height 2016
copy div "Ko dara šī koda rindiņa? ctx.drawImage(G, 10, 20); Uzzīmē uz Canvas attēlu G ar…"
click at [488, 361] on span "Uzzīmē uz Canvas attēlu G ar novietojumu X=10 un Y=20" at bounding box center [575, 365] width 290 height 17
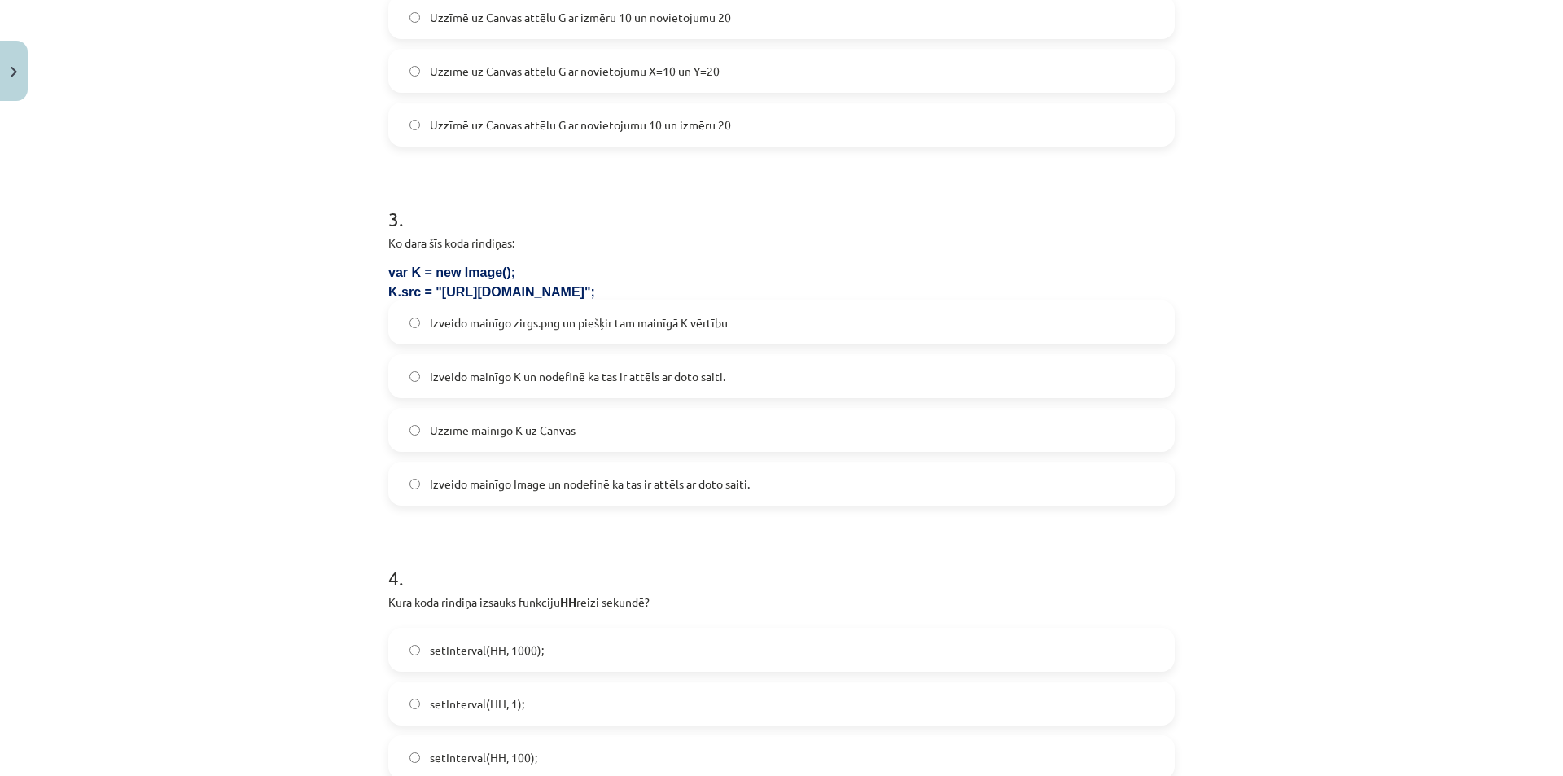
scroll to position [855, 0]
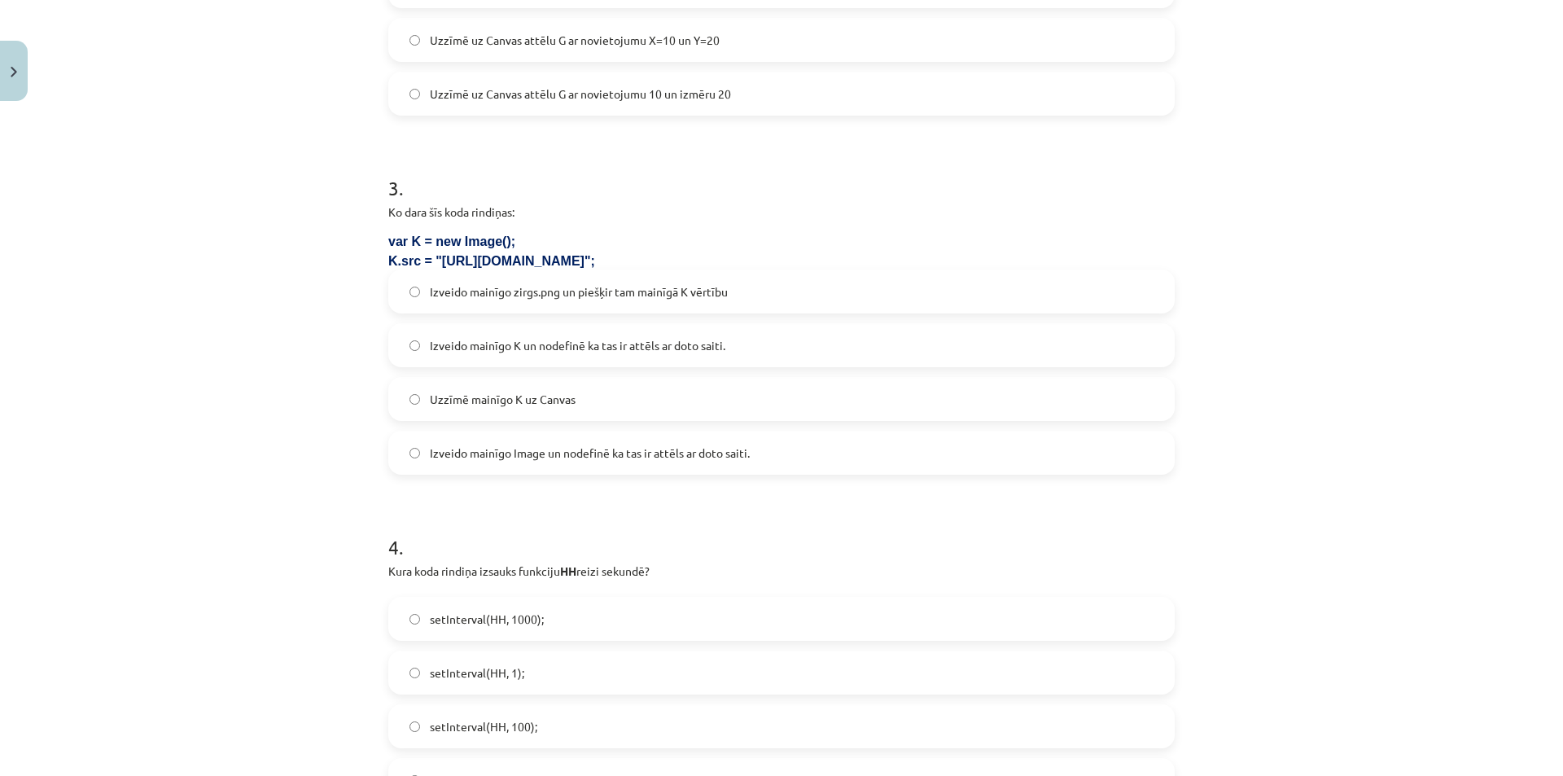
click at [488, 353] on span "Izveido mainīgo K un nodefinē ka tas ir attēls ar doto saiti." at bounding box center [577, 345] width 295 height 17
click at [584, 454] on span "Izveido mainīgo Image un nodefinē ka tas ir attēls ar doto saiti." at bounding box center [590, 452] width 320 height 17
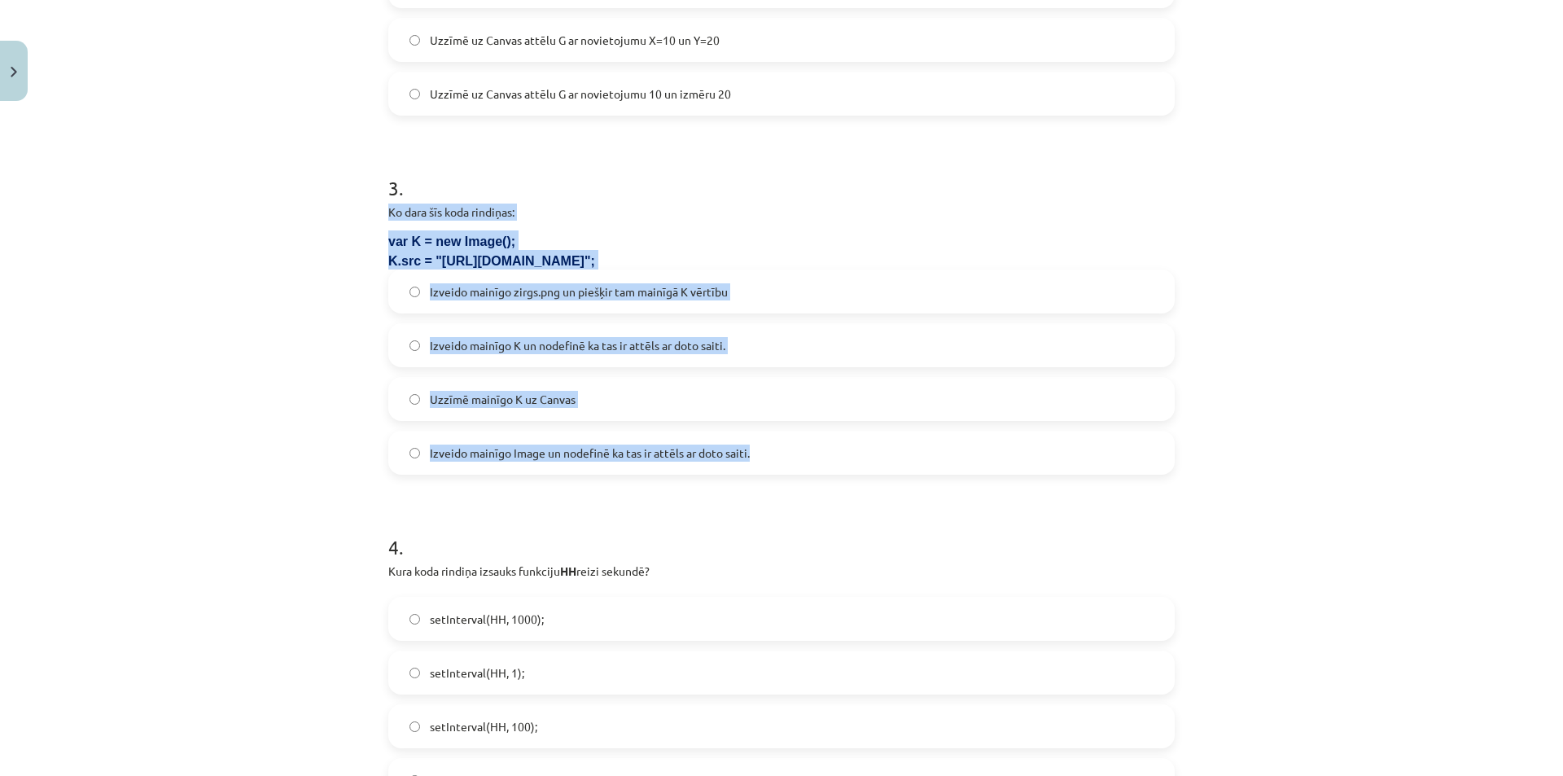
drag, startPoint x: 382, startPoint y: 213, endPoint x: 794, endPoint y: 468, distance: 485.0
click at [794, 468] on div "3 . Ko dara šīs koda rindiņas: var K = new Image(); K.src = "[URL][DOMAIN_NAME]…" at bounding box center [781, 311] width 786 height 326
copy div "Ko dara šīs koda rindiņas: var K = new Image(); K.src = "[URL][DOMAIN_NAME]"; I…"
click at [440, 348] on span "Izveido mainīgo K un nodefinē ka tas ir attēls ar doto saiti." at bounding box center [577, 345] width 295 height 17
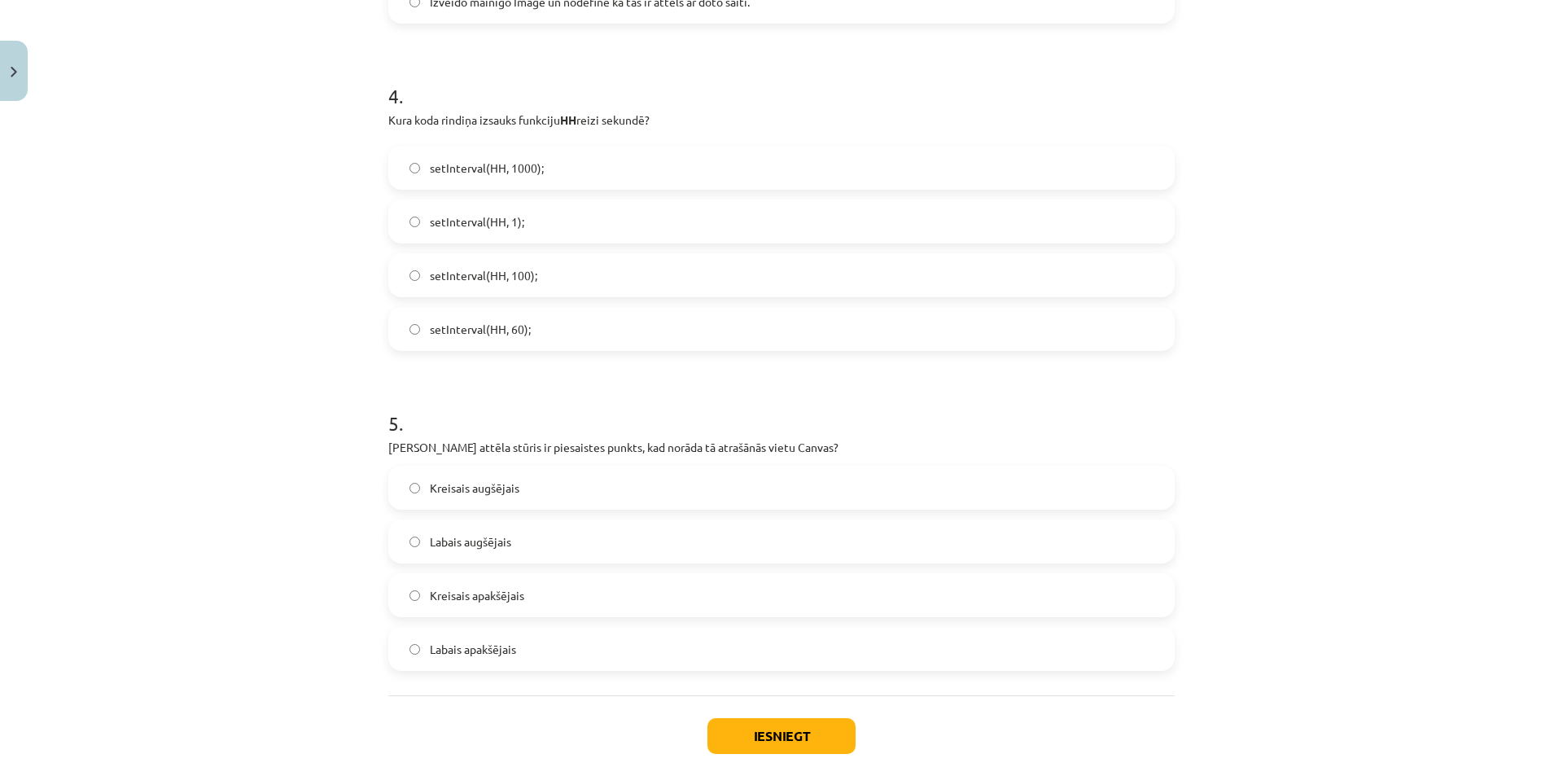
scroll to position [1227, 0]
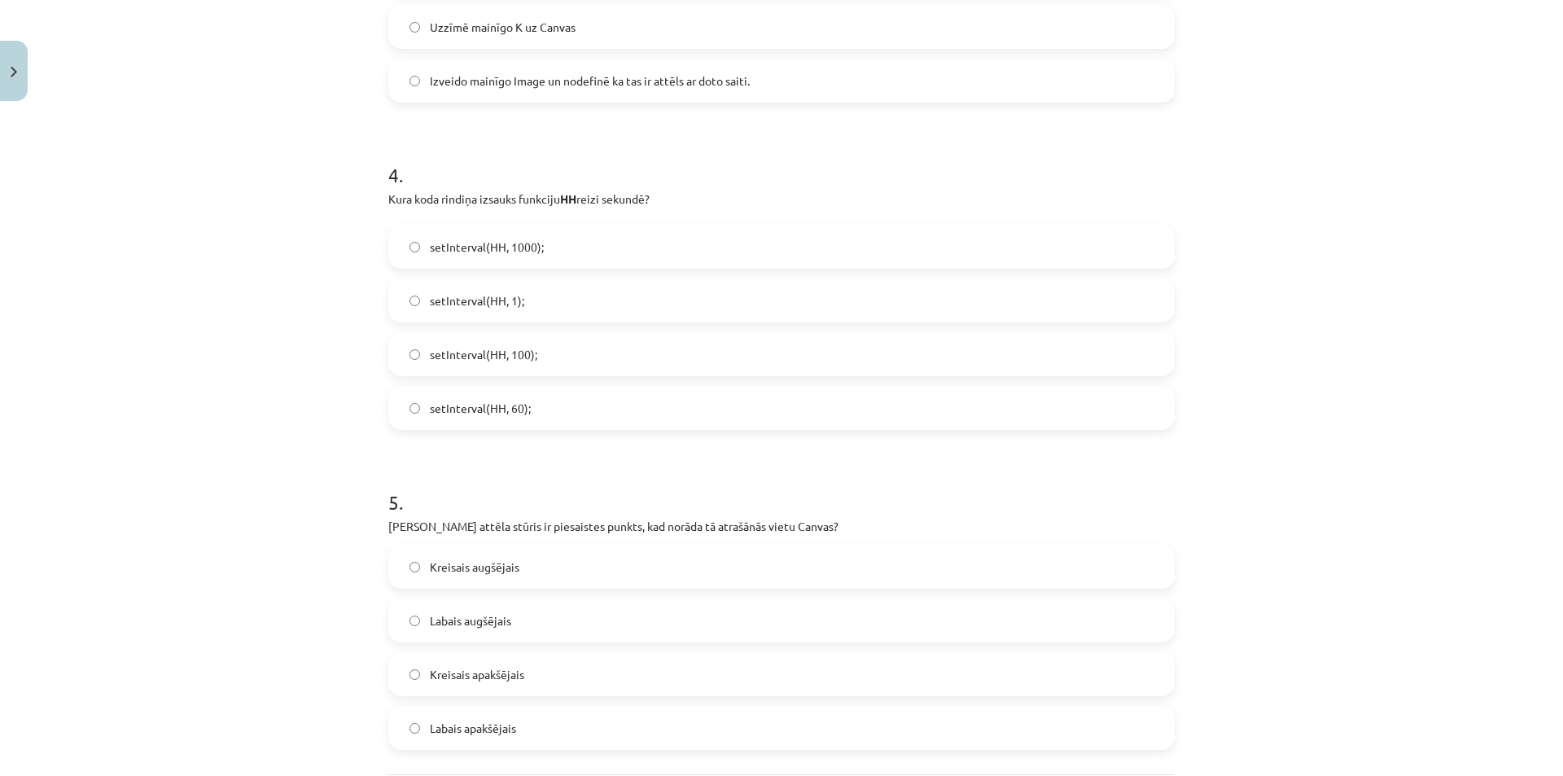
click at [441, 251] on span "setInterval(HH, 1000);" at bounding box center [487, 247] width 114 height 17
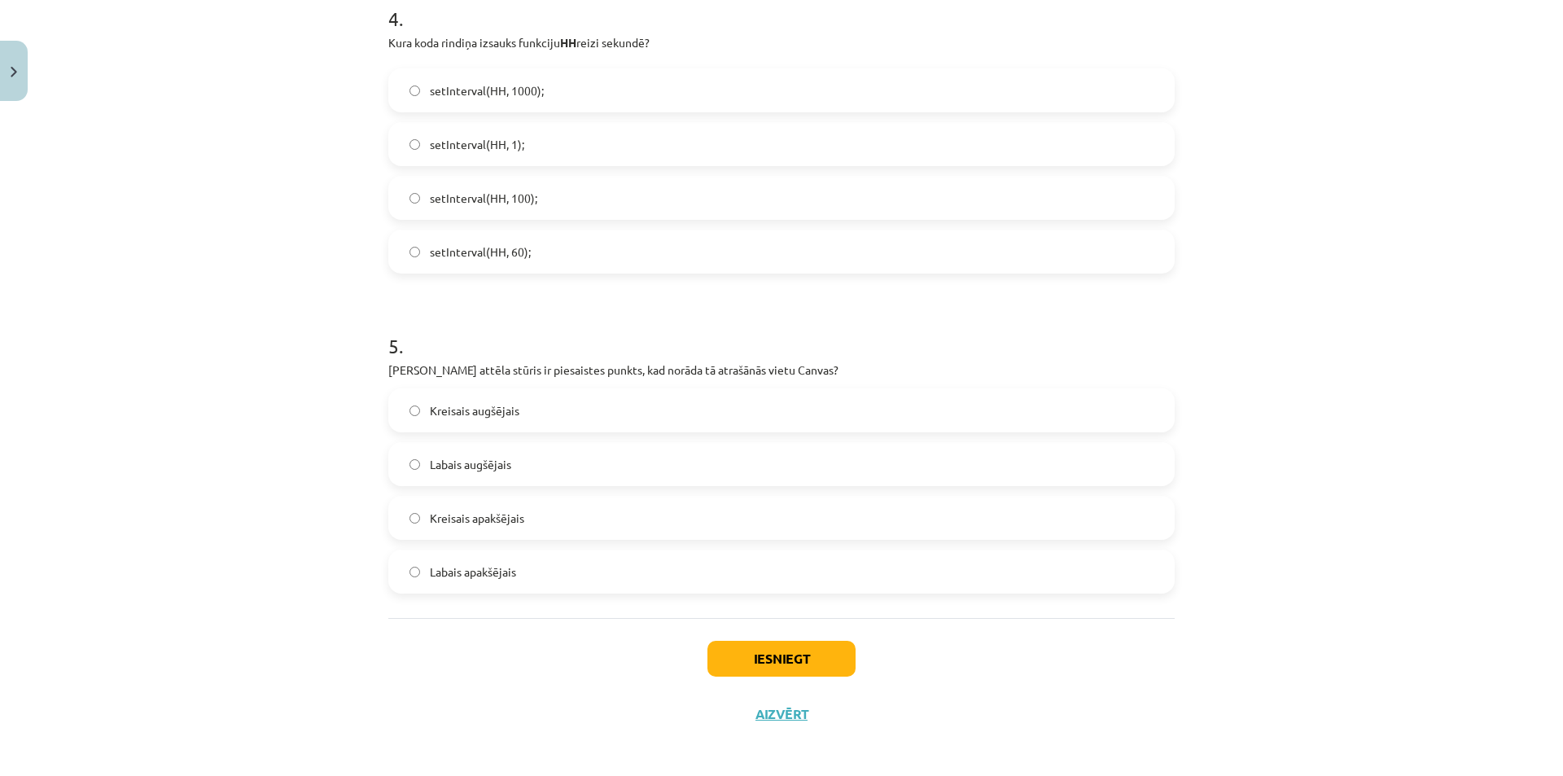
scroll to position [1390, 0]
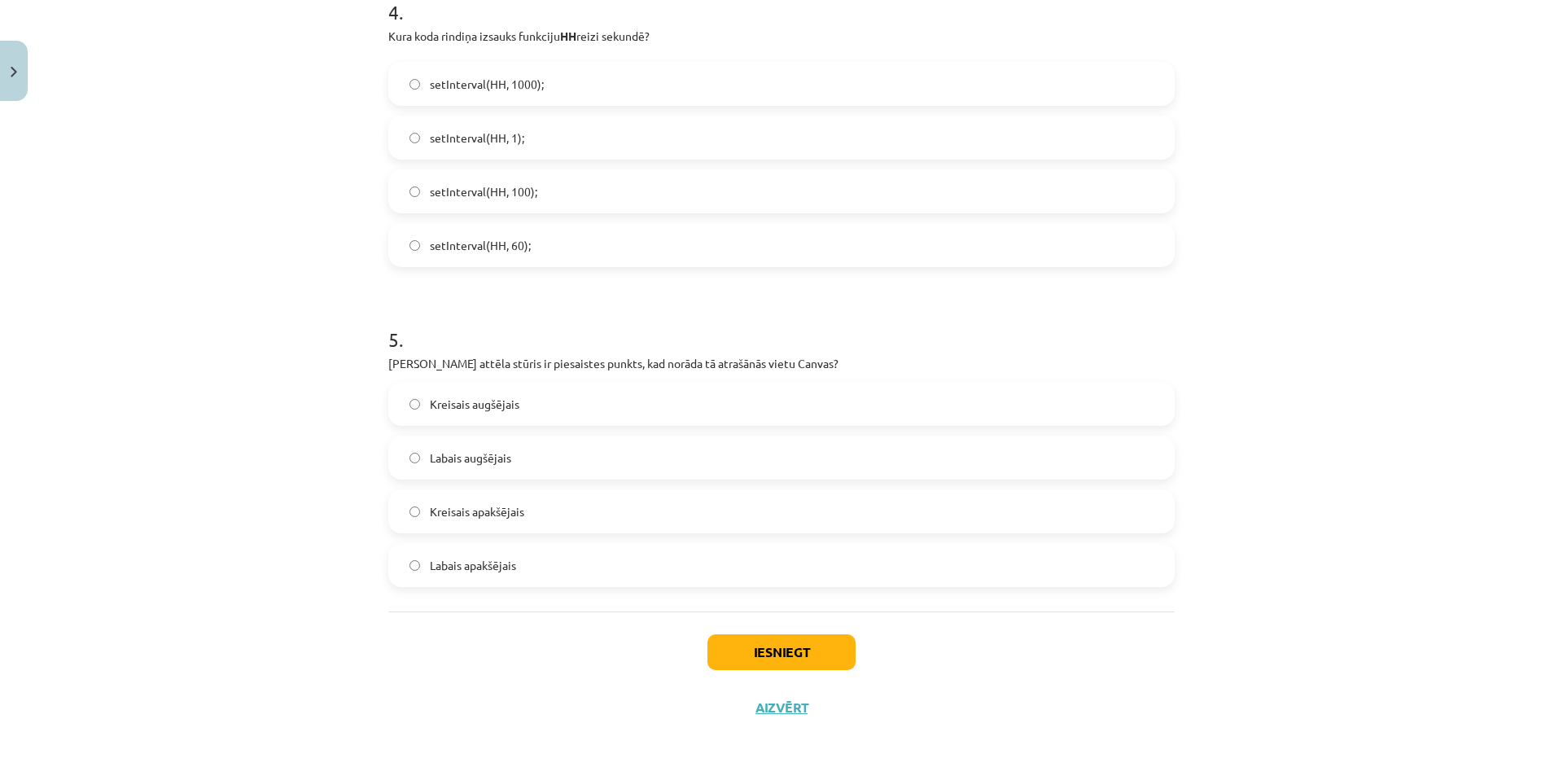
click at [443, 408] on span "Kreisais augšējais" at bounding box center [475, 404] width 90 height 17
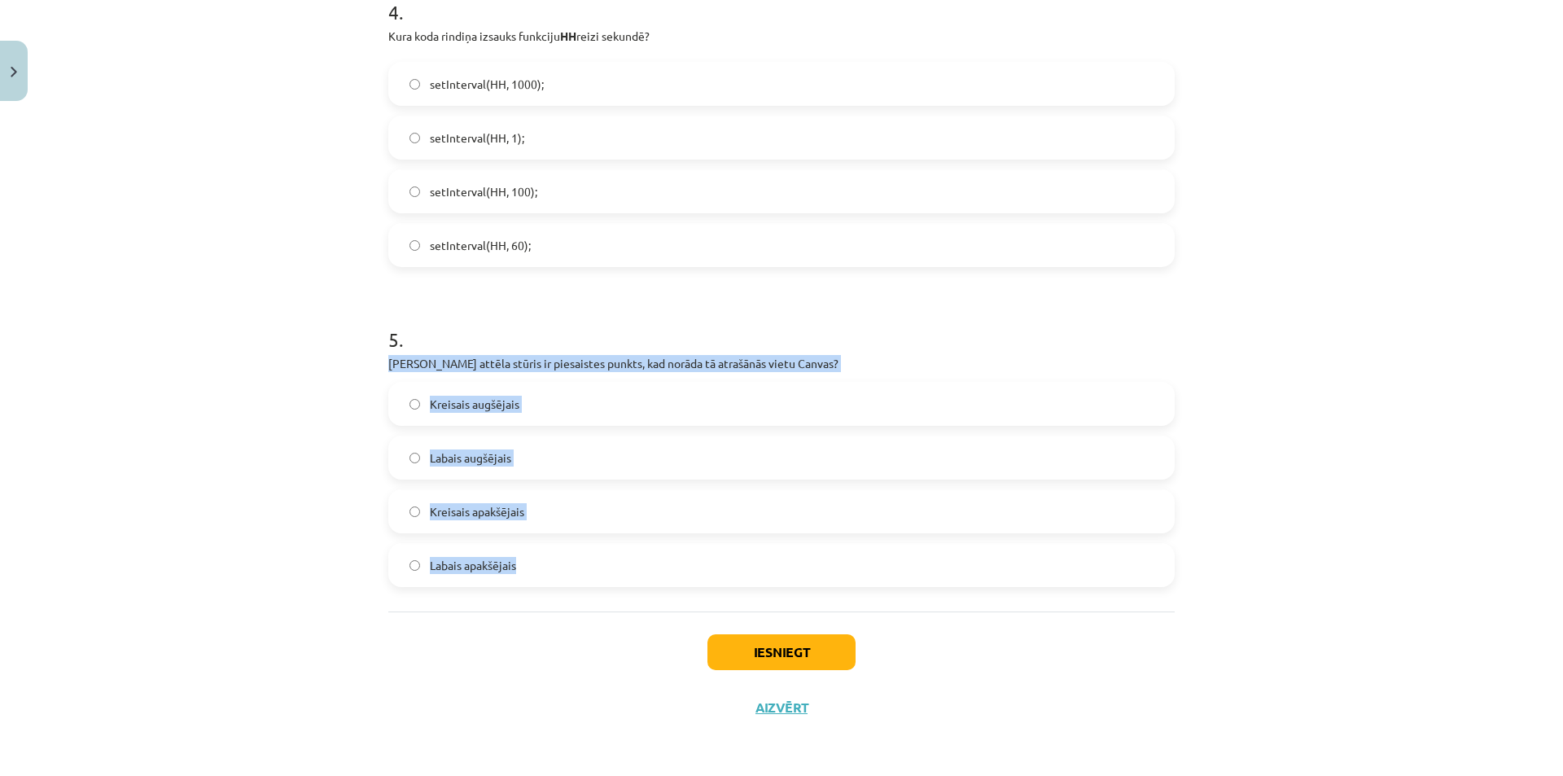
drag, startPoint x: 384, startPoint y: 363, endPoint x: 548, endPoint y: 570, distance: 263.7
click at [548, 570] on div "5 . Kurš attēla stūris ir piesaistes punkts, kad norāda tā atrašānās vietu Canv…" at bounding box center [781, 443] width 786 height 287
copy div "[PERSON_NAME] attēla stūris ir piesaistes punkts, kad norāda tā atrašānās vietu…"
click at [777, 639] on button "Iesniegt" at bounding box center [781, 652] width 148 height 36
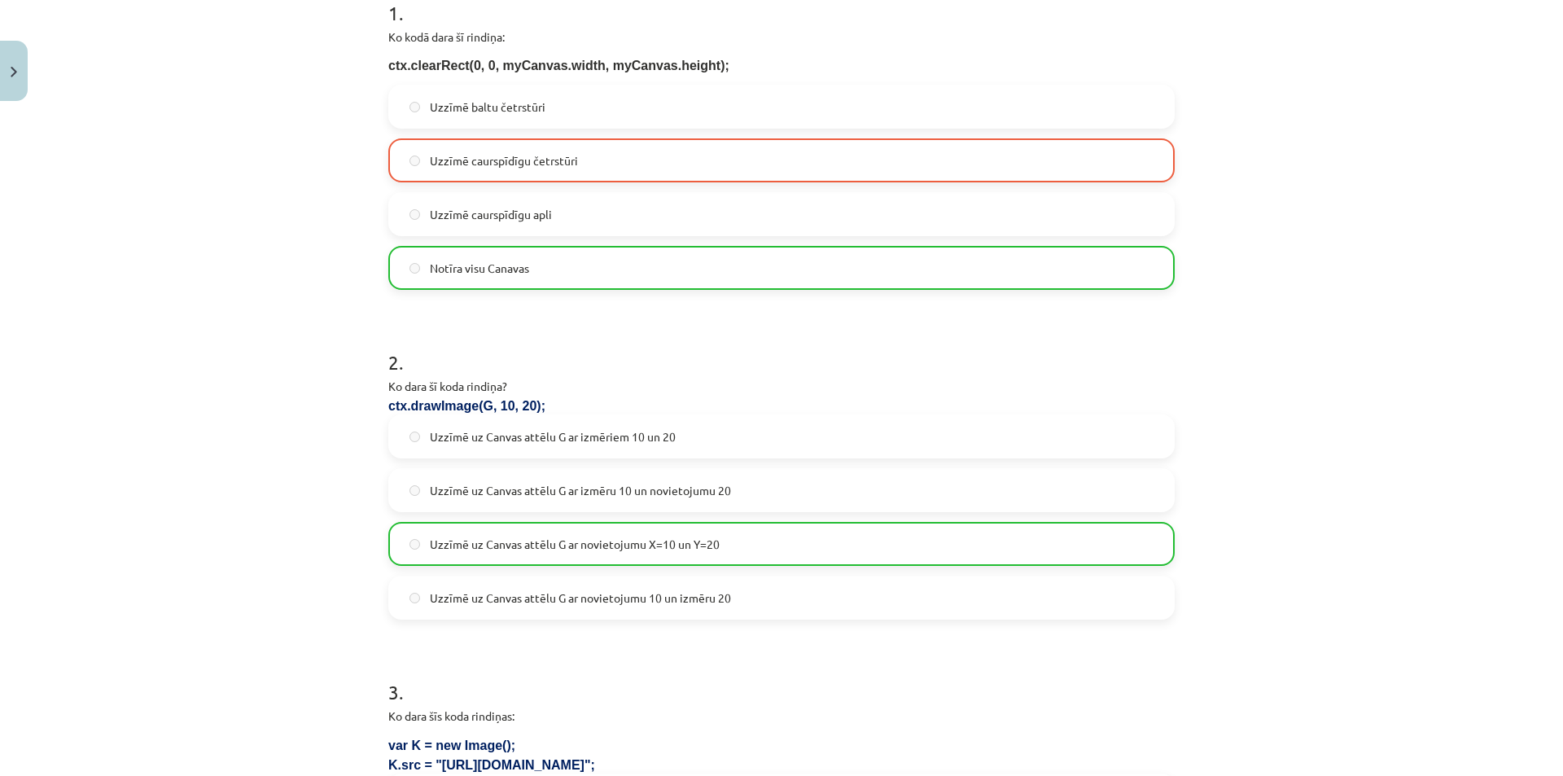
scroll to position [250, 0]
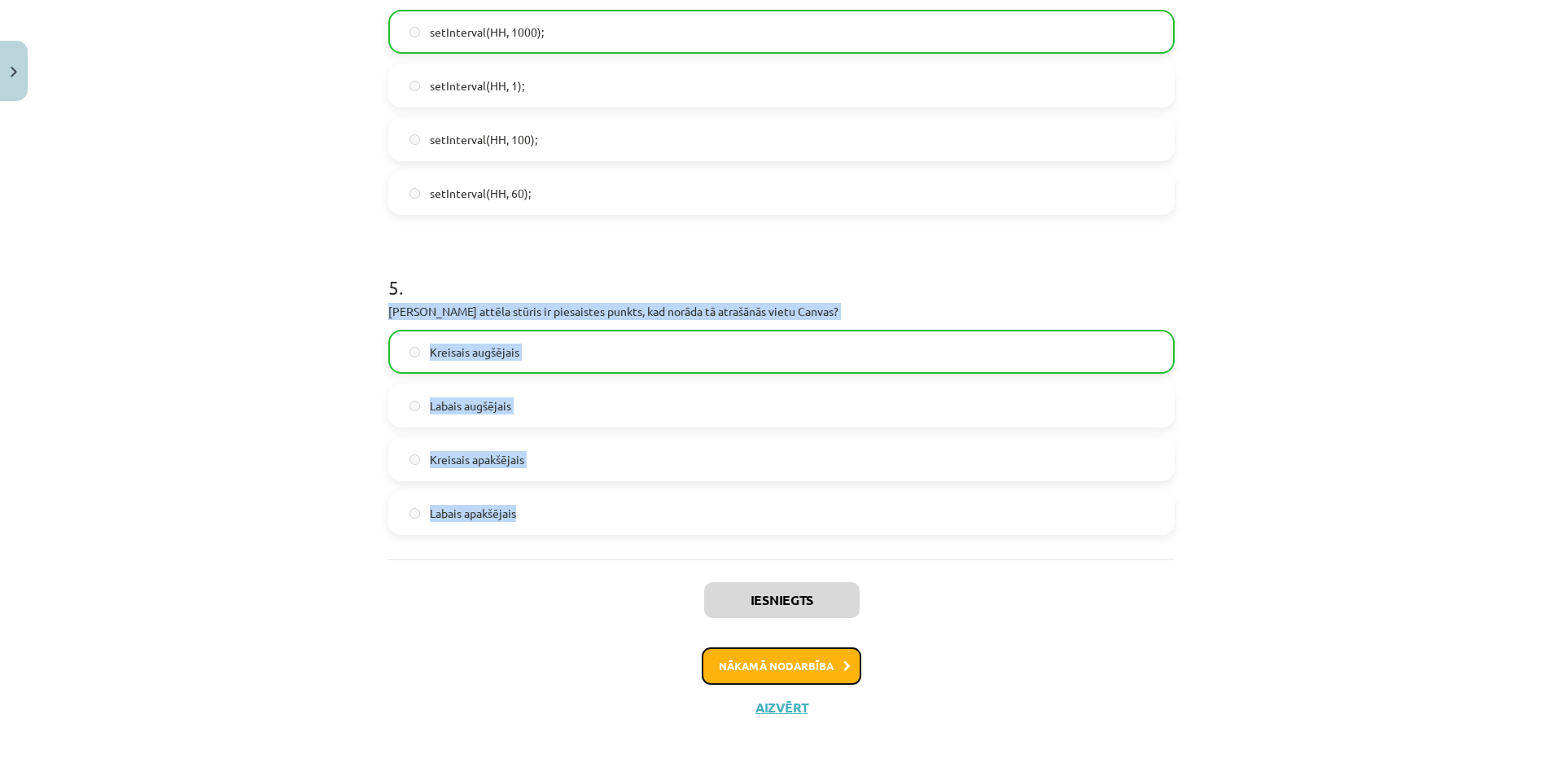
click at [733, 665] on button "Nākamā nodarbība" at bounding box center [782, 665] width 160 height 37
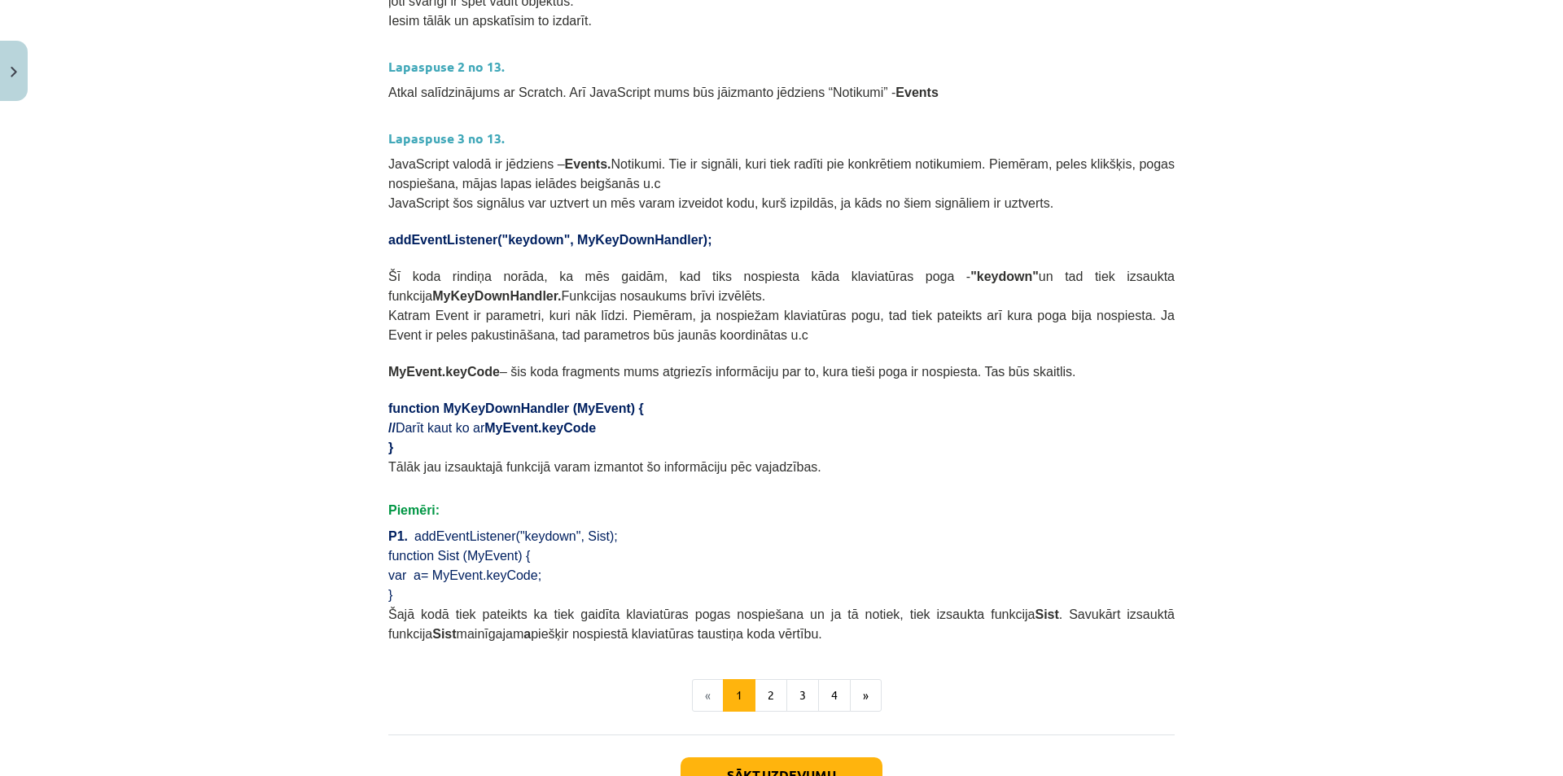
scroll to position [793, 0]
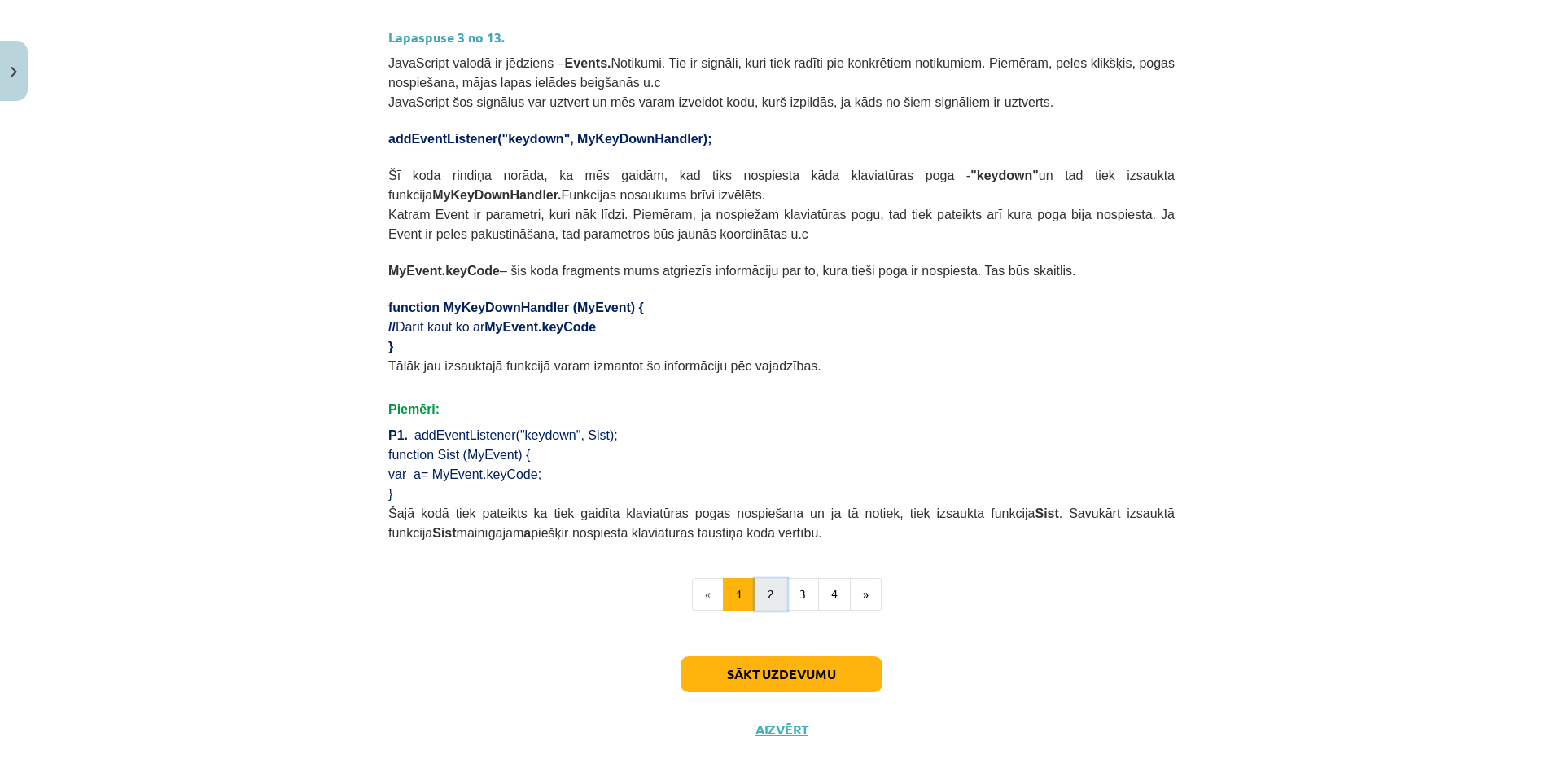
click at [768, 578] on button "2" at bounding box center [771, 594] width 33 height 33
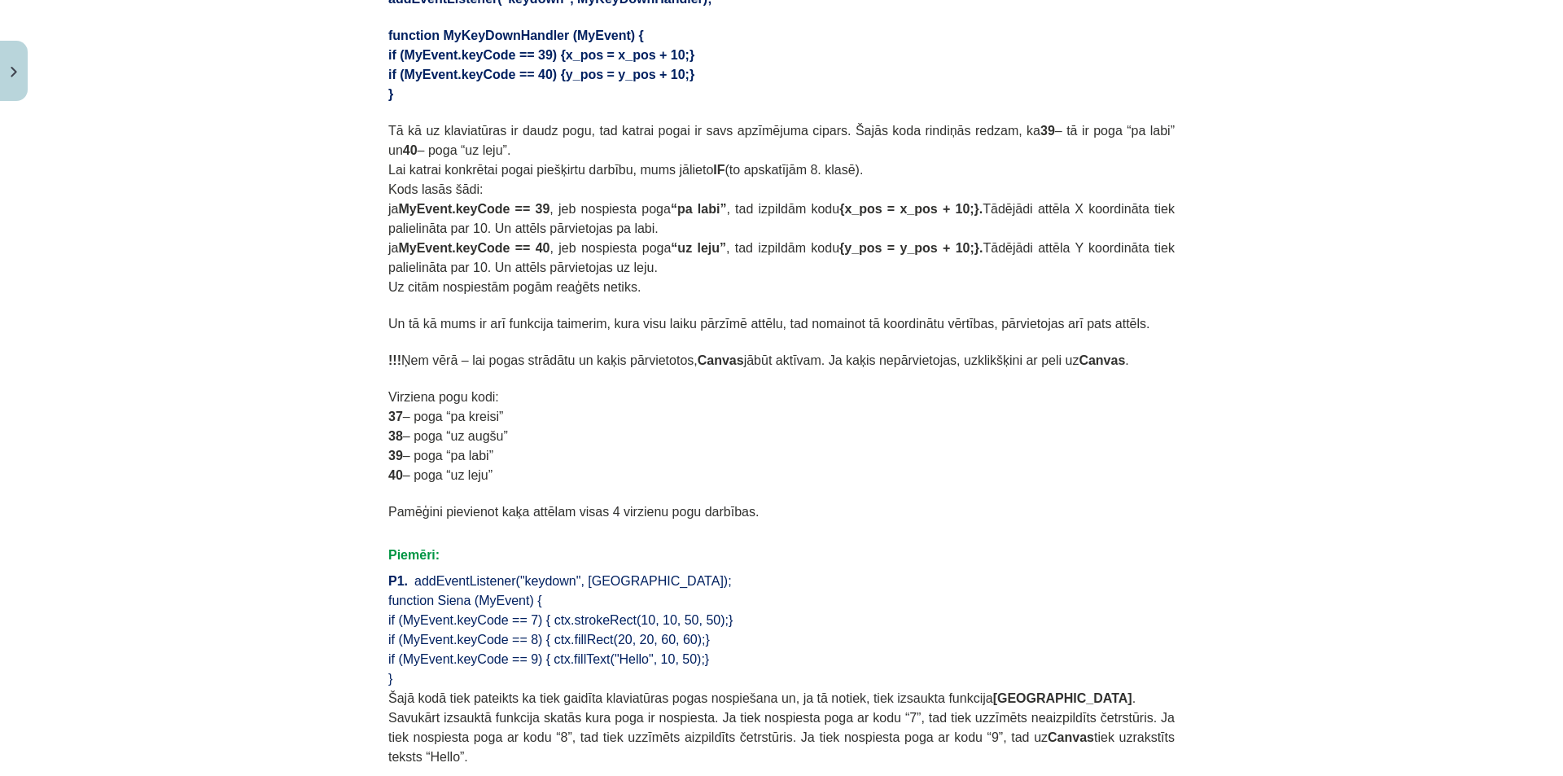
scroll to position [922, 0]
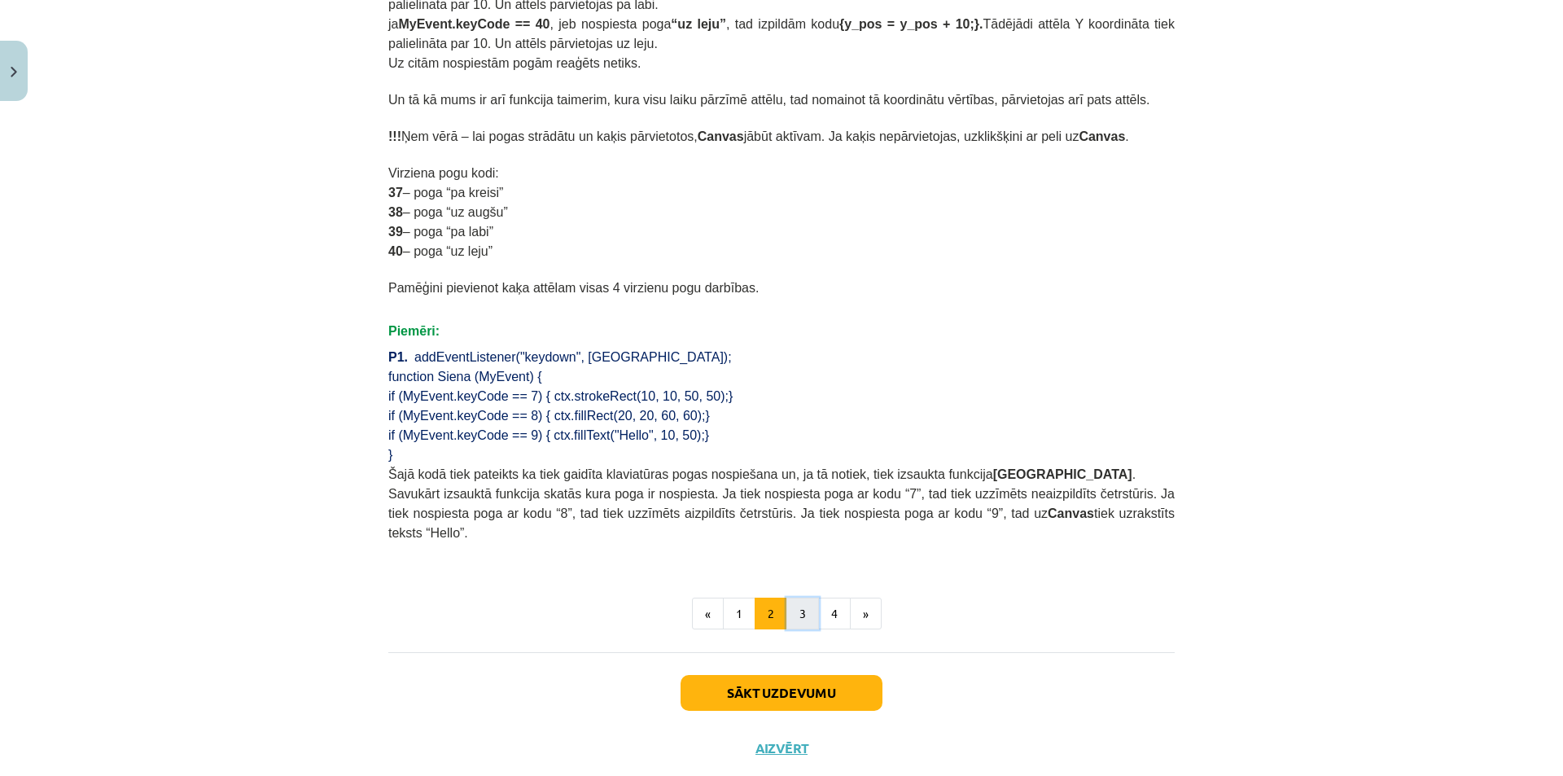
click at [802, 597] on button "3" at bounding box center [802, 613] width 33 height 33
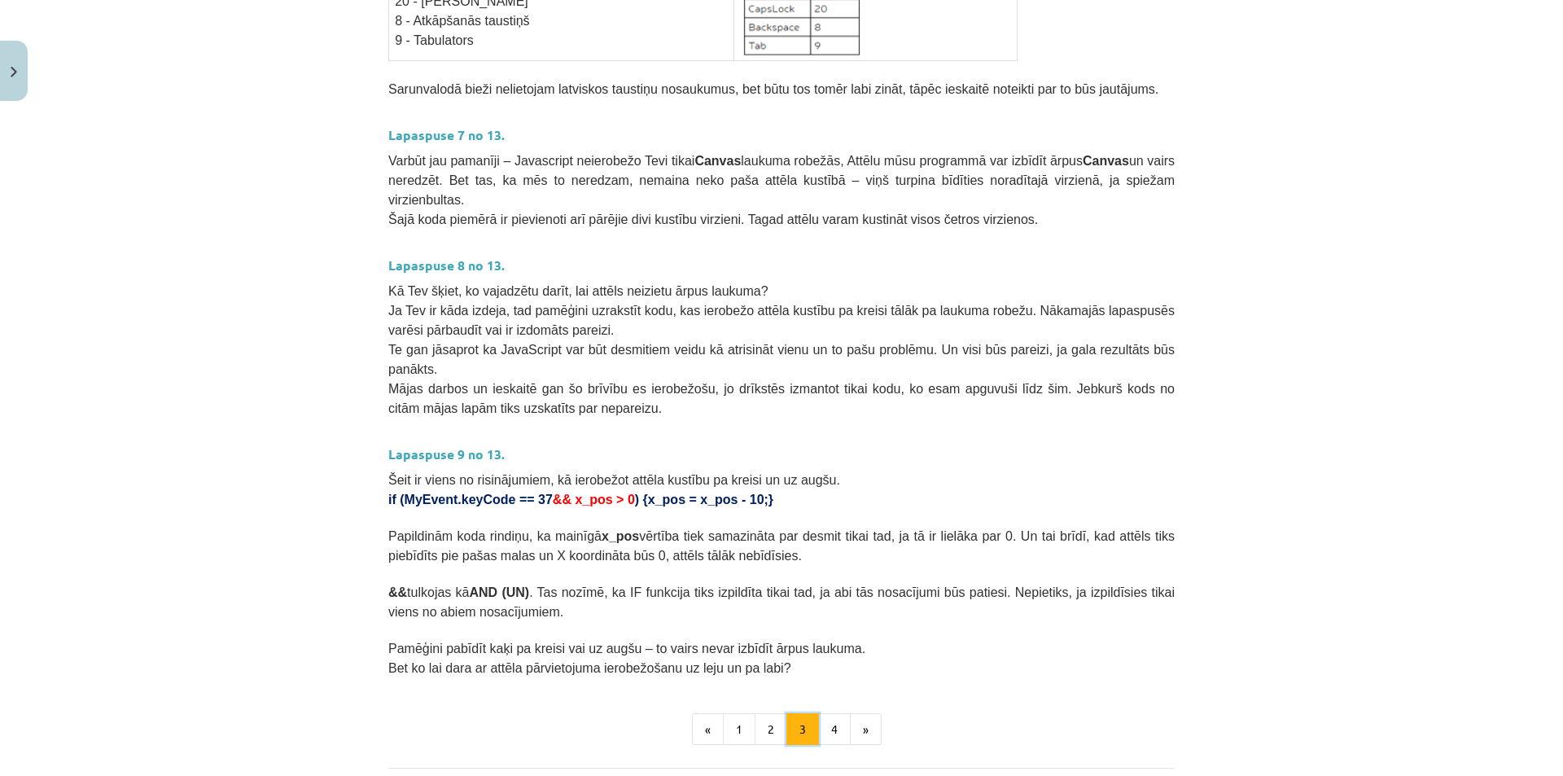
scroll to position [722, 0]
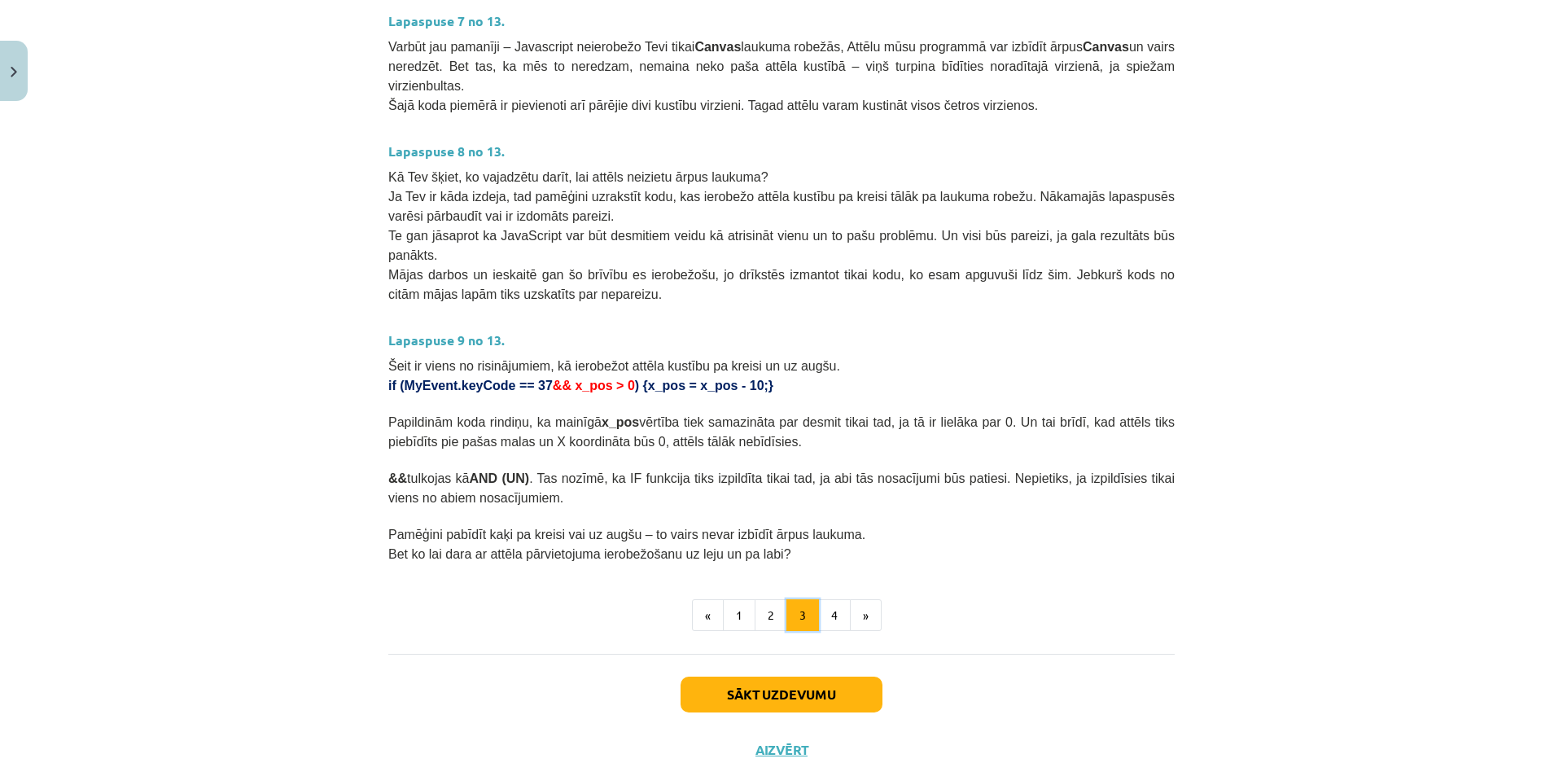
click at [807, 599] on button "3" at bounding box center [802, 615] width 33 height 33
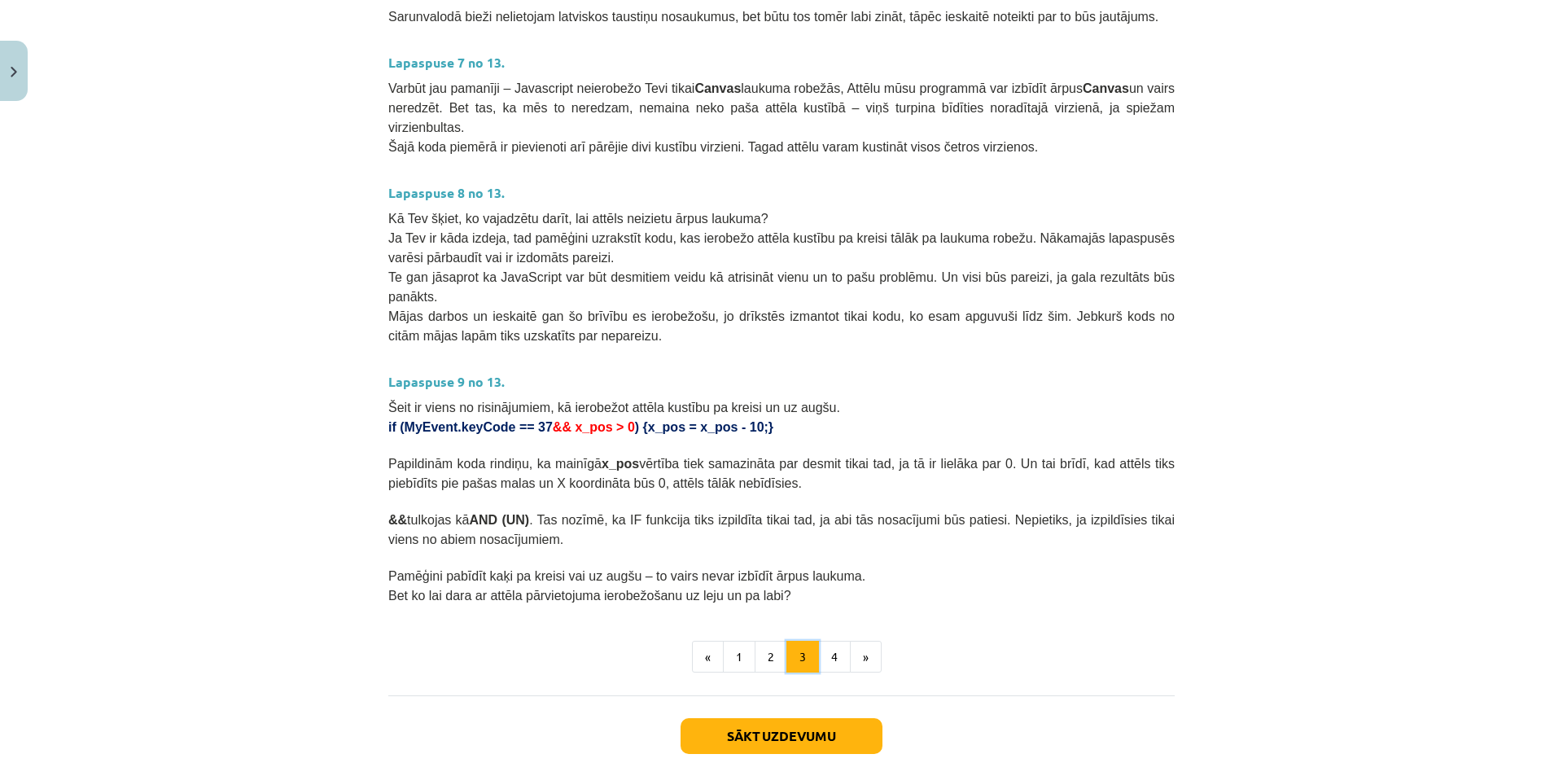
scroll to position [698, 0]
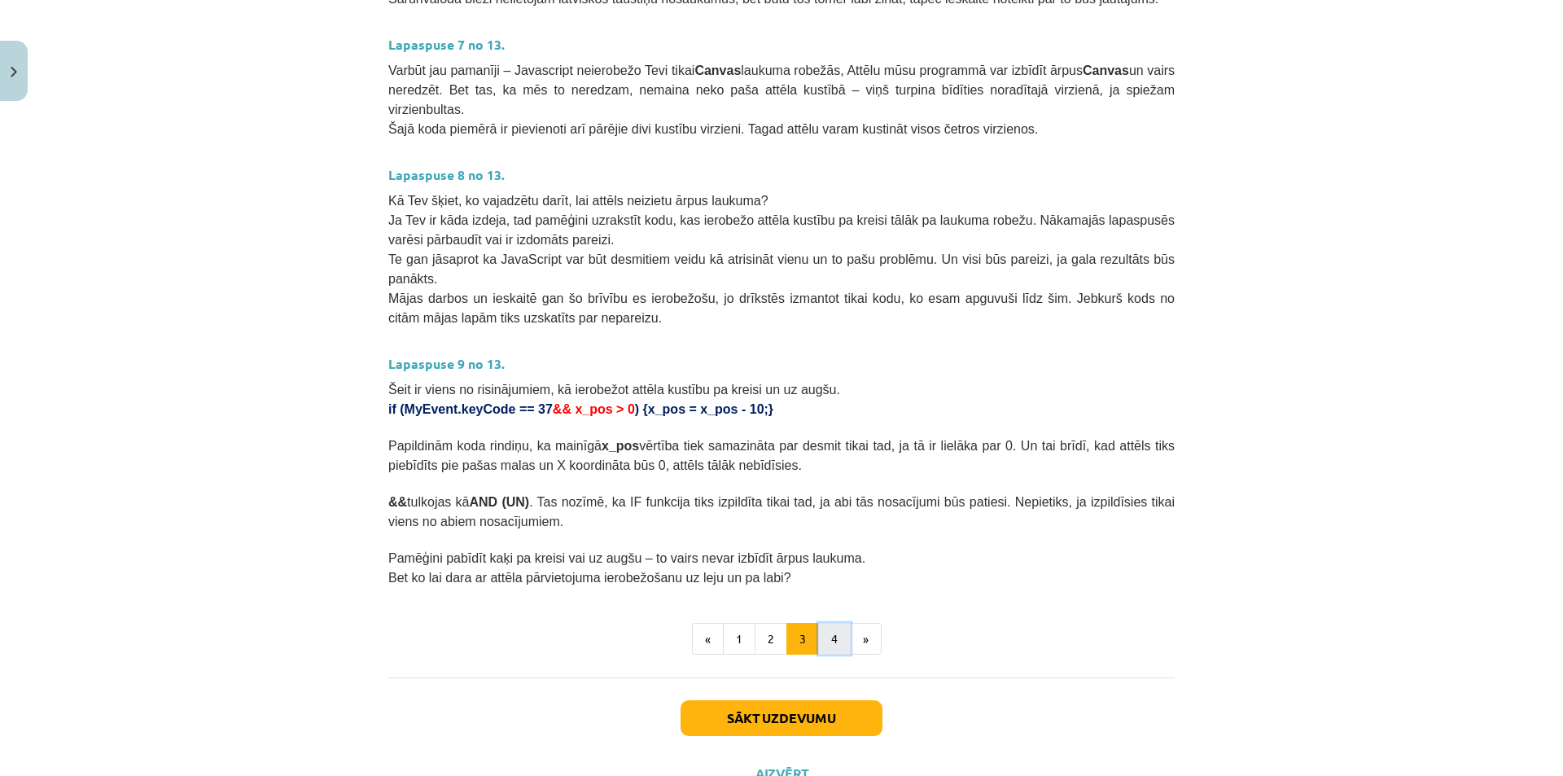
click at [822, 623] on button "4" at bounding box center [834, 639] width 33 height 33
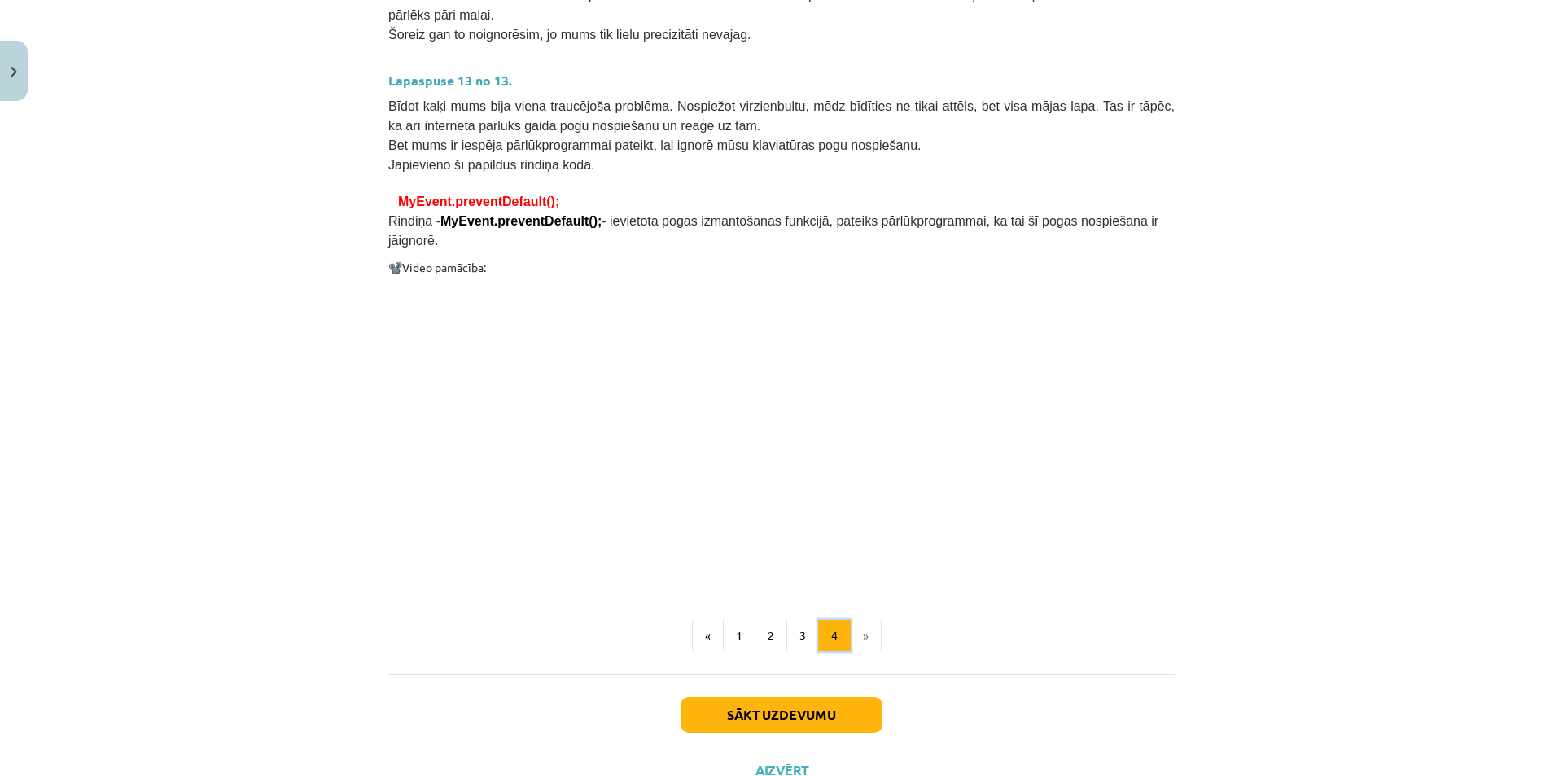
scroll to position [1173, 0]
click at [744, 618] on button "1" at bounding box center [739, 634] width 33 height 33
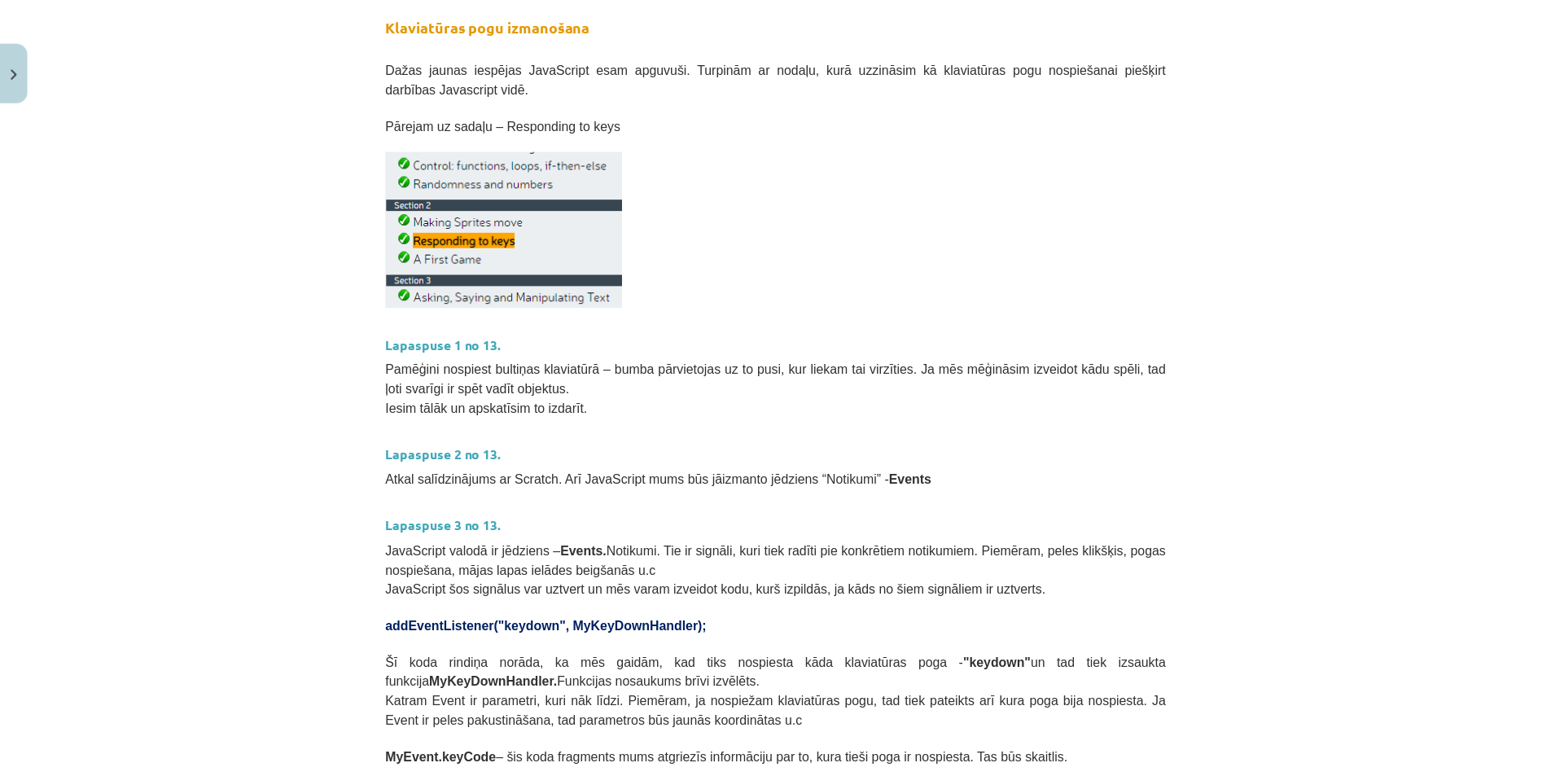
scroll to position [142, 0]
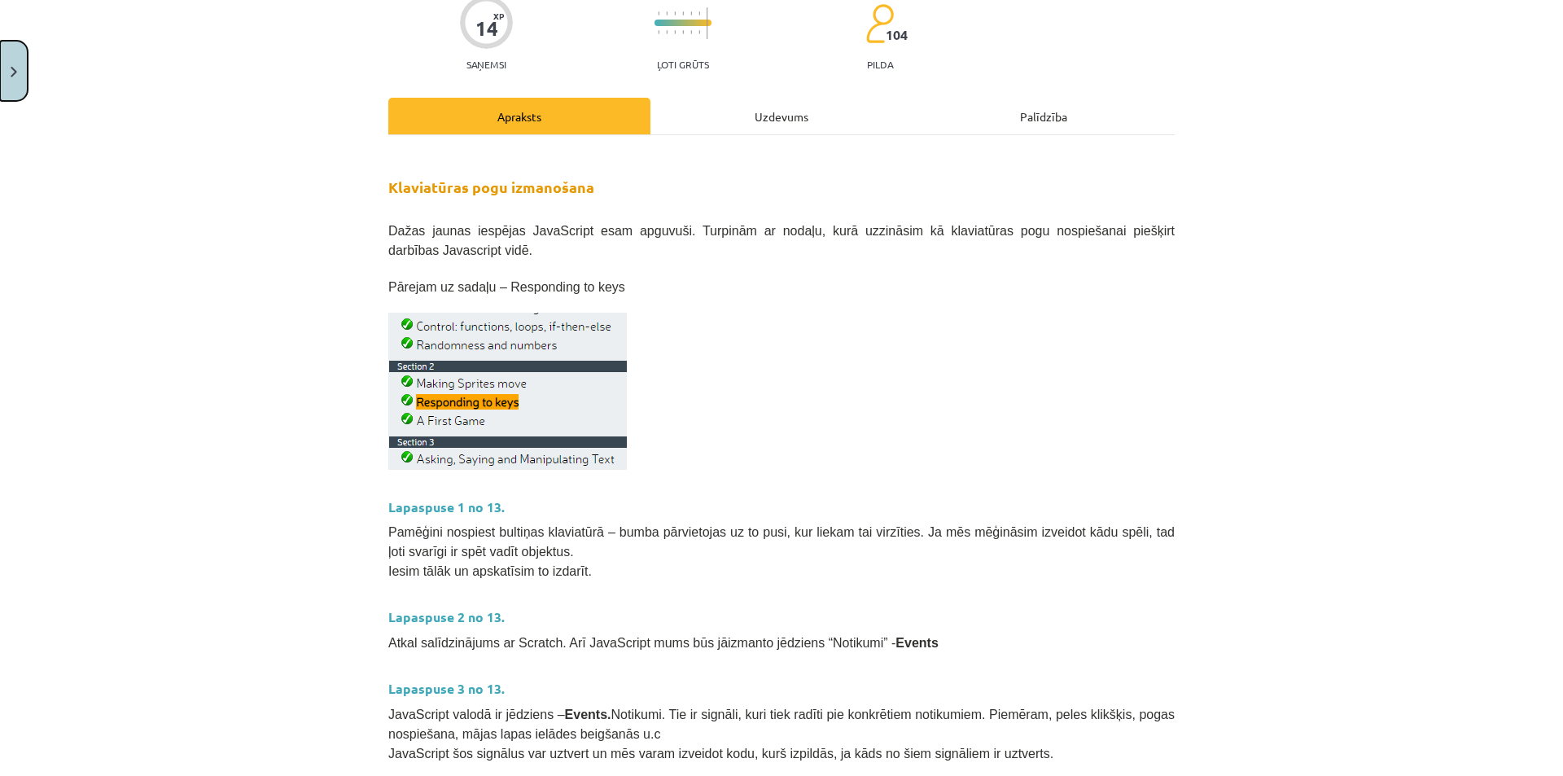
click at [0, 50] on button "Close" at bounding box center [14, 71] width 28 height 60
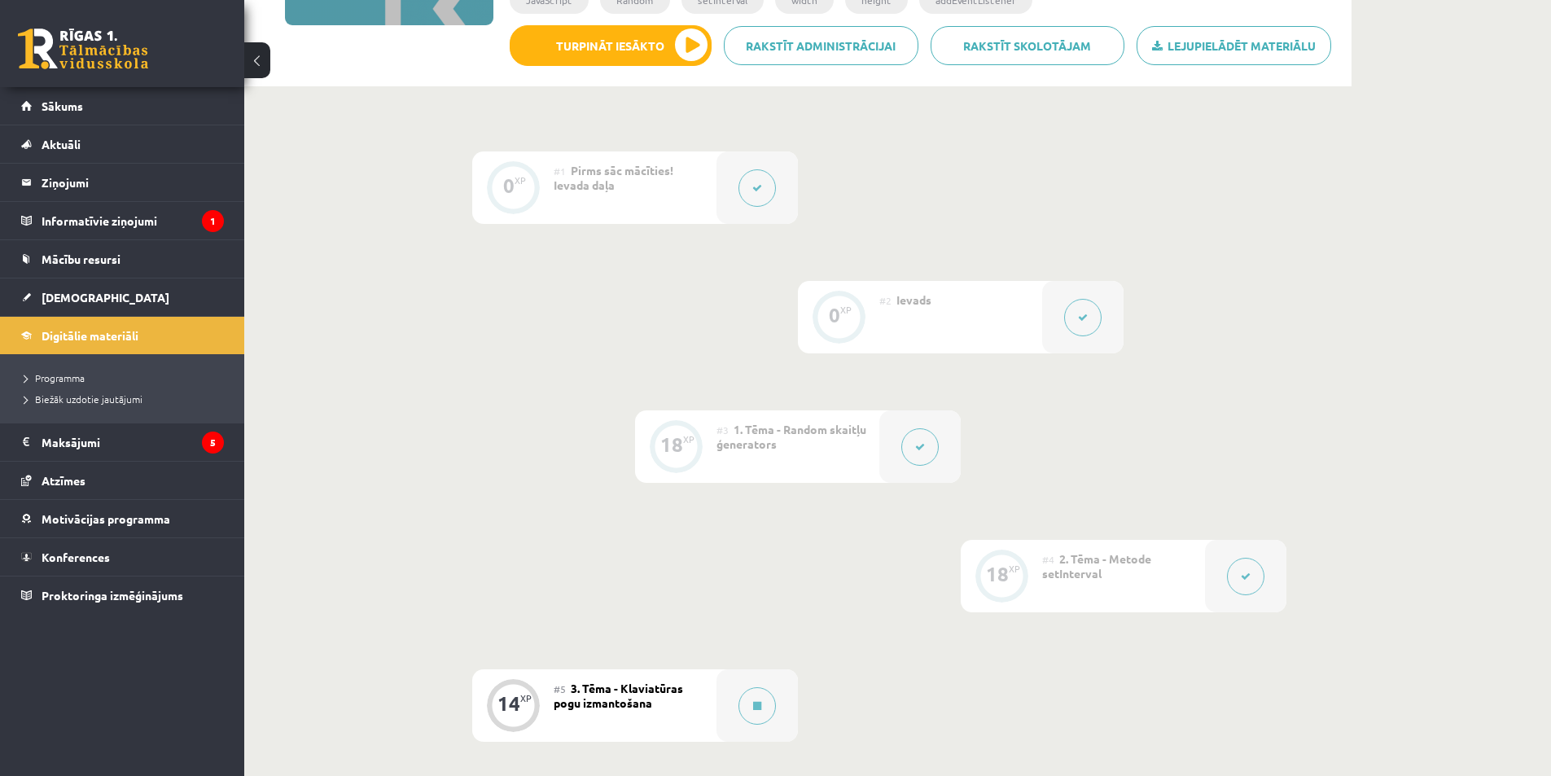
scroll to position [651, 0]
